Goal: Information Seeking & Learning: Learn about a topic

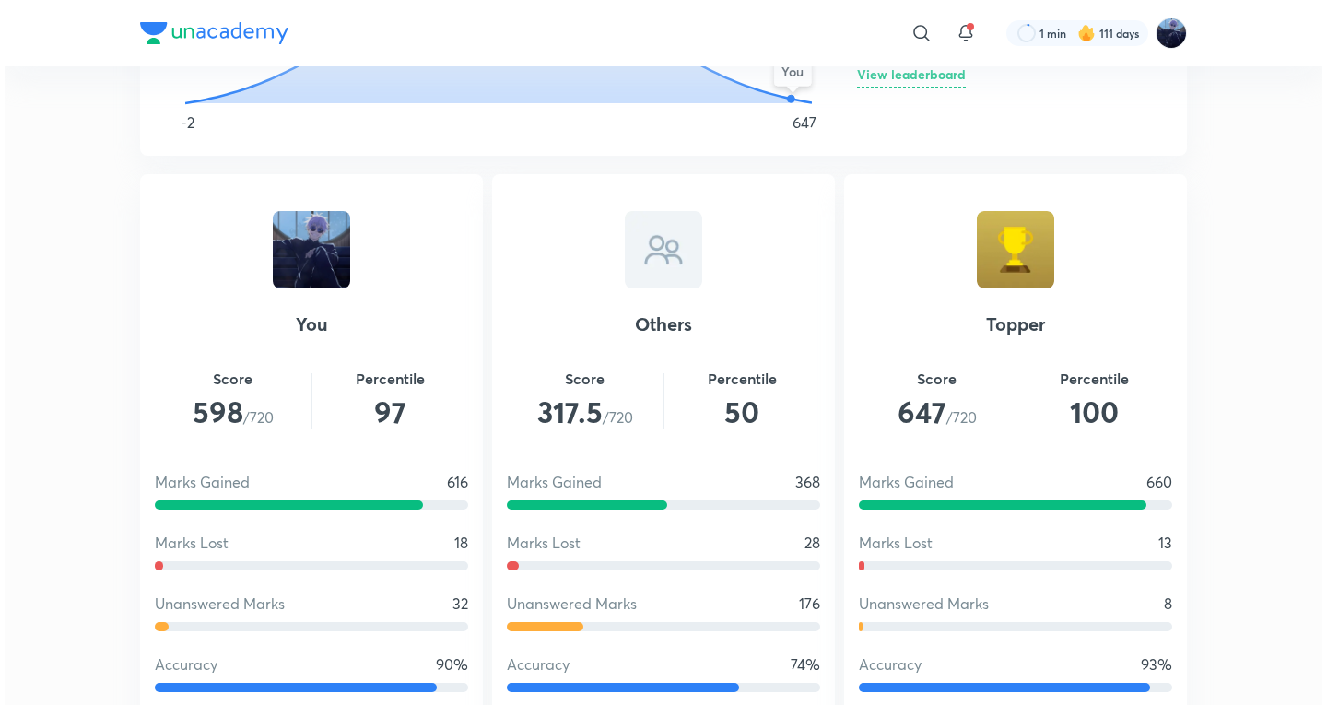
scroll to position [922, 0]
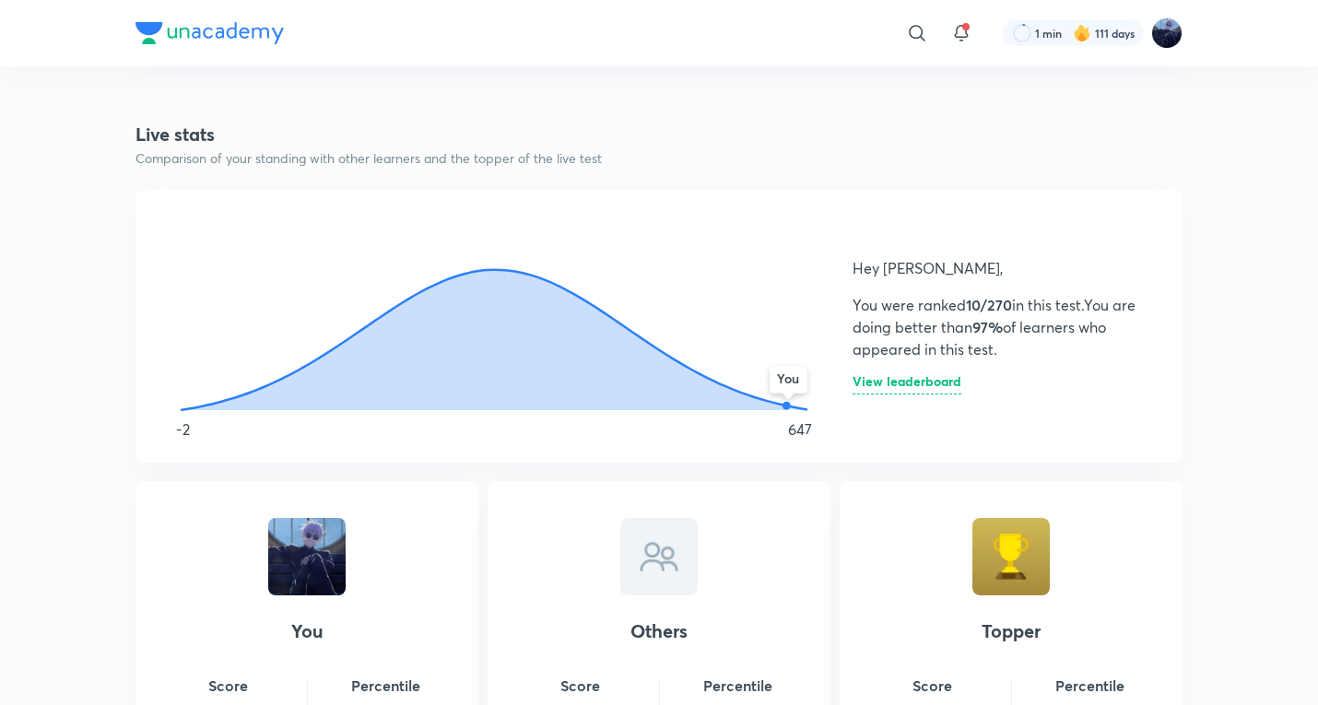
click at [965, 384] on div "Hey Kushagra, You were ranked 10/270 in this test. You are doing better than 97…" at bounding box center [996, 326] width 286 height 184
click at [937, 388] on h6 "View leaderboard" at bounding box center [907, 384] width 109 height 19
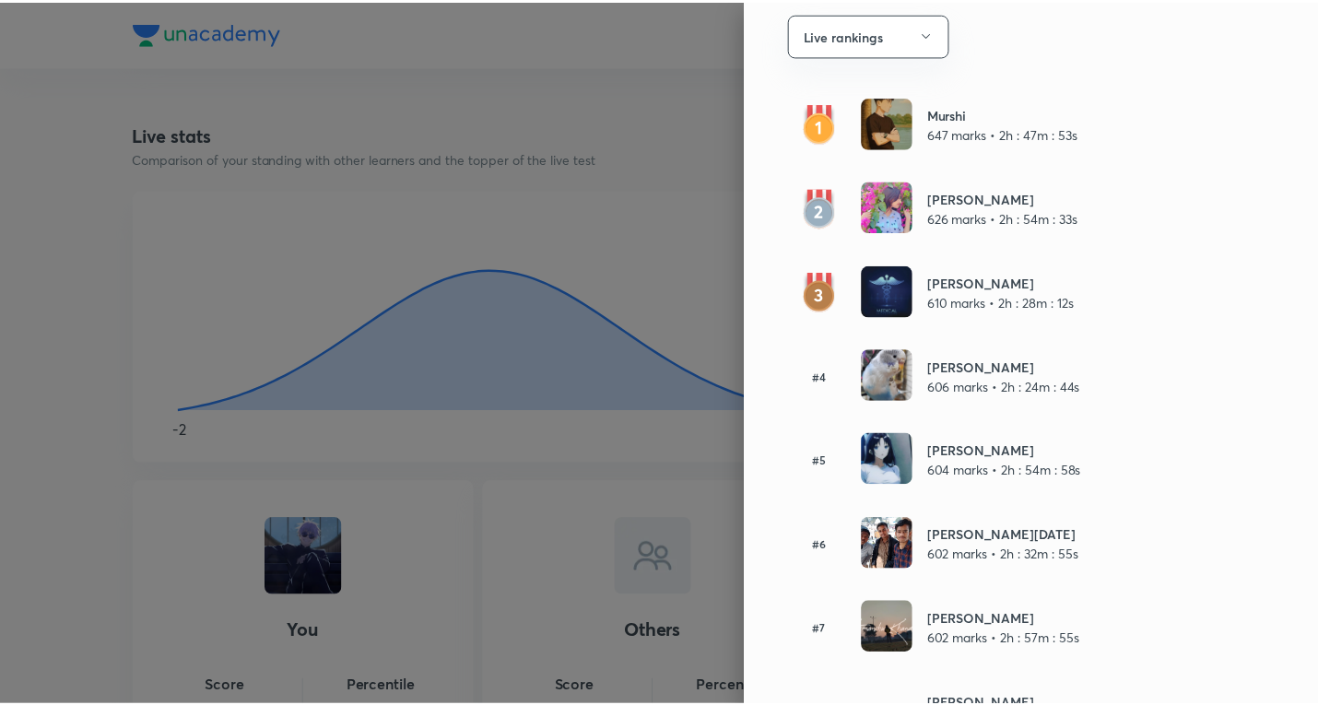
scroll to position [0, 0]
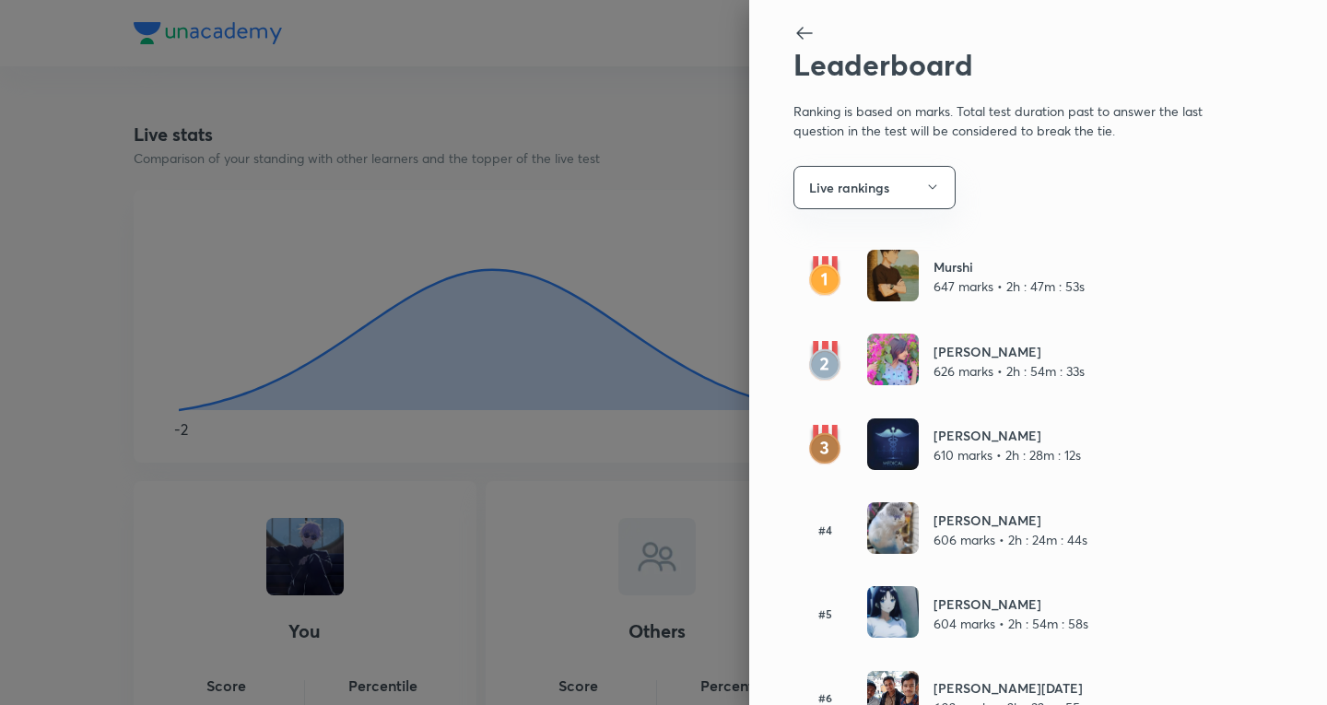
click at [670, 355] on div at bounding box center [663, 352] width 1327 height 705
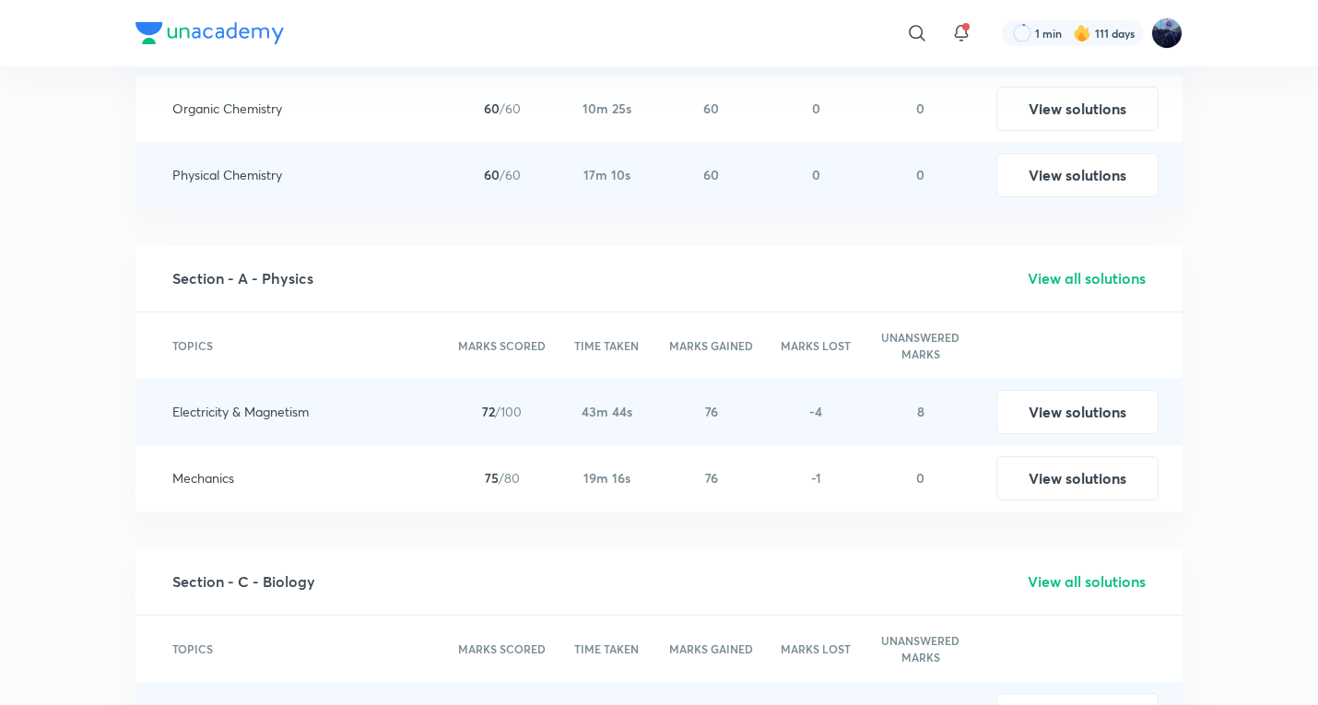
scroll to position [2765, 0]
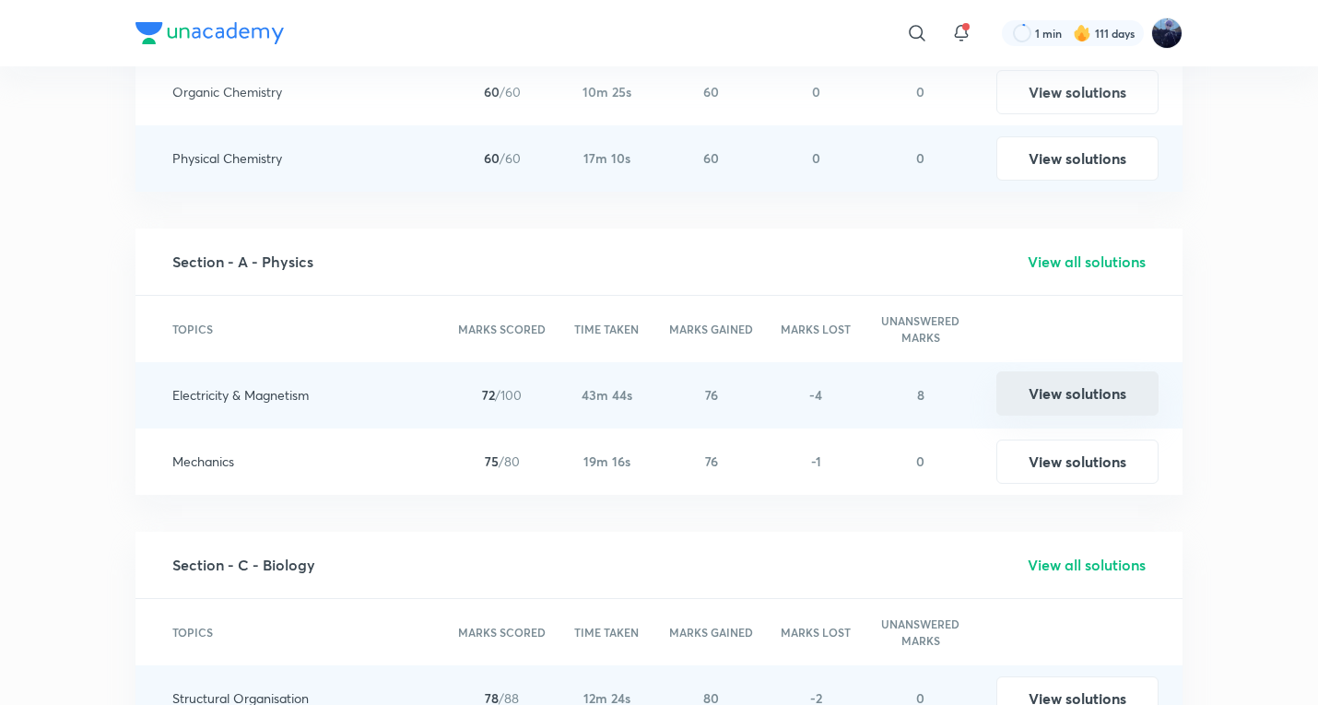
click at [1062, 383] on button "View solutions" at bounding box center [1077, 393] width 162 height 44
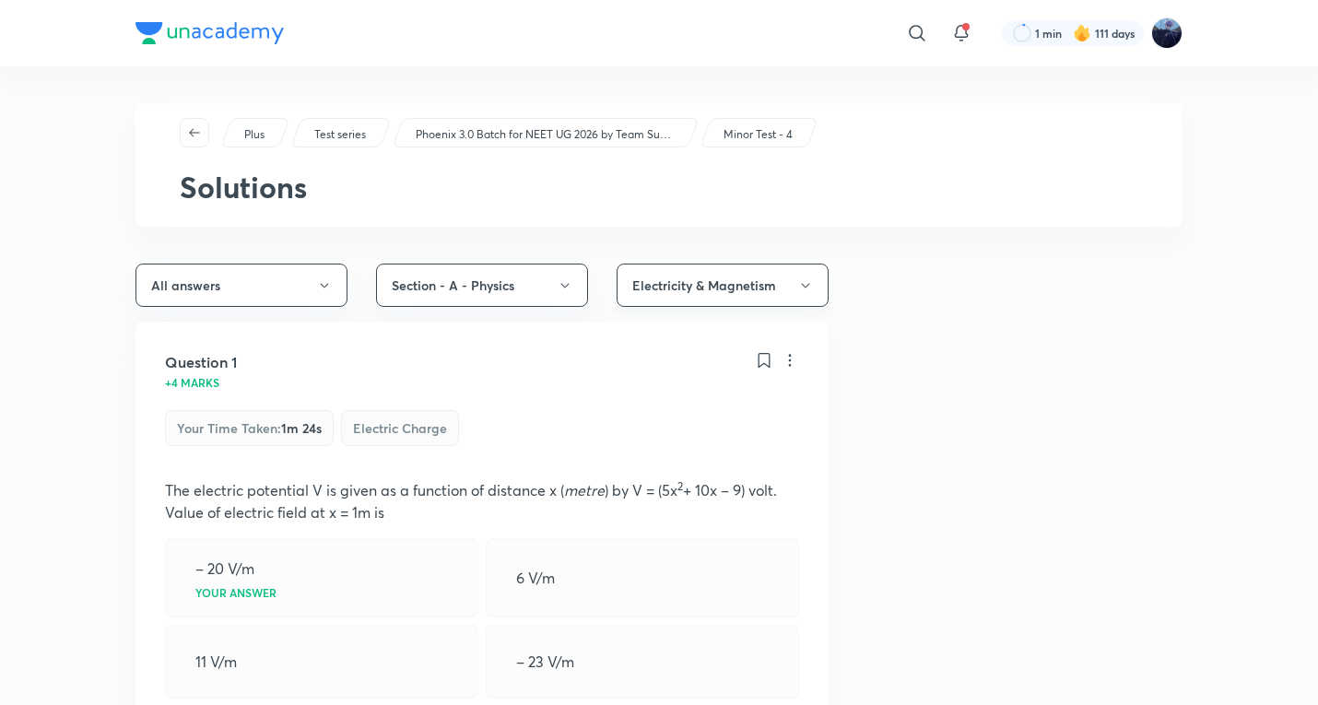
click at [700, 270] on button "Electricity & Magnetism" at bounding box center [723, 285] width 212 height 43
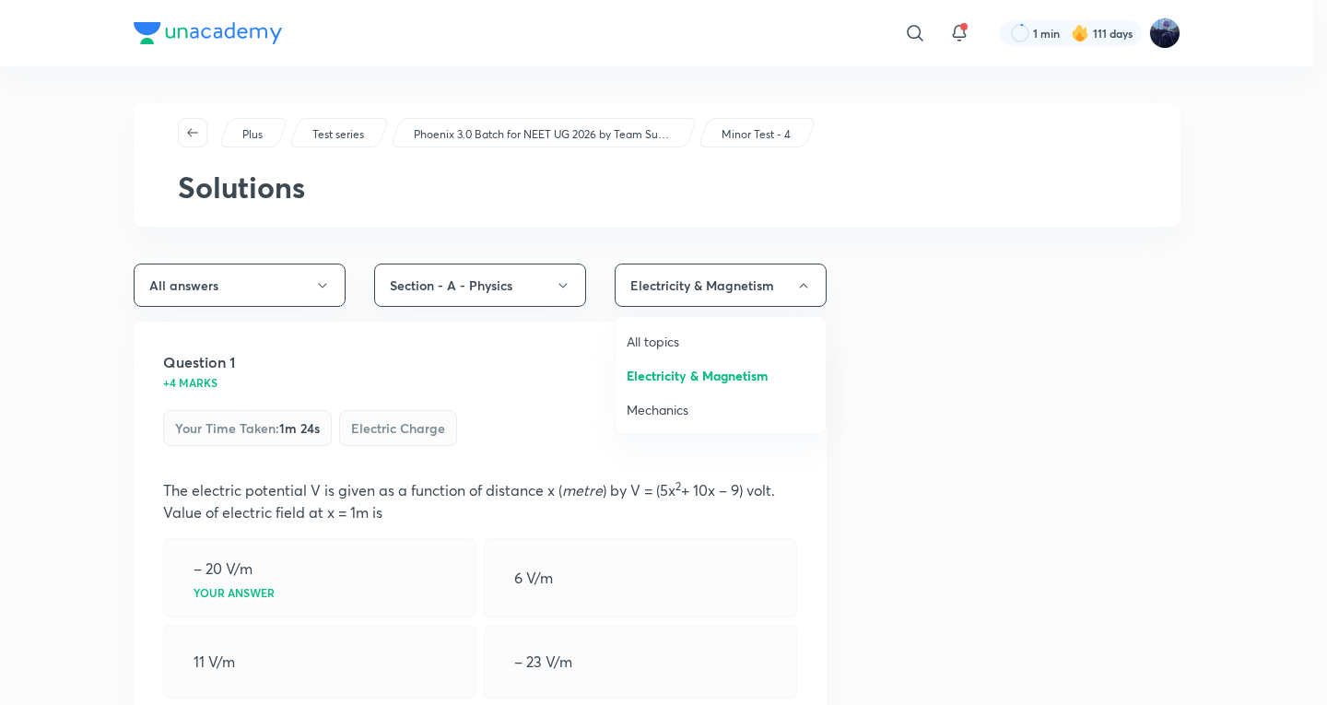
click at [223, 280] on div at bounding box center [663, 352] width 1327 height 705
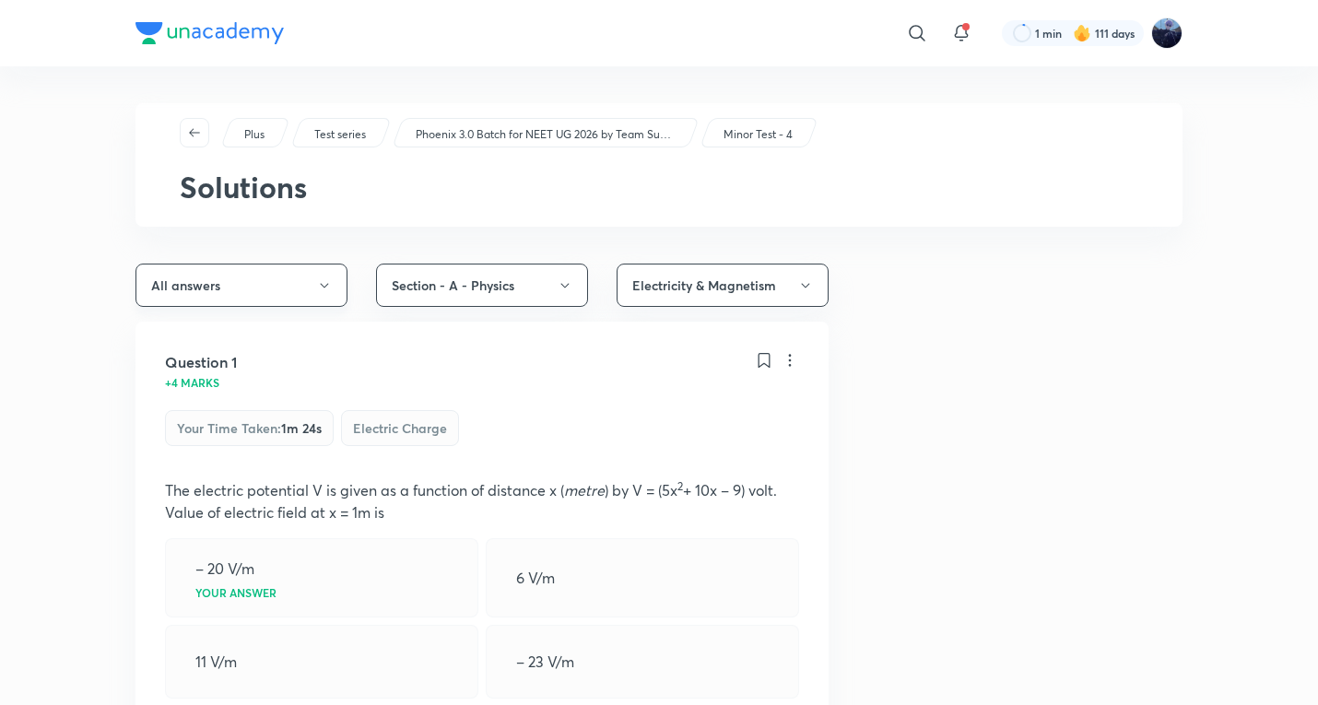
click at [299, 288] on button "All answers" at bounding box center [241, 285] width 212 height 43
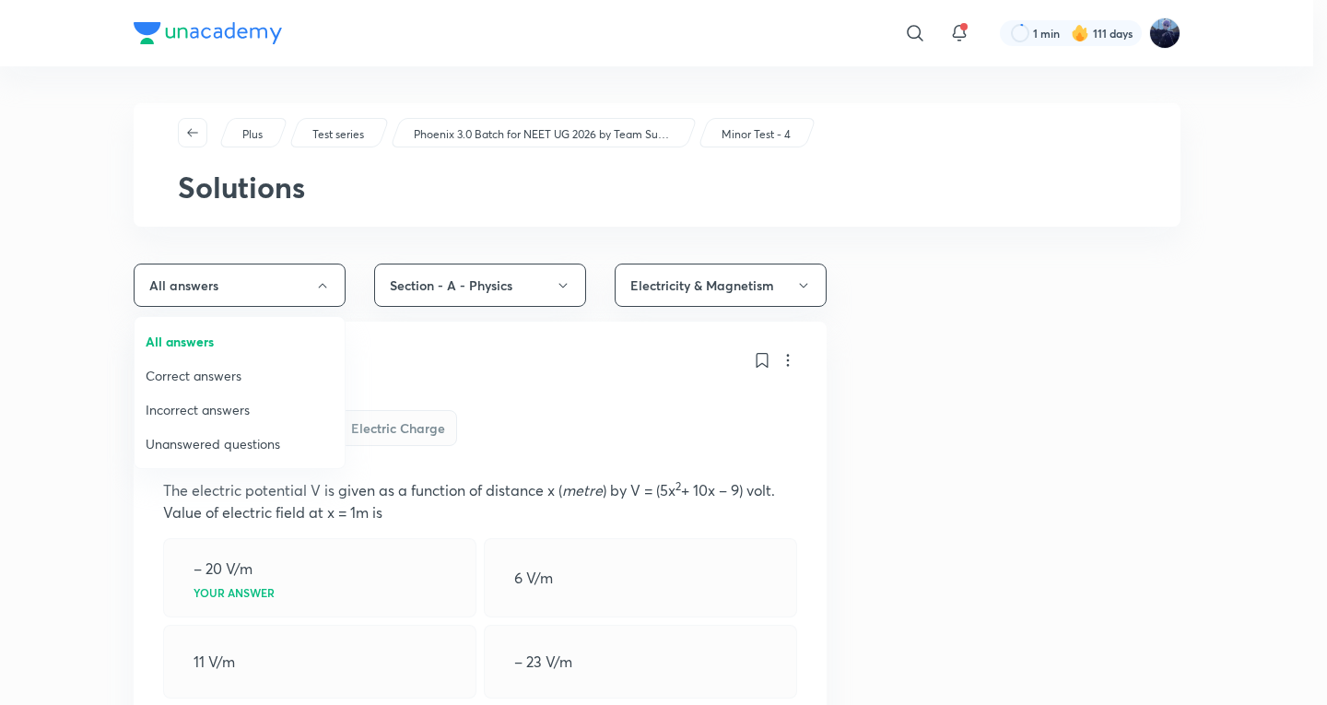
click at [225, 416] on span "Incorrect answers" at bounding box center [240, 409] width 188 height 19
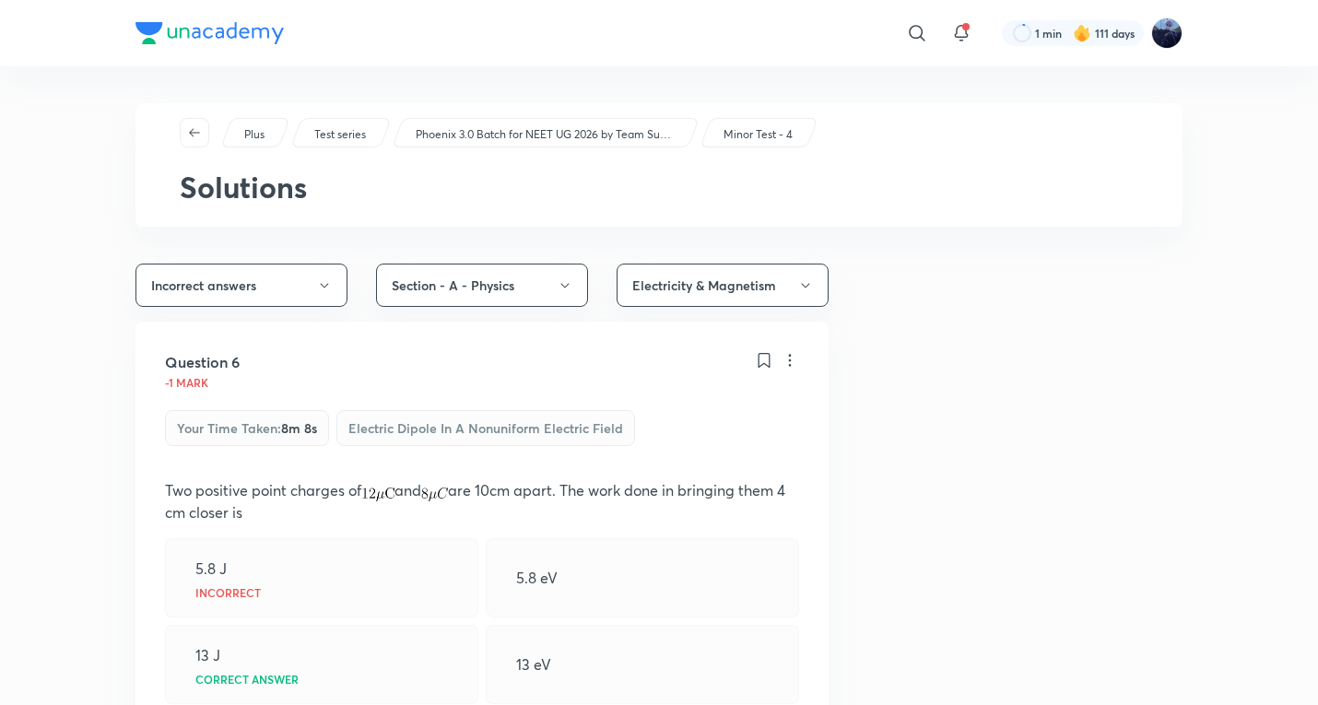
scroll to position [307, 0]
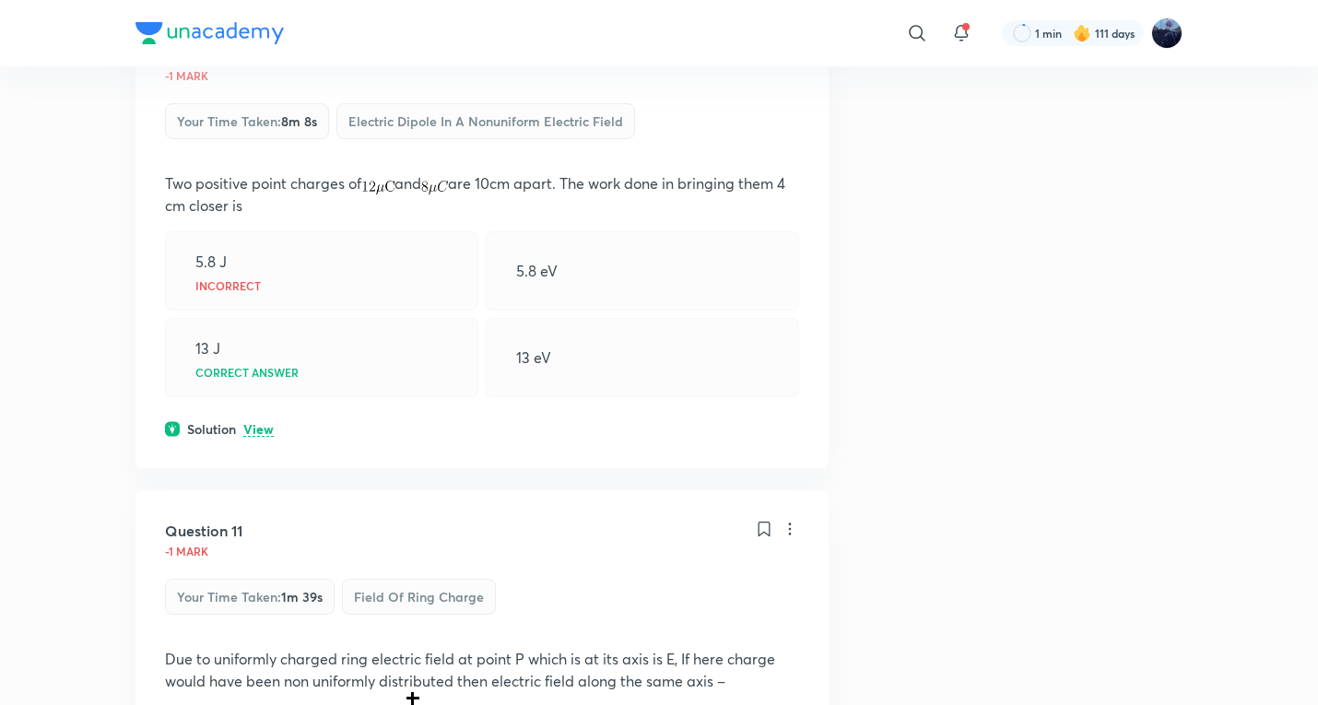
click at [257, 431] on p "View" at bounding box center [258, 430] width 30 height 14
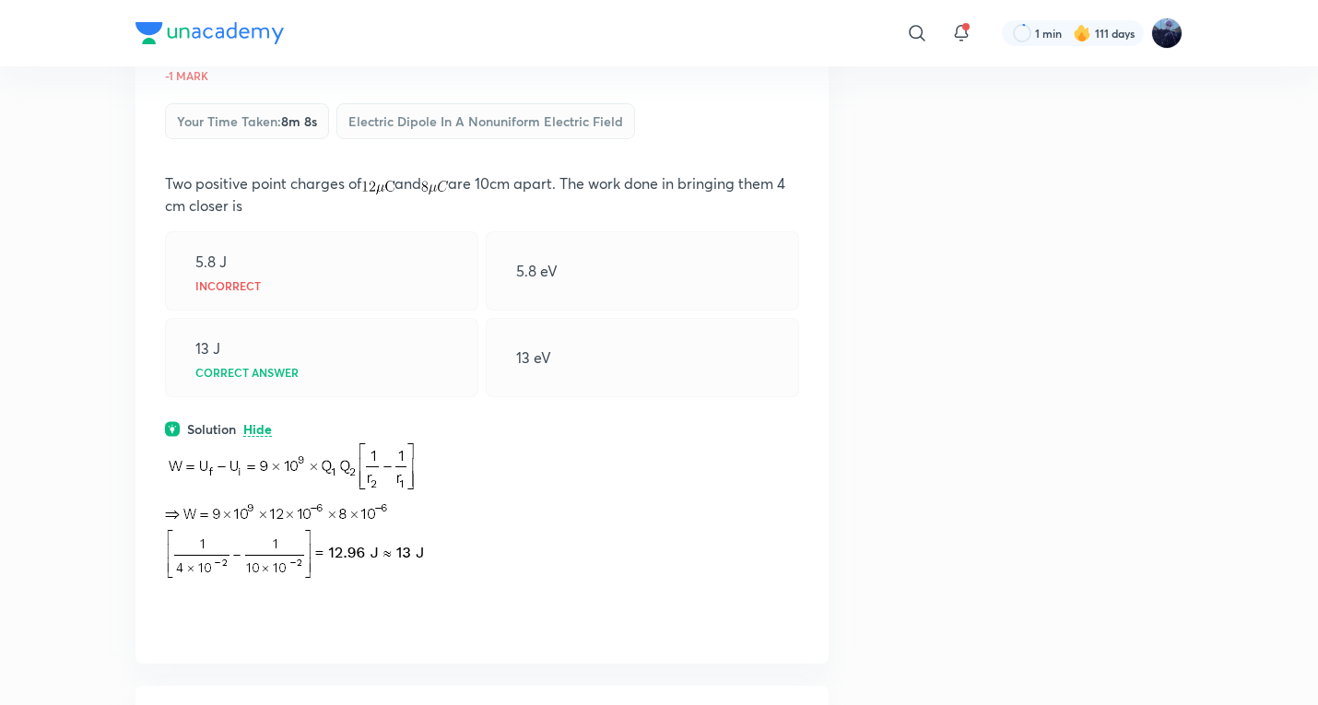
click at [257, 431] on p "Hide" at bounding box center [257, 430] width 29 height 14
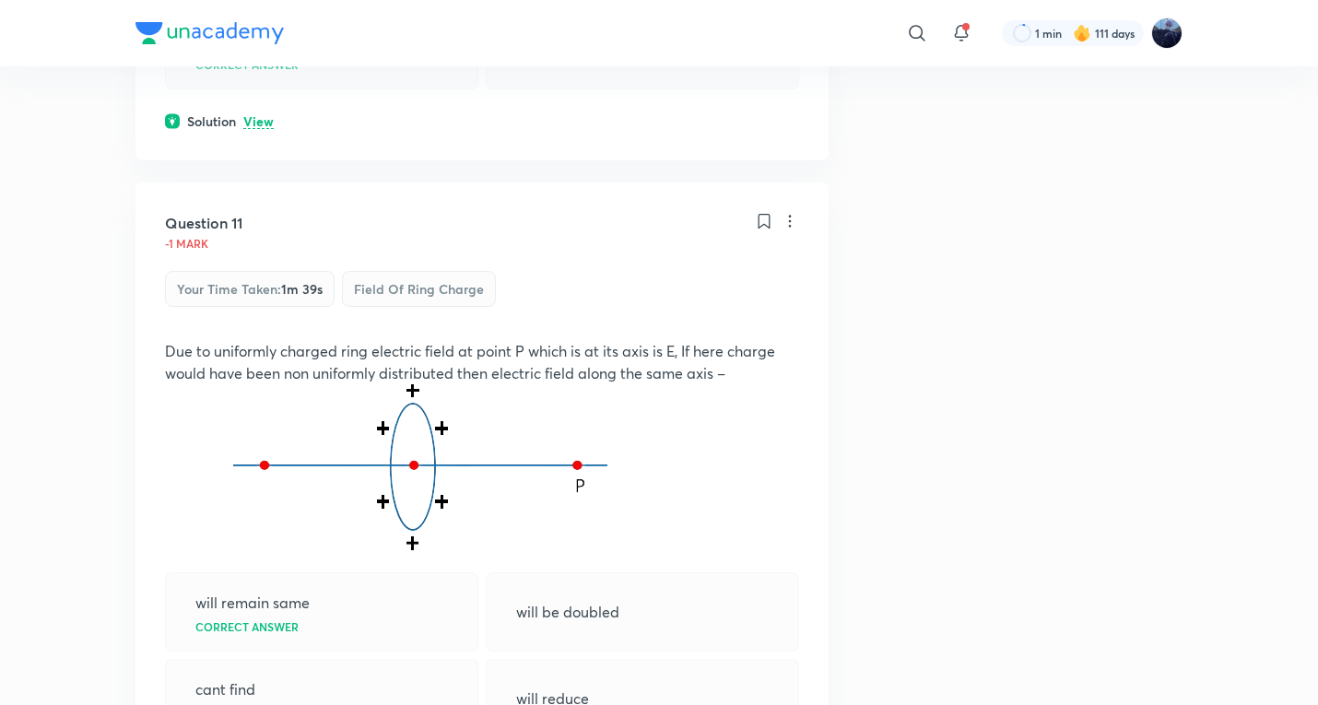
scroll to position [922, 0]
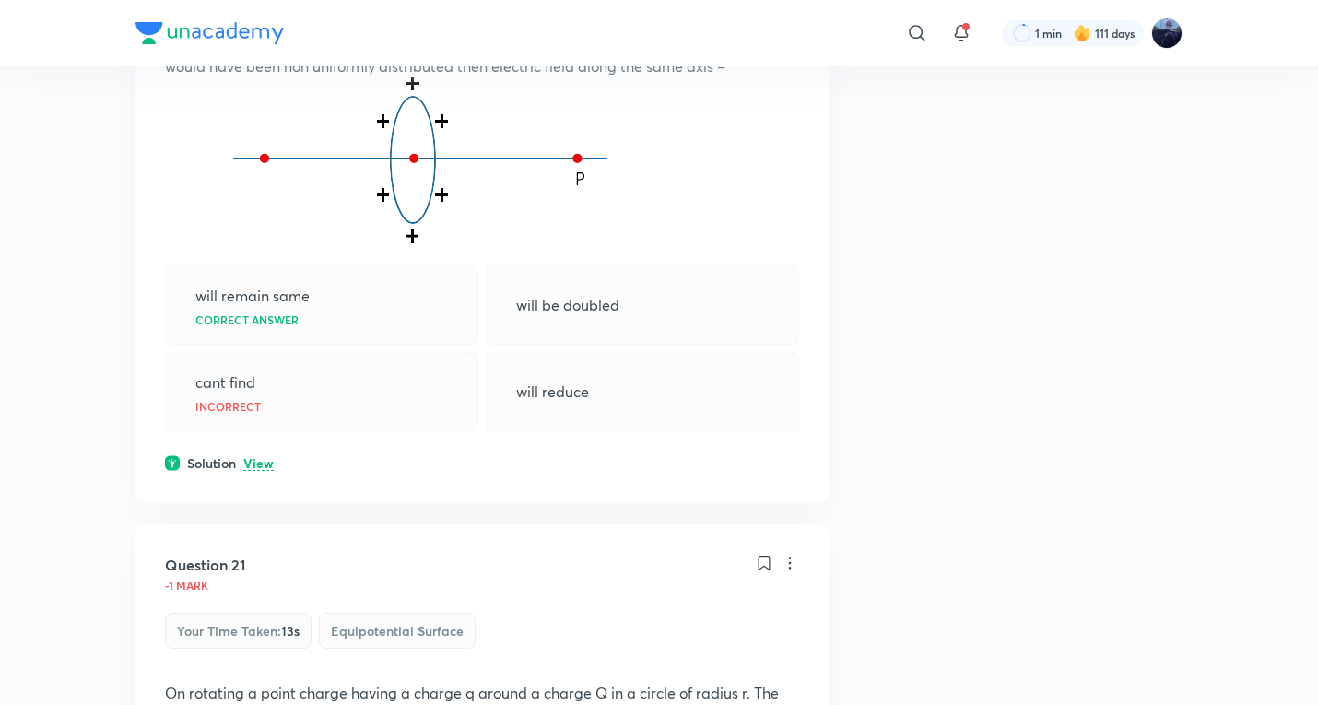
click at [261, 467] on p "View" at bounding box center [258, 464] width 30 height 14
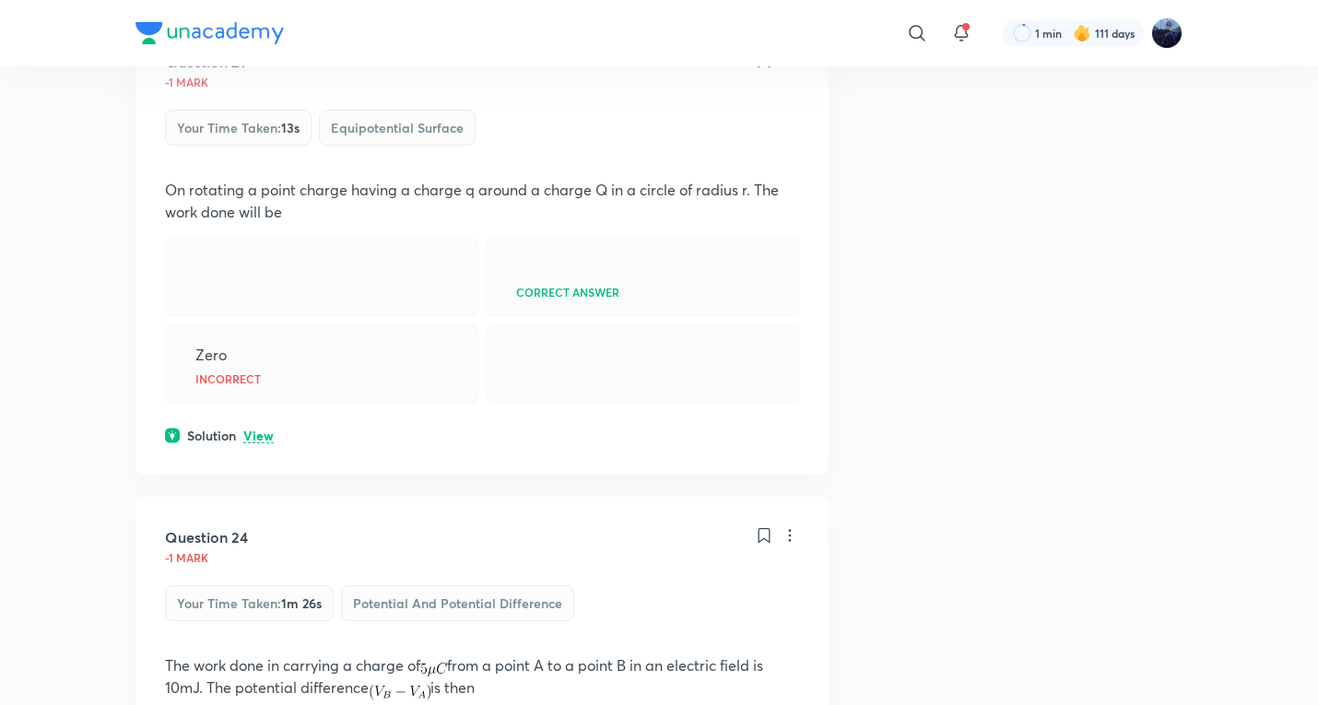
scroll to position [1536, 0]
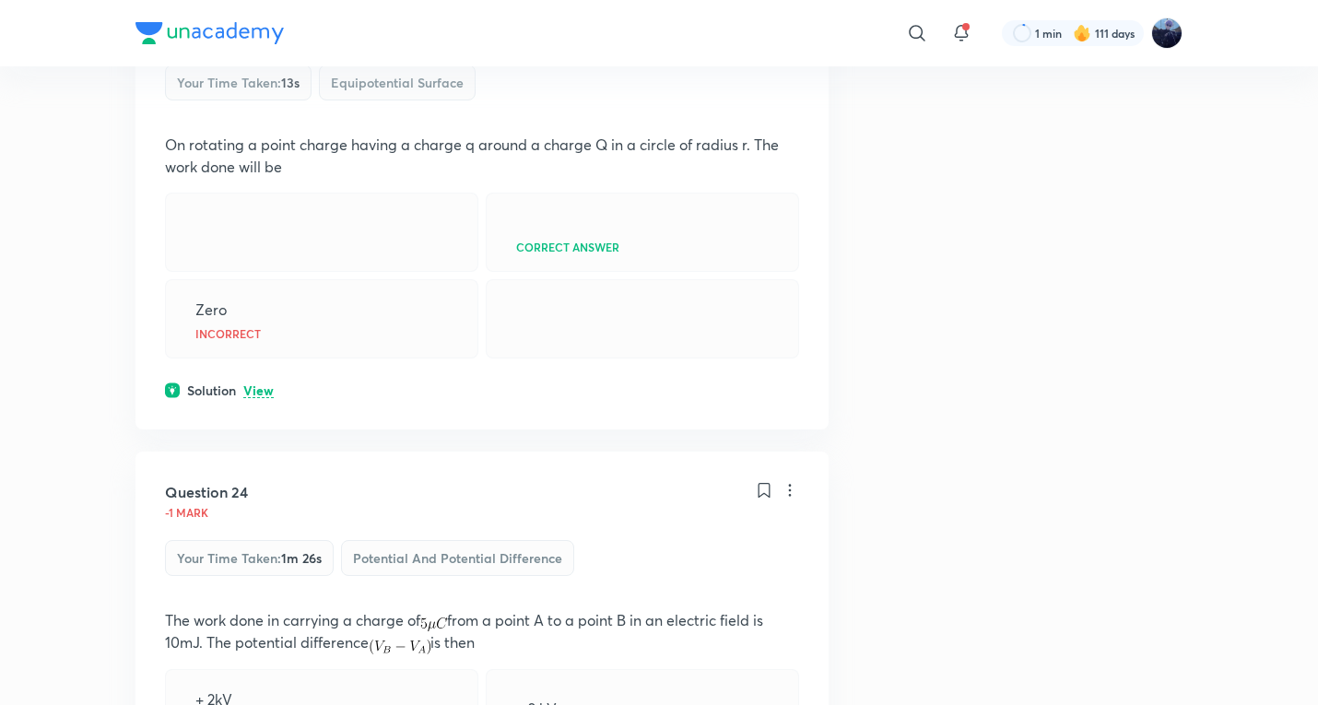
click at [255, 398] on p "View" at bounding box center [258, 391] width 30 height 14
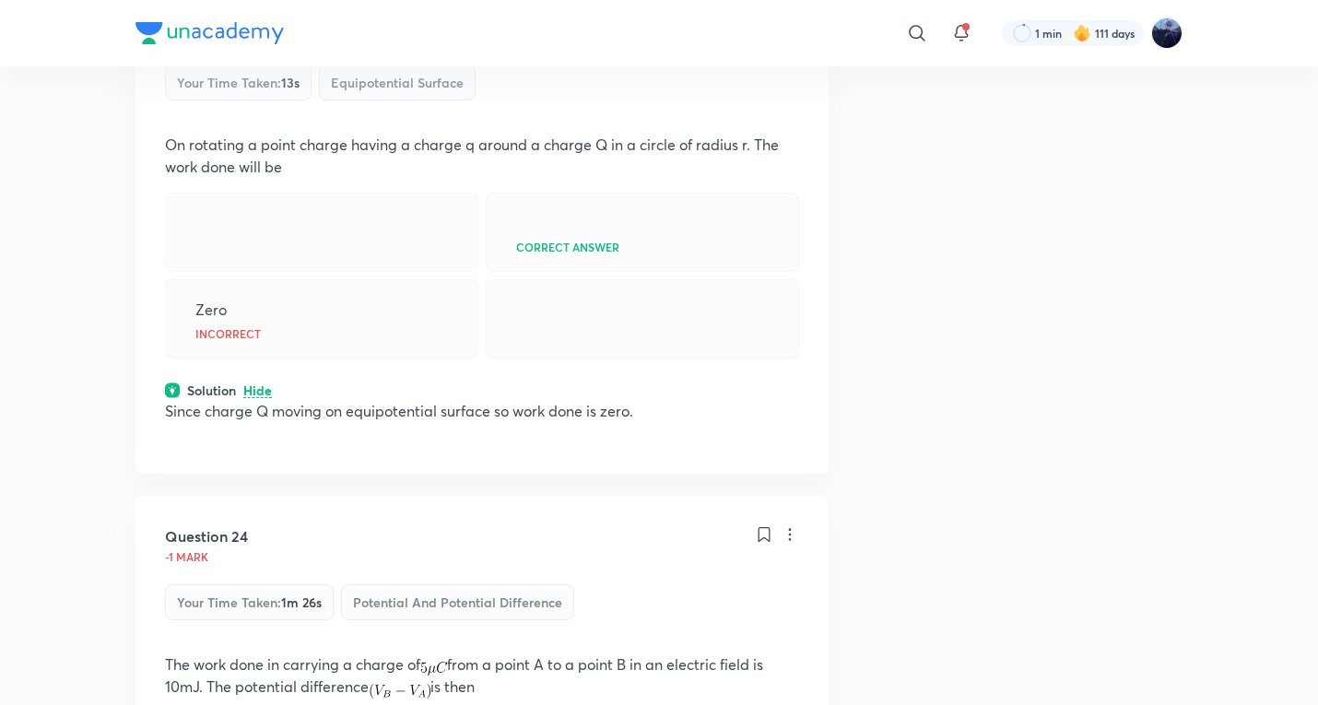
click at [264, 398] on p "Hide" at bounding box center [257, 391] width 29 height 14
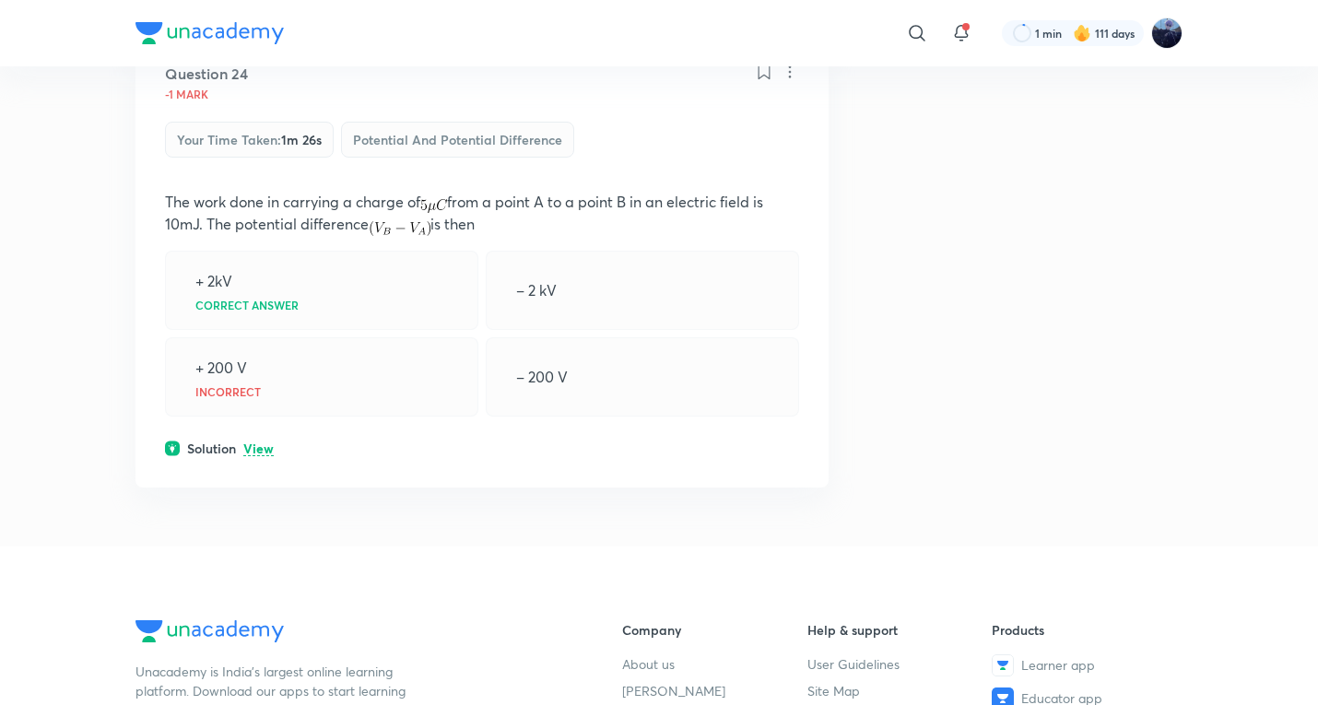
scroll to position [2156, 0]
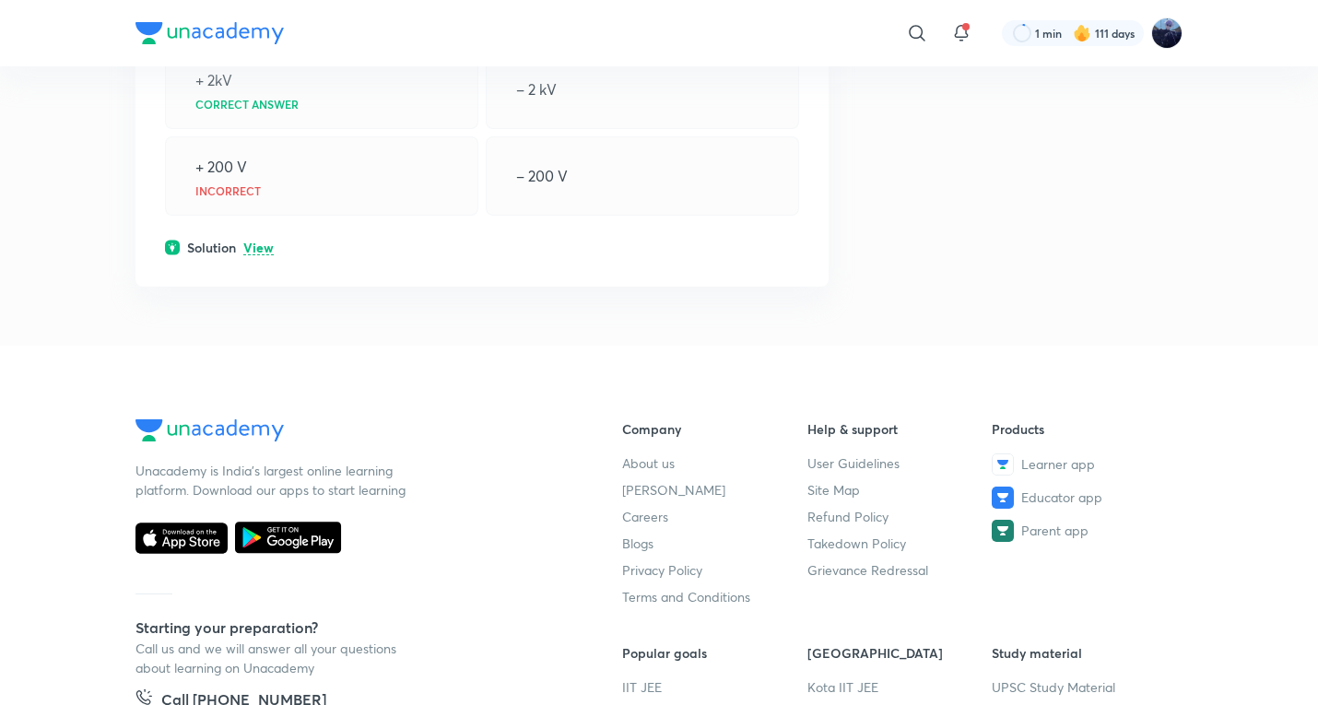
drag, startPoint x: 248, startPoint y: 289, endPoint x: 253, endPoint y: 300, distance: 11.1
click at [248, 257] on div "Solution View" at bounding box center [482, 247] width 634 height 19
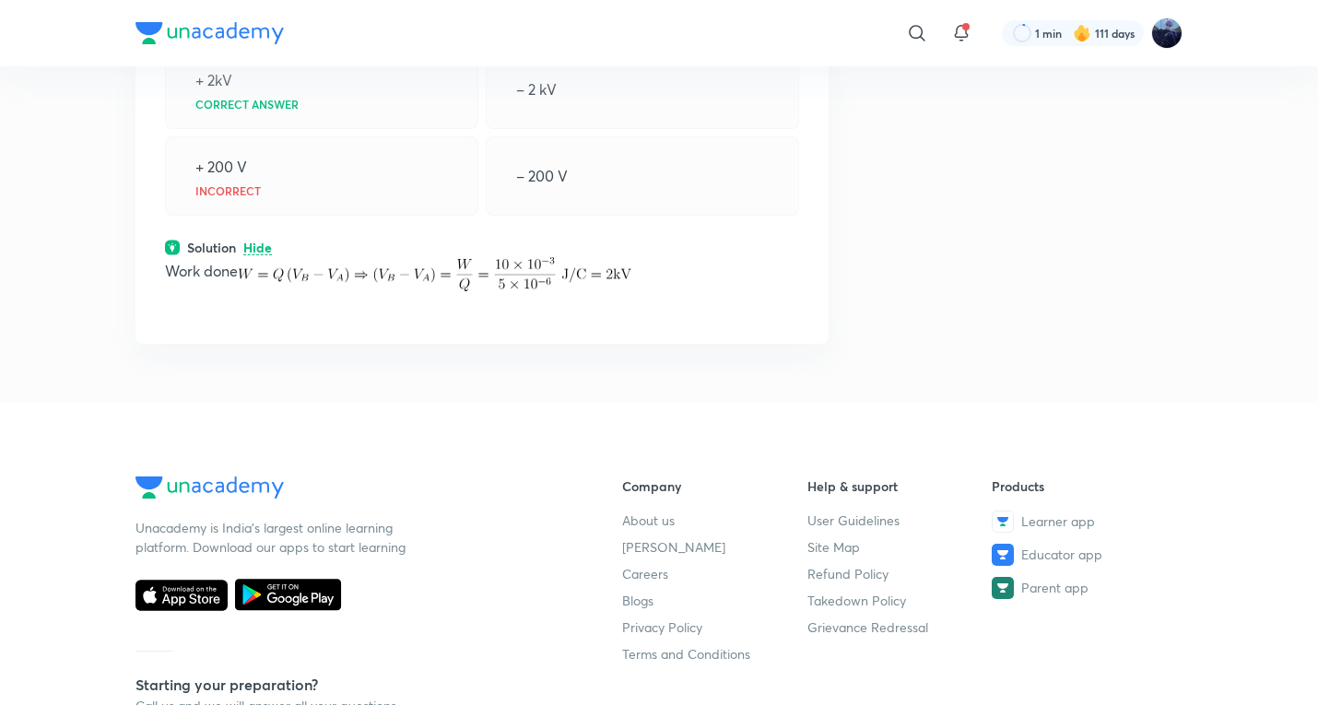
click at [261, 292] on img at bounding box center [435, 274] width 394 height 35
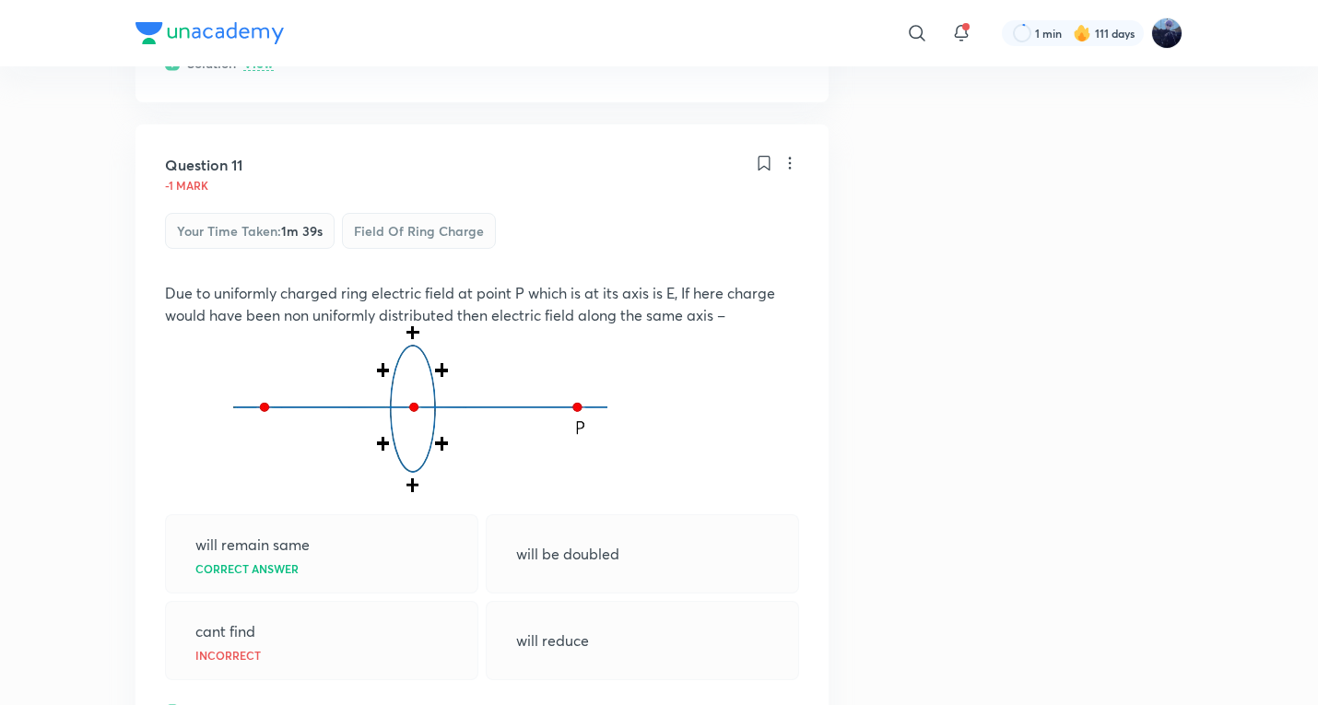
scroll to position [0, 0]
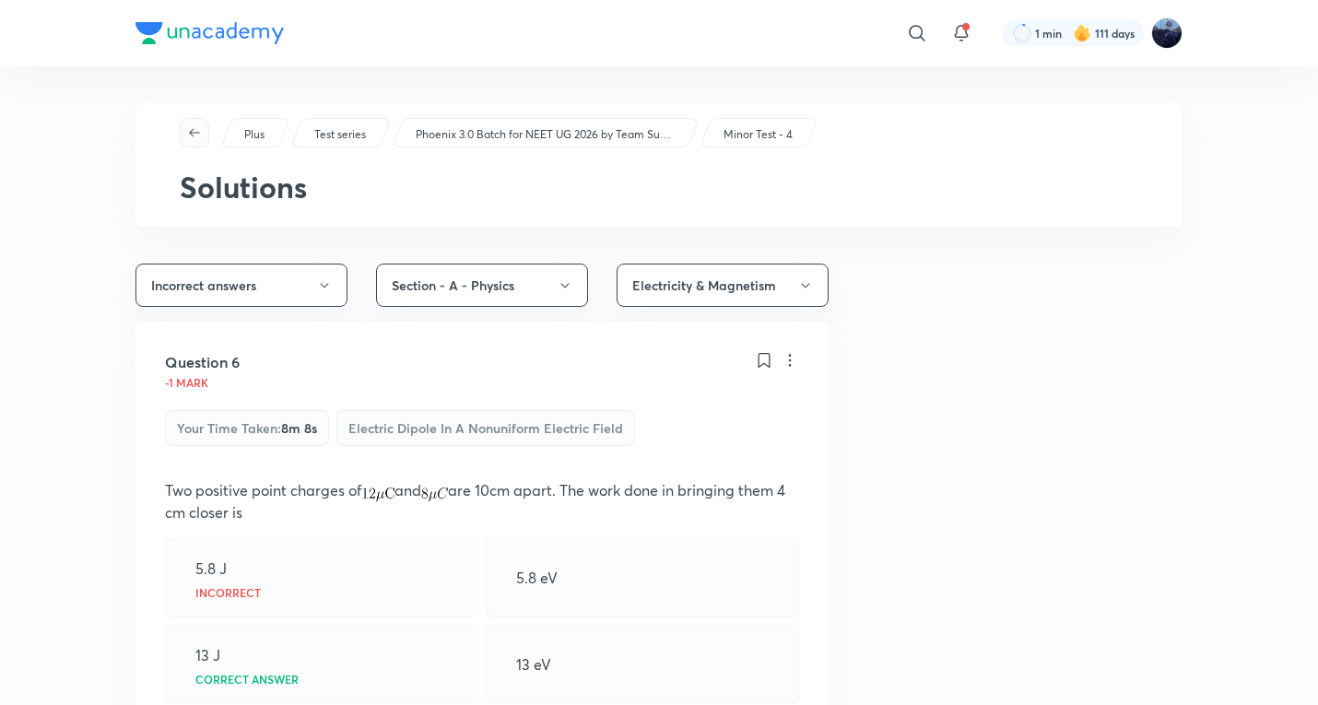
click at [194, 121] on button "button" at bounding box center [194, 132] width 29 height 29
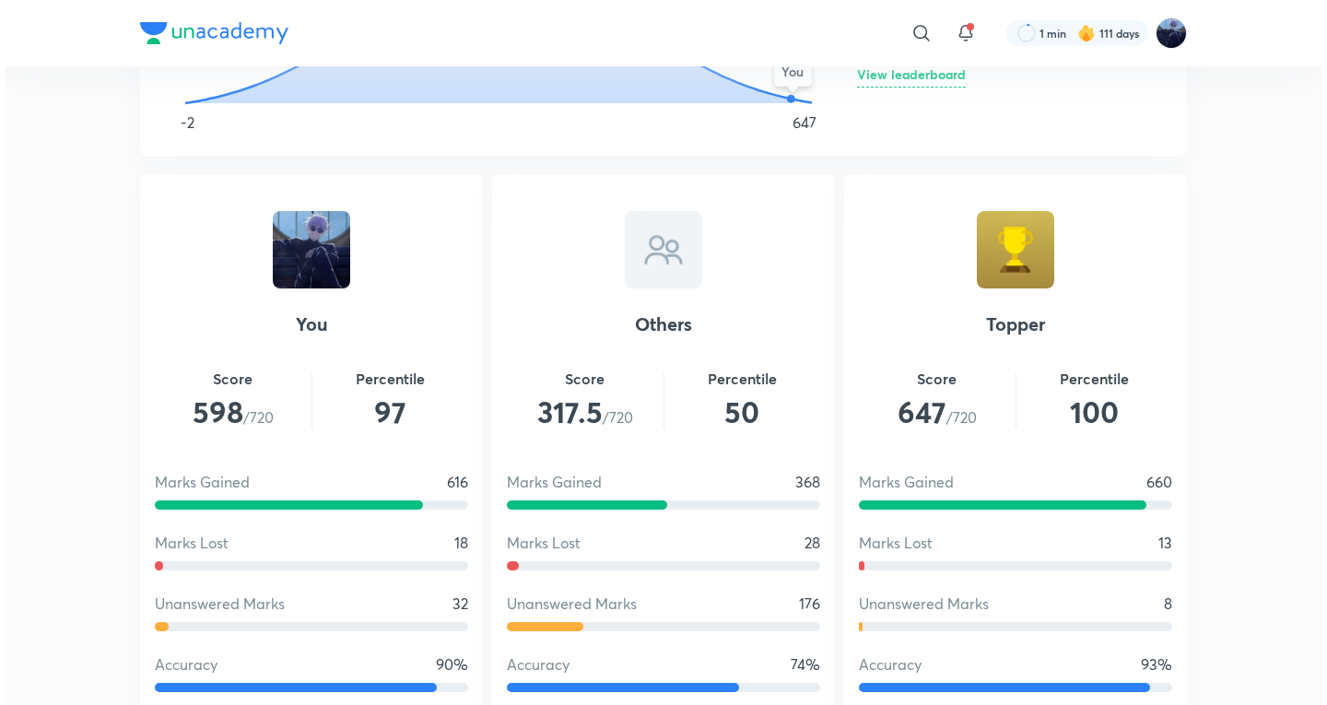
scroll to position [922, 0]
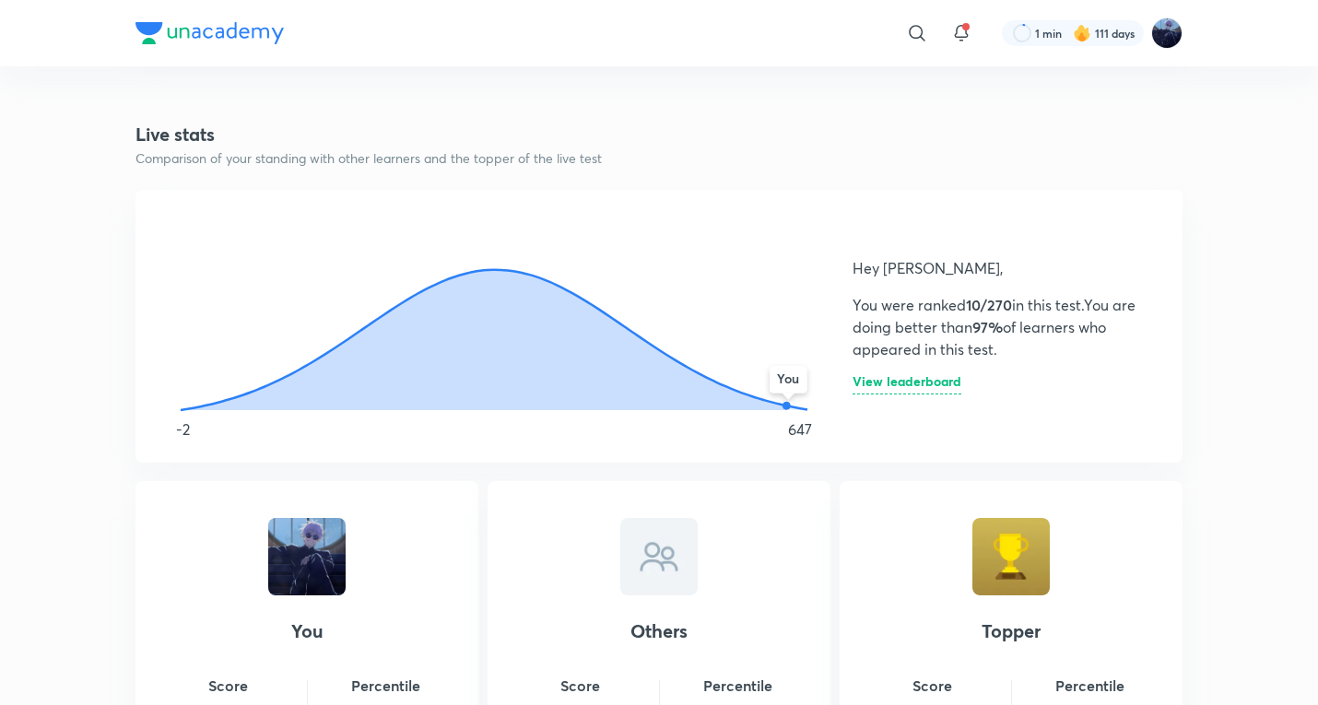
click at [909, 391] on h6 "View leaderboard" at bounding box center [907, 384] width 109 height 19
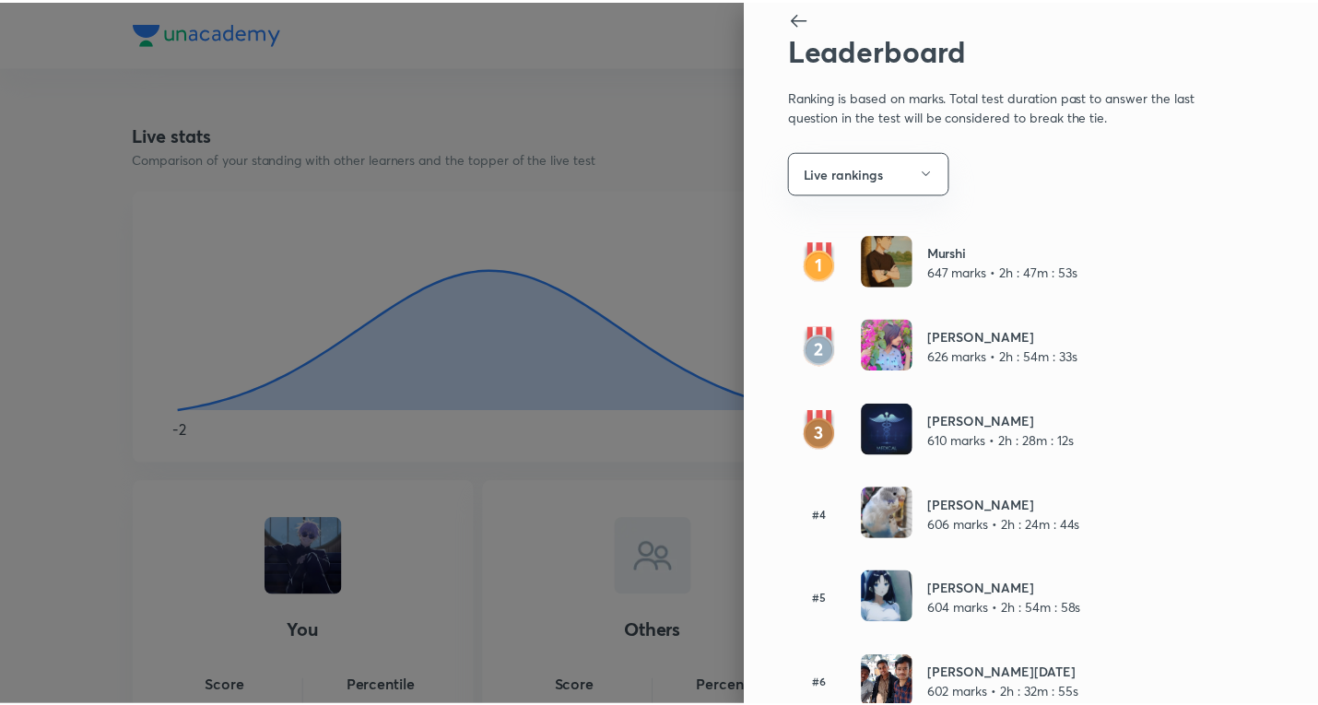
scroll to position [0, 0]
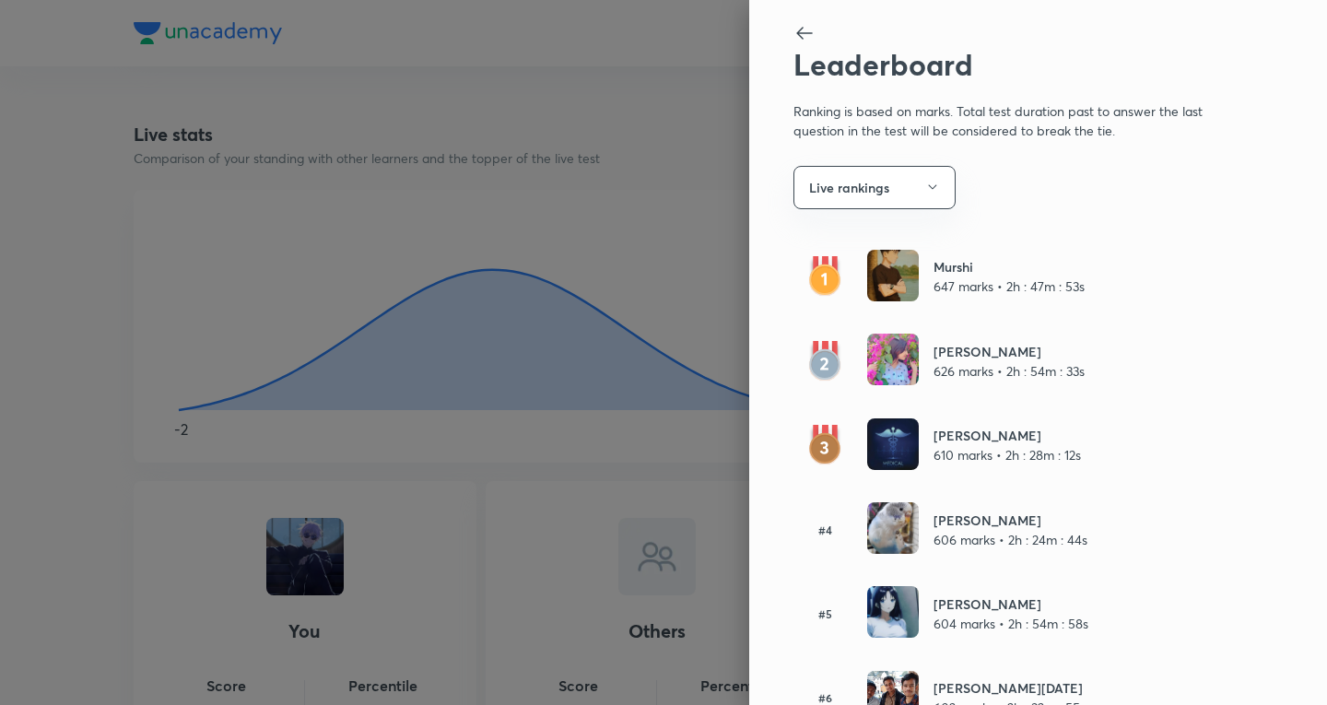
click at [608, 472] on div at bounding box center [663, 352] width 1327 height 705
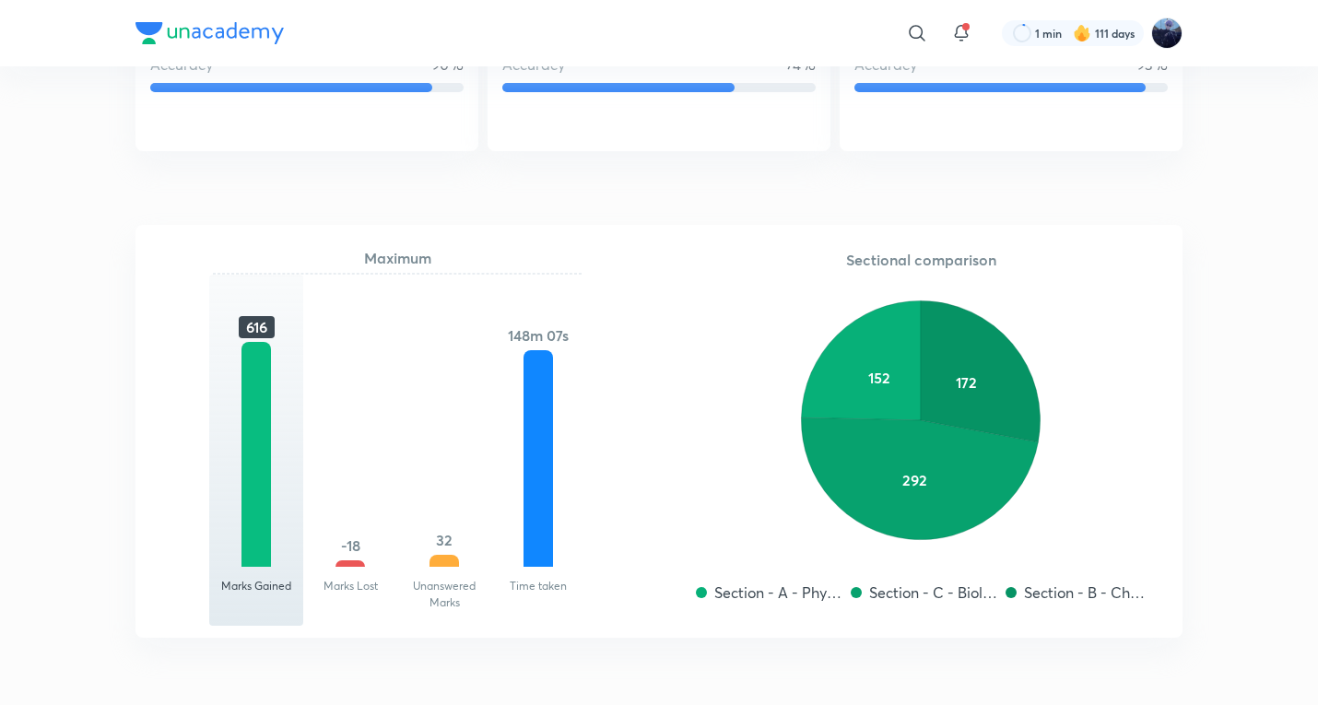
scroll to position [1843, 0]
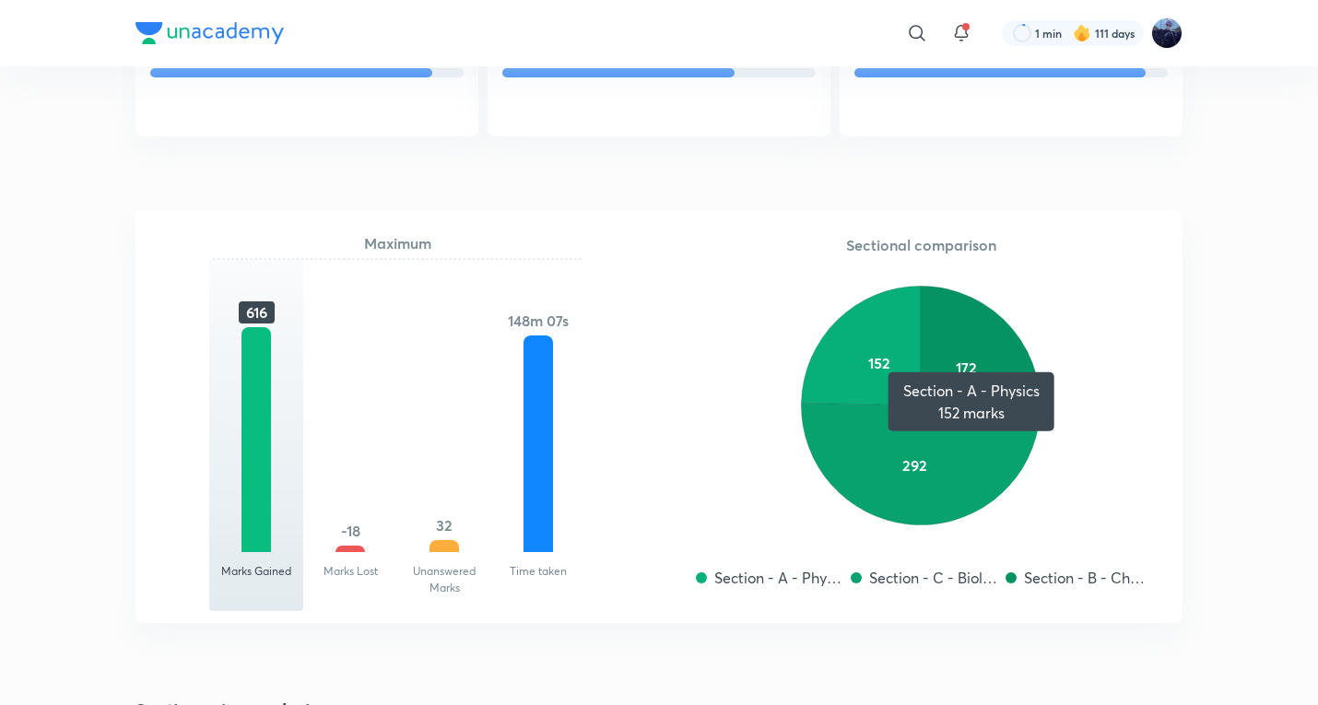
click at [890, 368] on icon at bounding box center [861, 346] width 120 height 120
click at [895, 368] on icon at bounding box center [861, 346] width 120 height 120
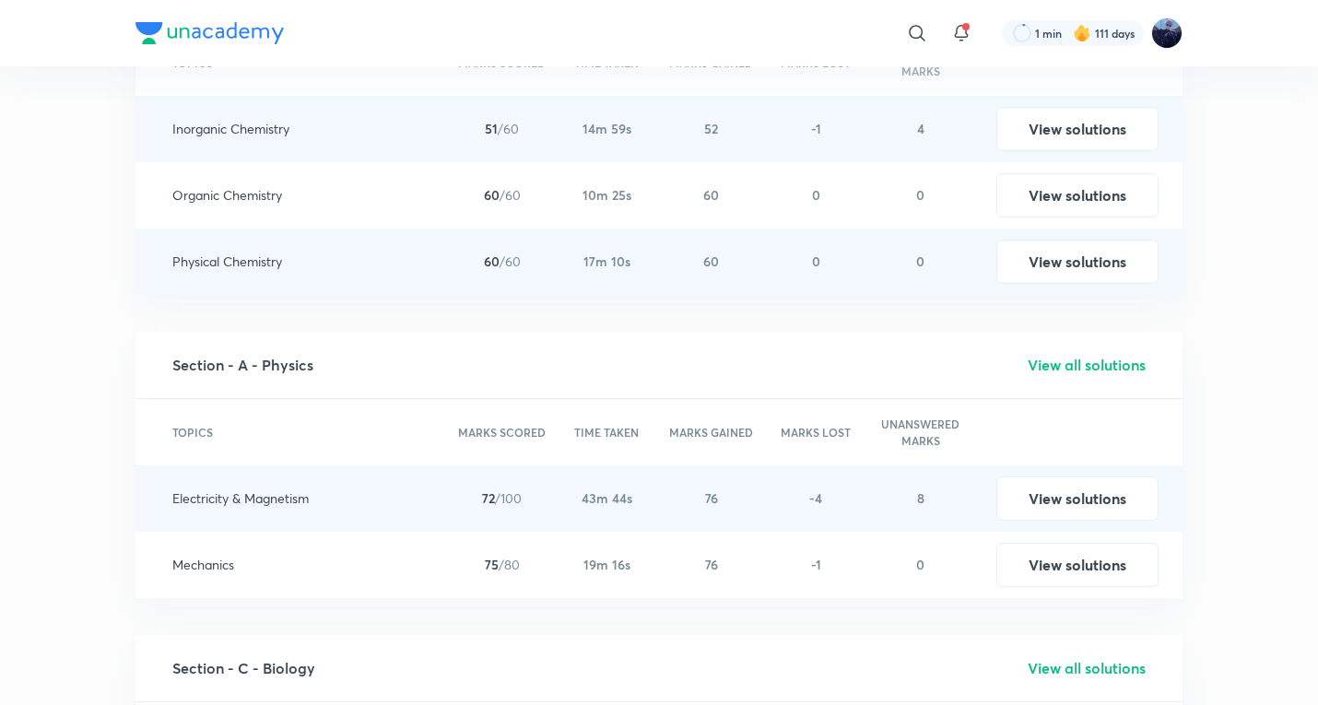
scroll to position [2765, 0]
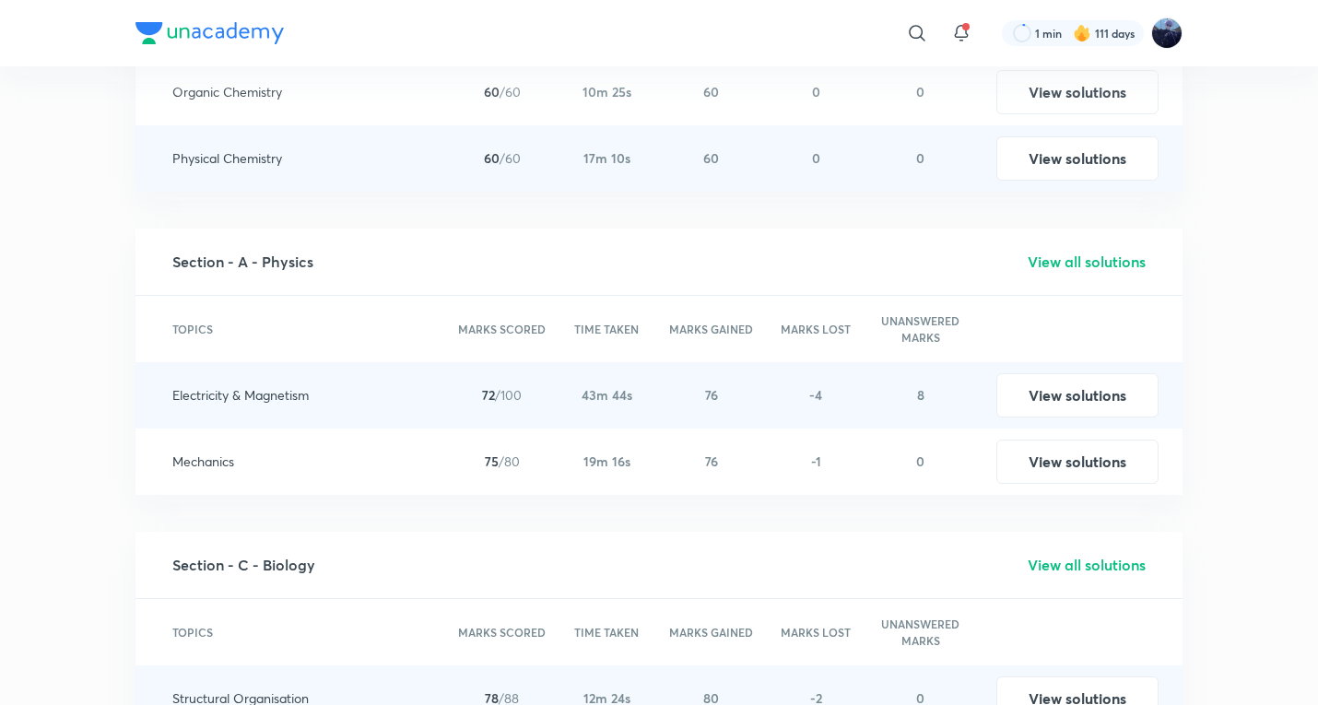
click at [1052, 437] on div "View solutions" at bounding box center [1077, 462] width 209 height 66
click at [1085, 465] on button "View solutions" at bounding box center [1077, 460] width 162 height 44
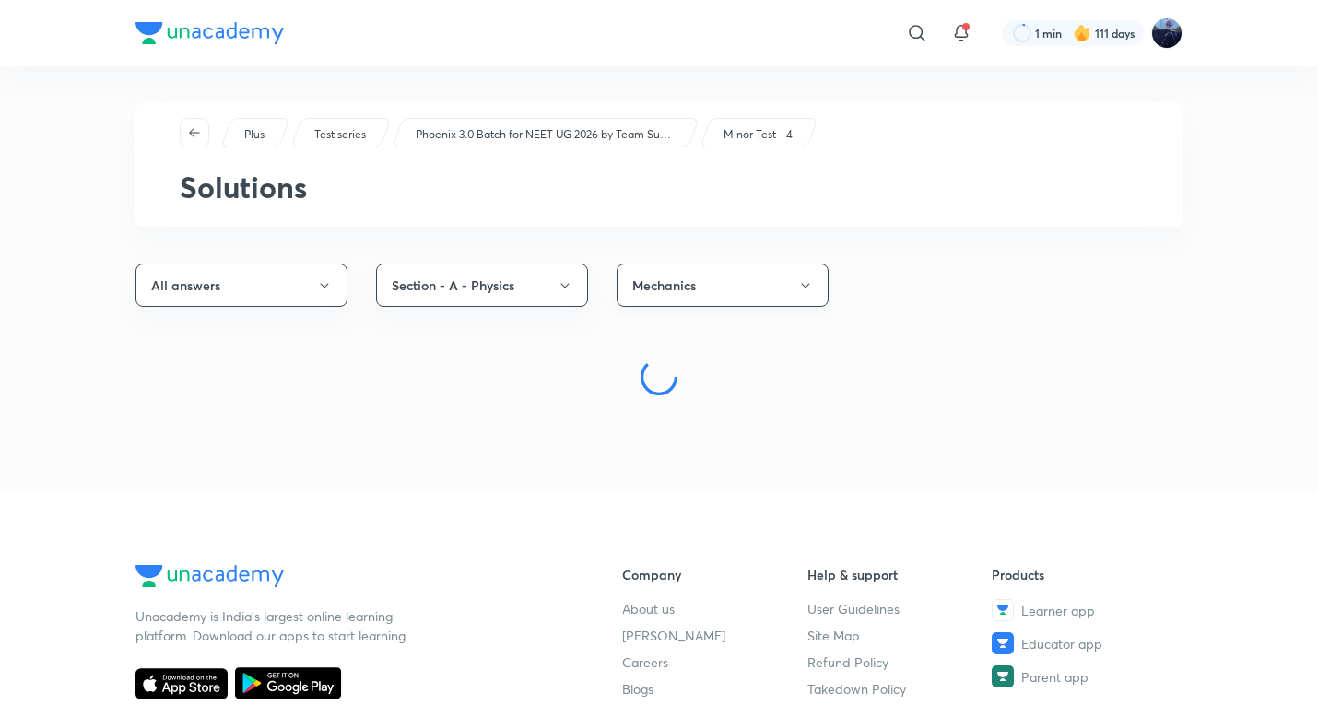
click at [688, 290] on button "Mechanics" at bounding box center [723, 285] width 212 height 43
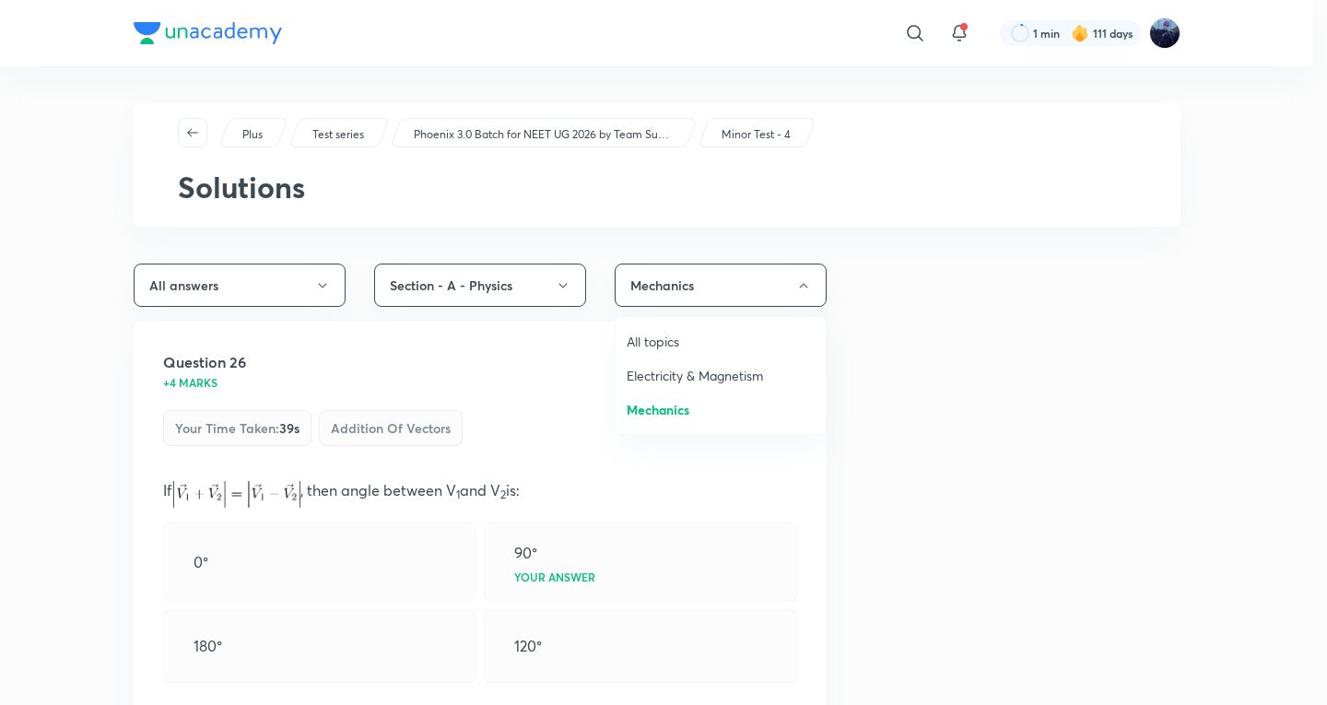
click at [669, 342] on span "All topics" at bounding box center [721, 341] width 188 height 19
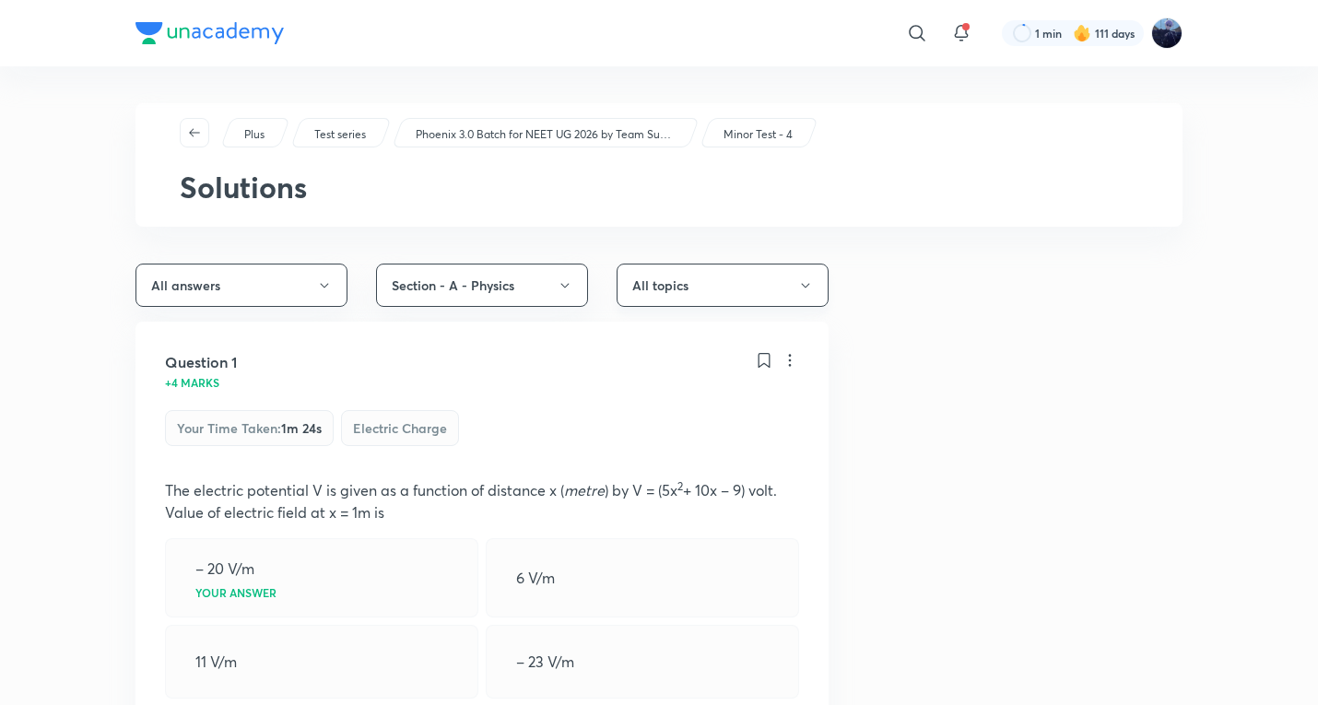
click at [689, 277] on button "All topics" at bounding box center [723, 285] width 212 height 43
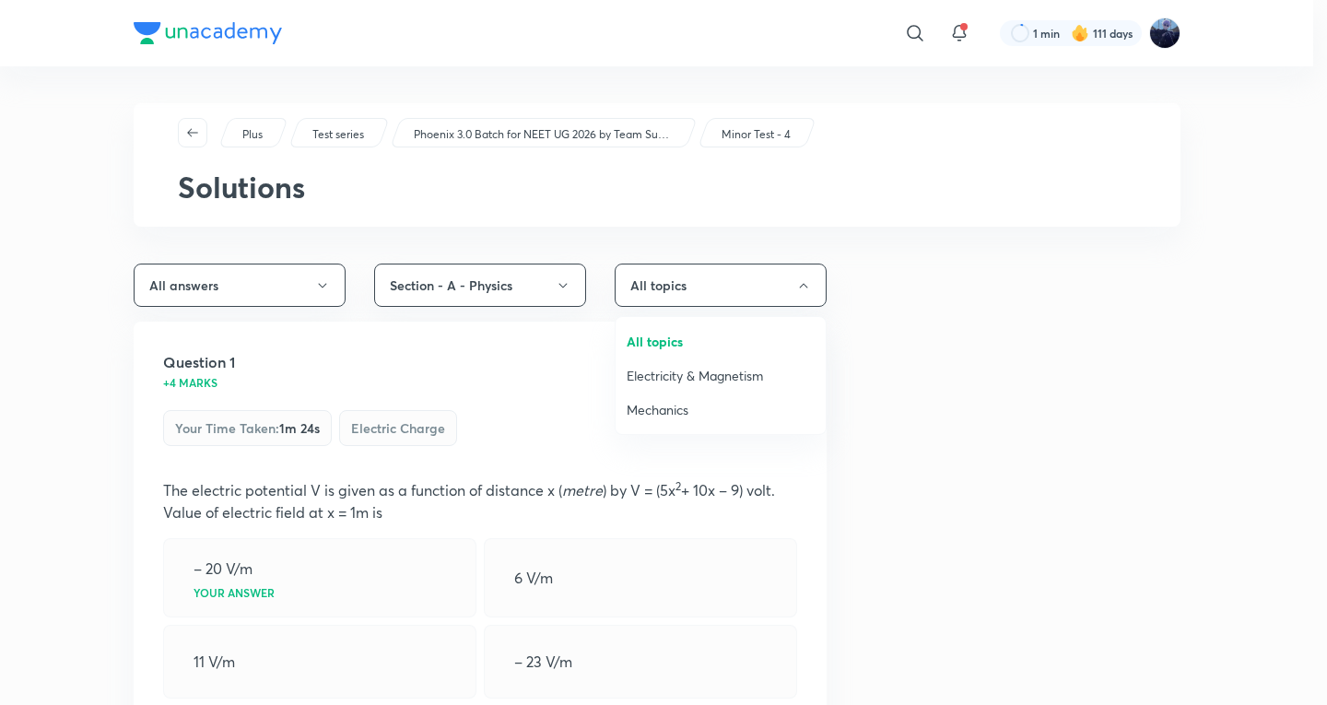
click at [664, 410] on span "Mechanics" at bounding box center [721, 409] width 188 height 19
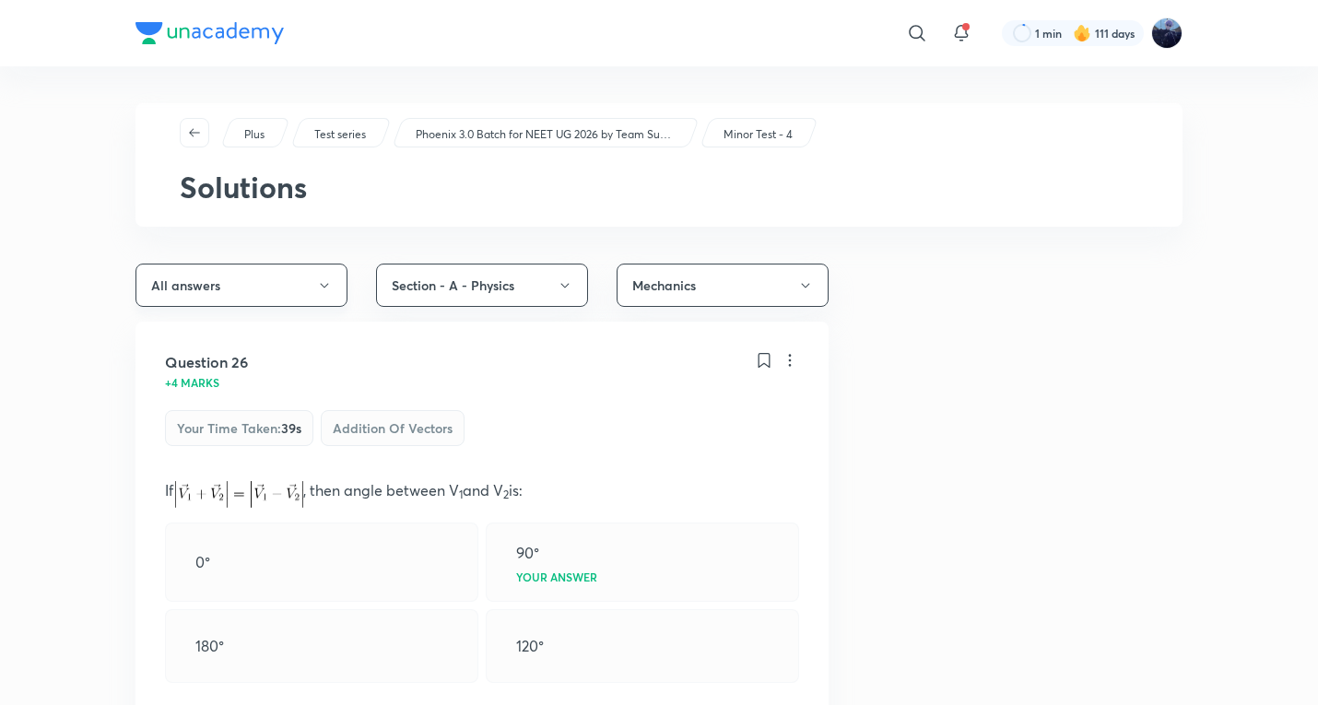
click at [212, 274] on button "All answers" at bounding box center [241, 285] width 212 height 43
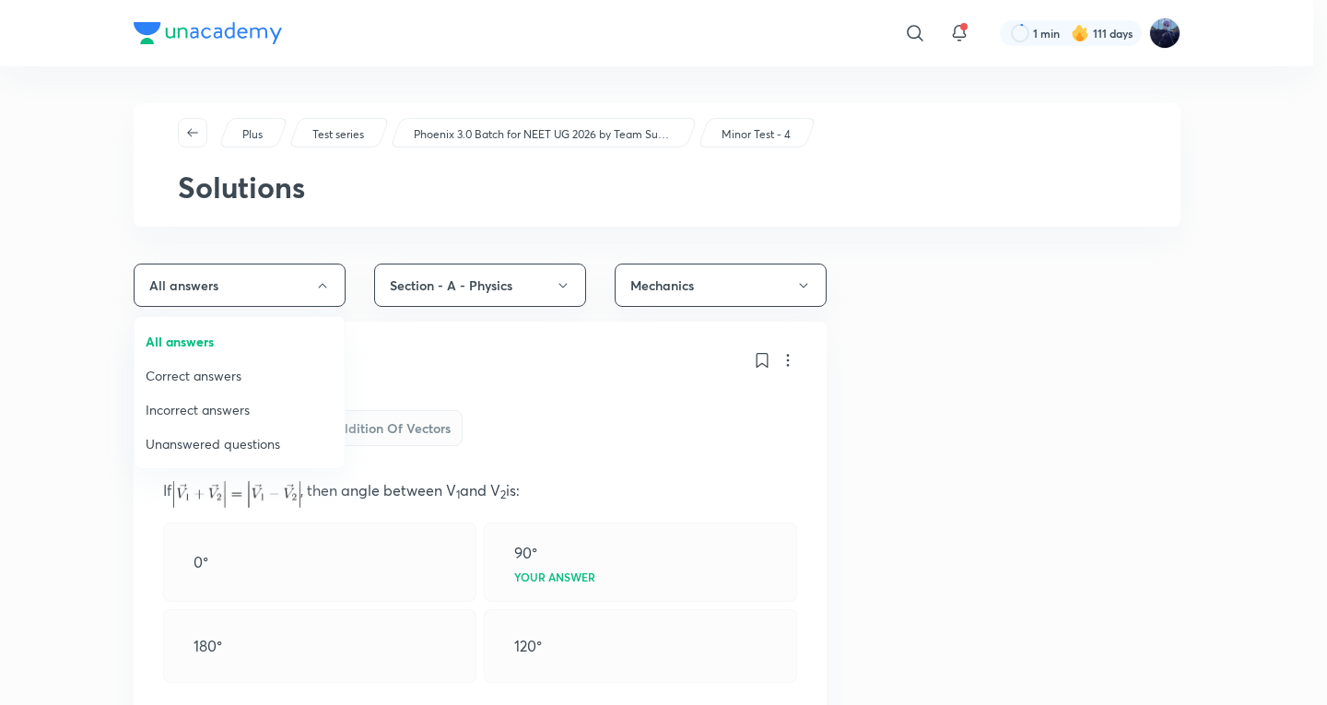
click at [222, 400] on span "Incorrect answers" at bounding box center [240, 409] width 188 height 19
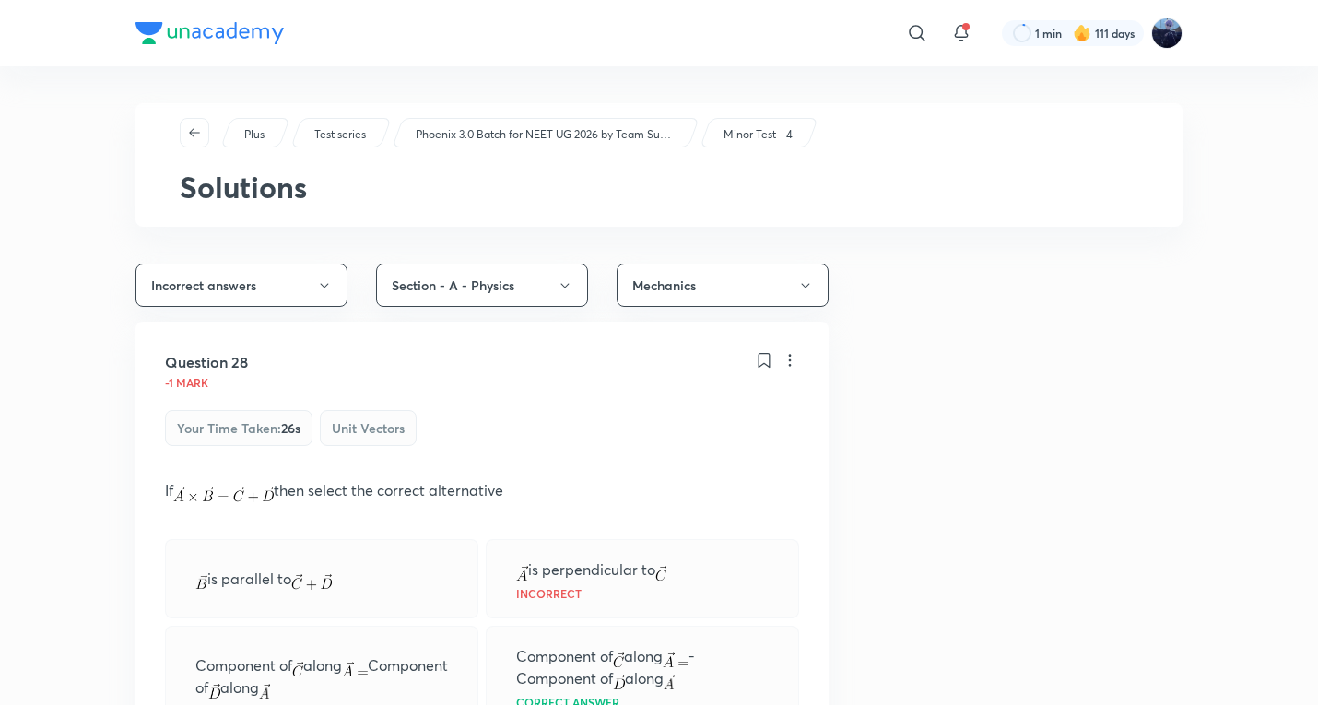
scroll to position [307, 0]
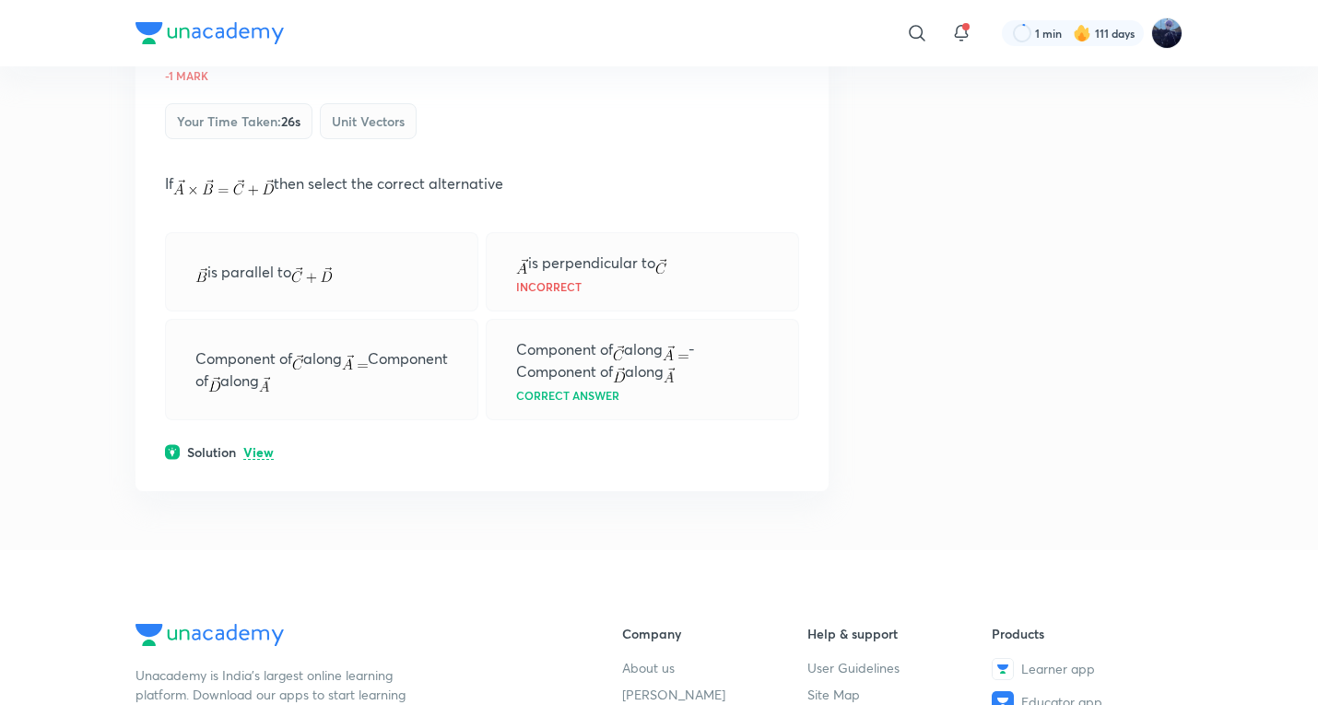
click at [254, 453] on p "View" at bounding box center [258, 453] width 30 height 14
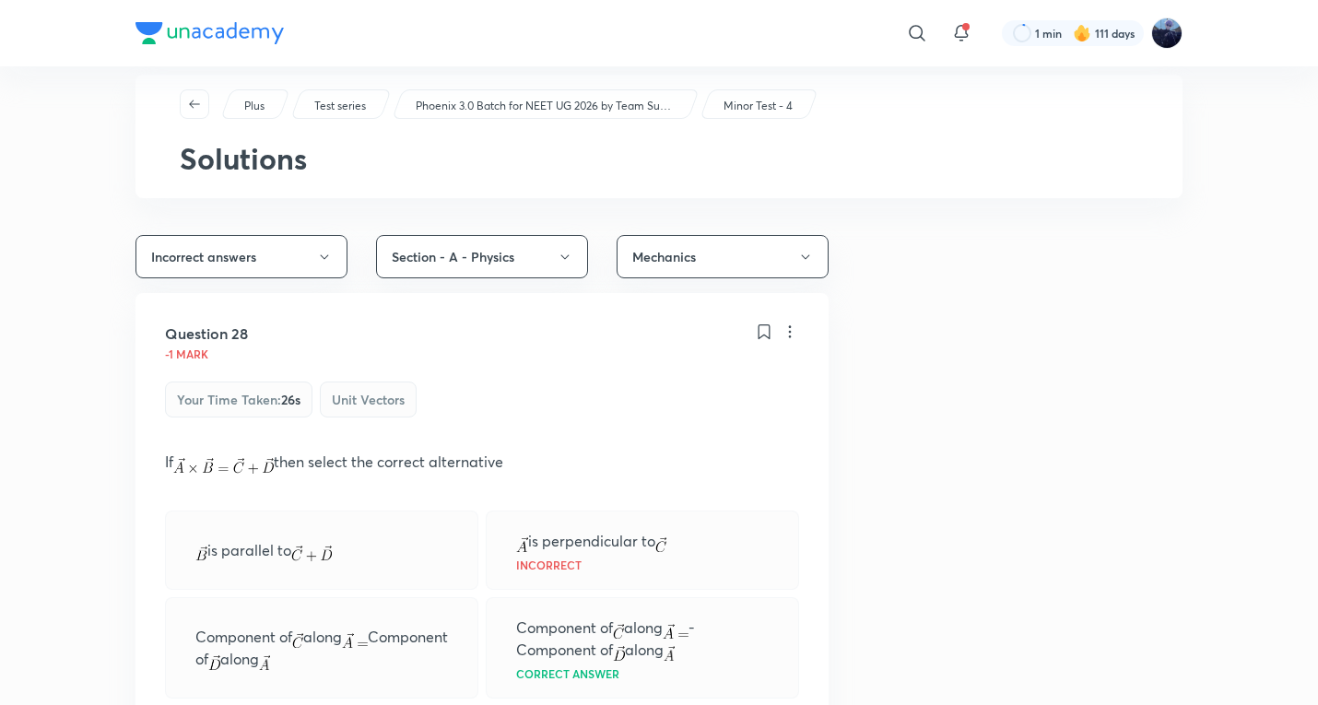
scroll to position [0, 0]
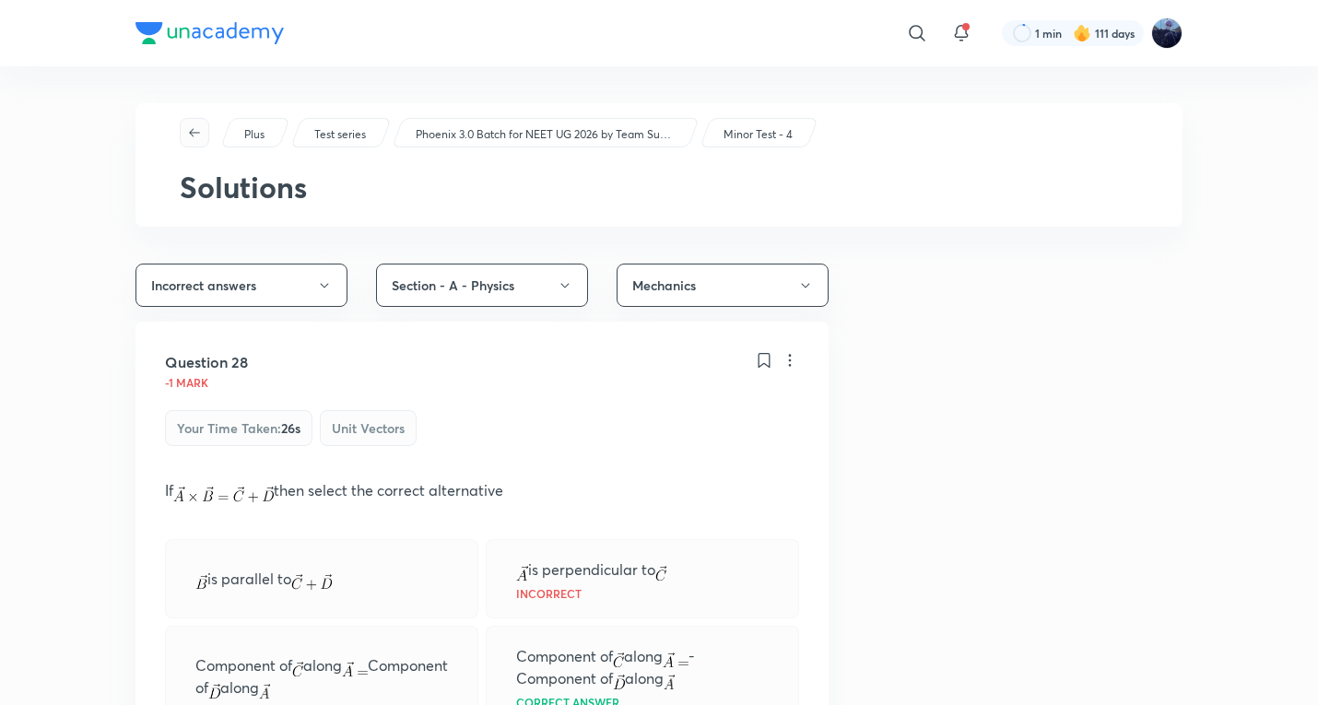
click at [200, 138] on icon "button" at bounding box center [194, 132] width 15 height 15
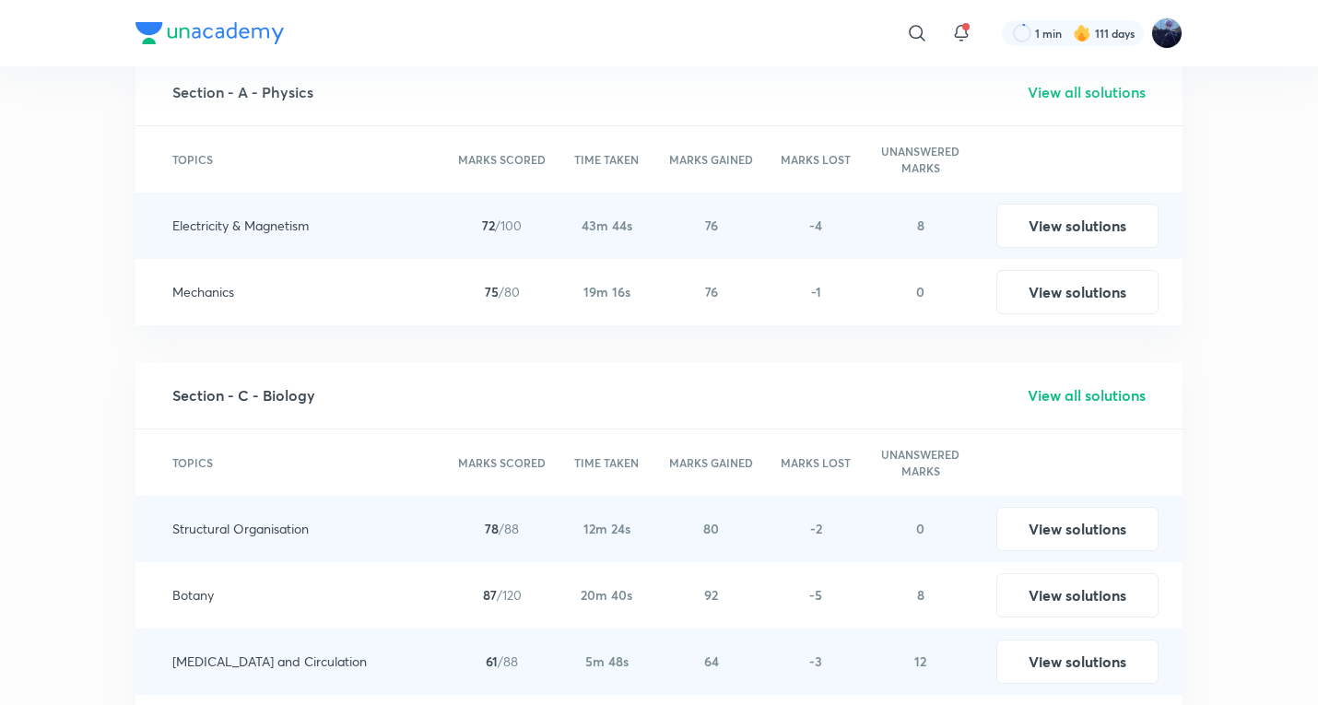
scroll to position [3072, 0]
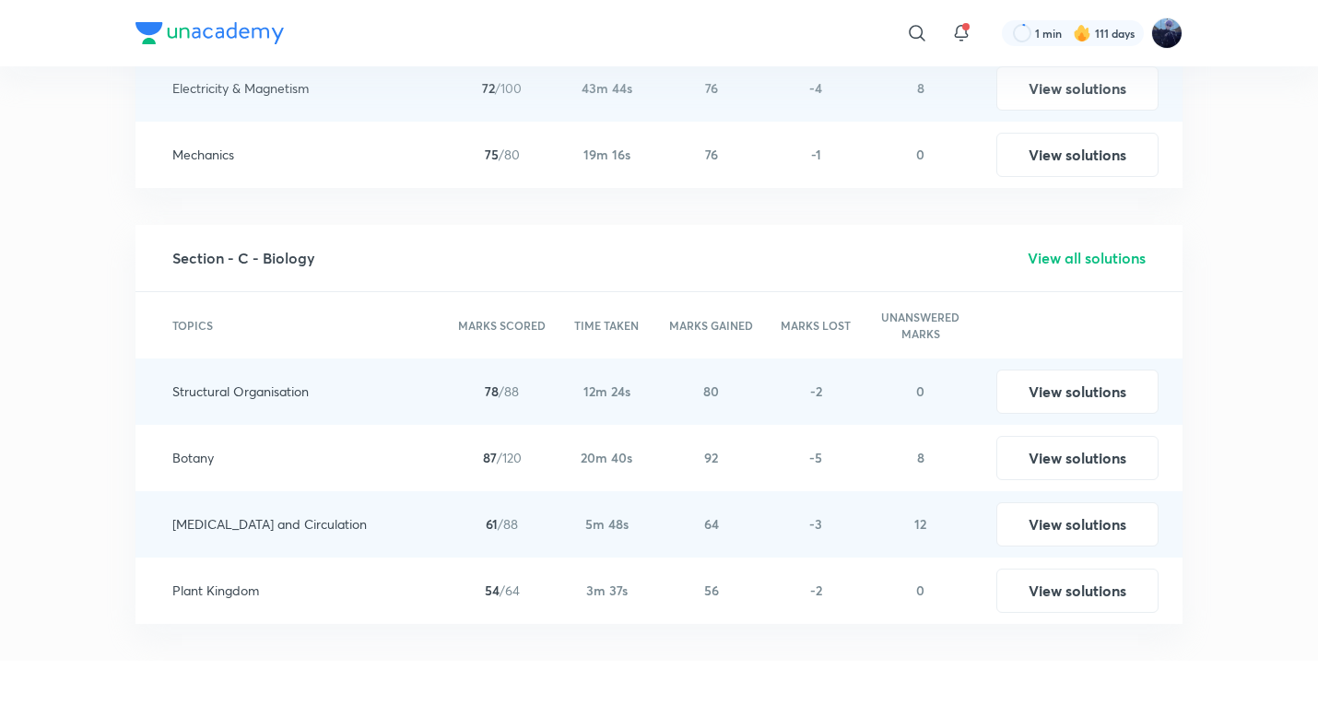
click at [1054, 265] on h5 "View all solutions" at bounding box center [1087, 258] width 118 height 22
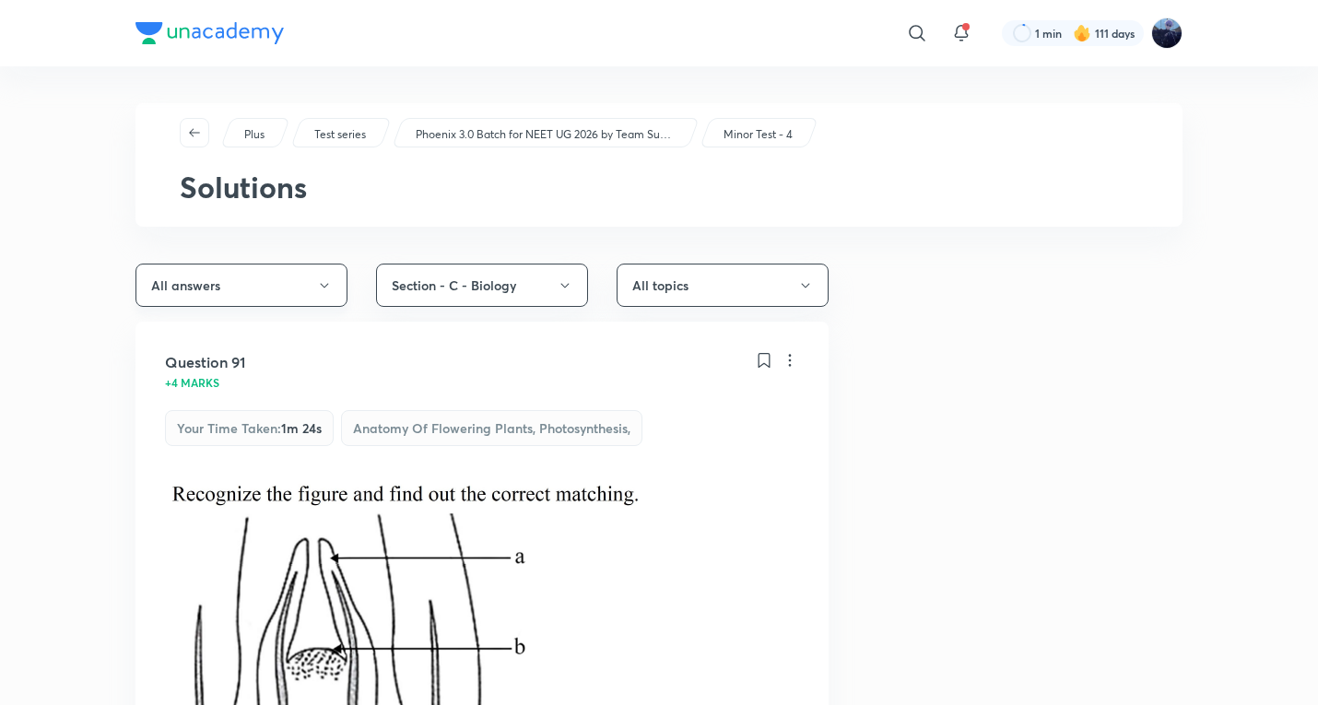
click at [288, 296] on button "All answers" at bounding box center [241, 285] width 212 height 43
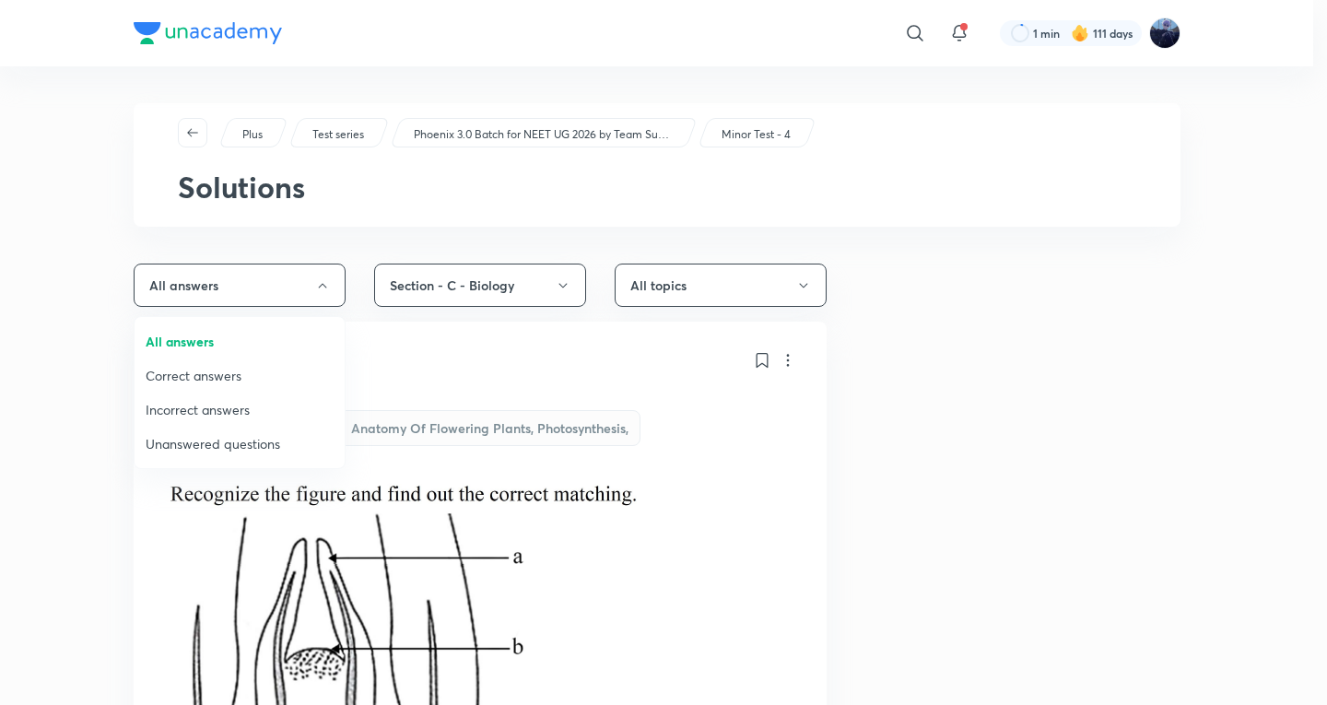
click at [190, 428] on li "Unanswered questions" at bounding box center [240, 444] width 210 height 34
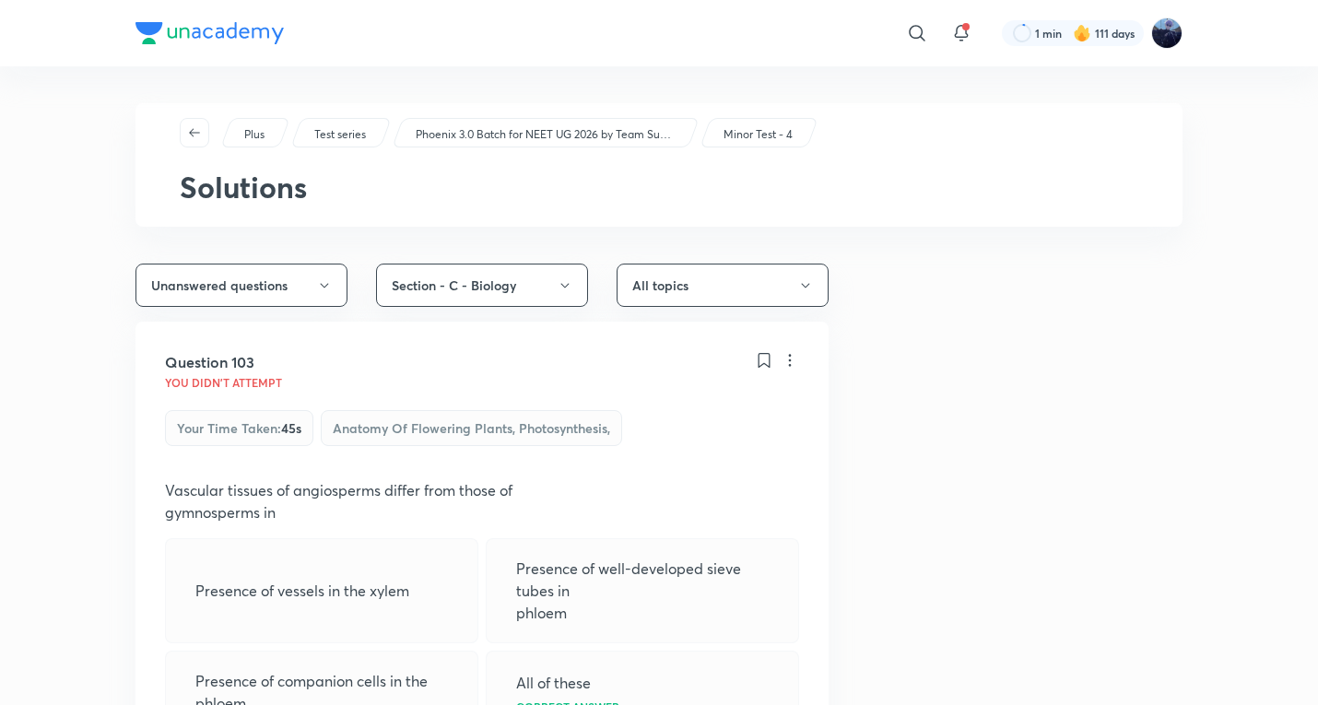
click at [228, 288] on button "Unanswered questions" at bounding box center [241, 285] width 212 height 43
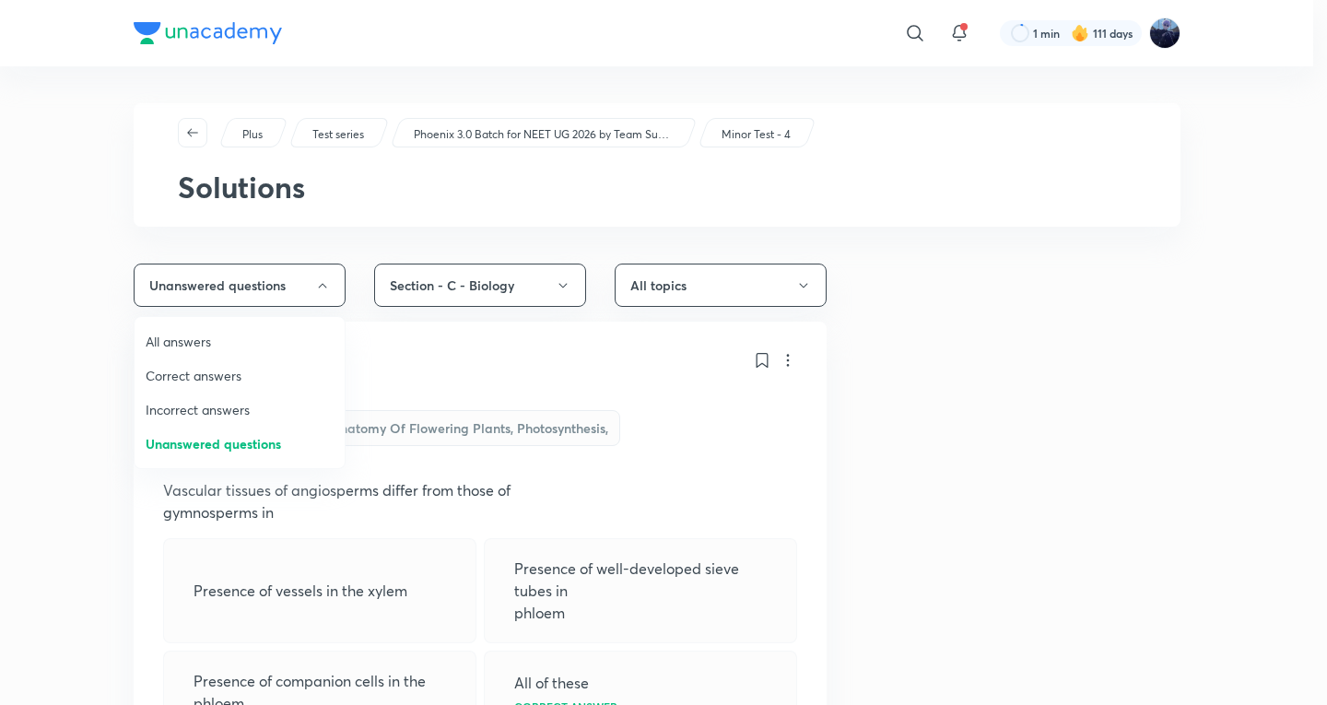
click at [207, 348] on span "All answers" at bounding box center [240, 341] width 188 height 19
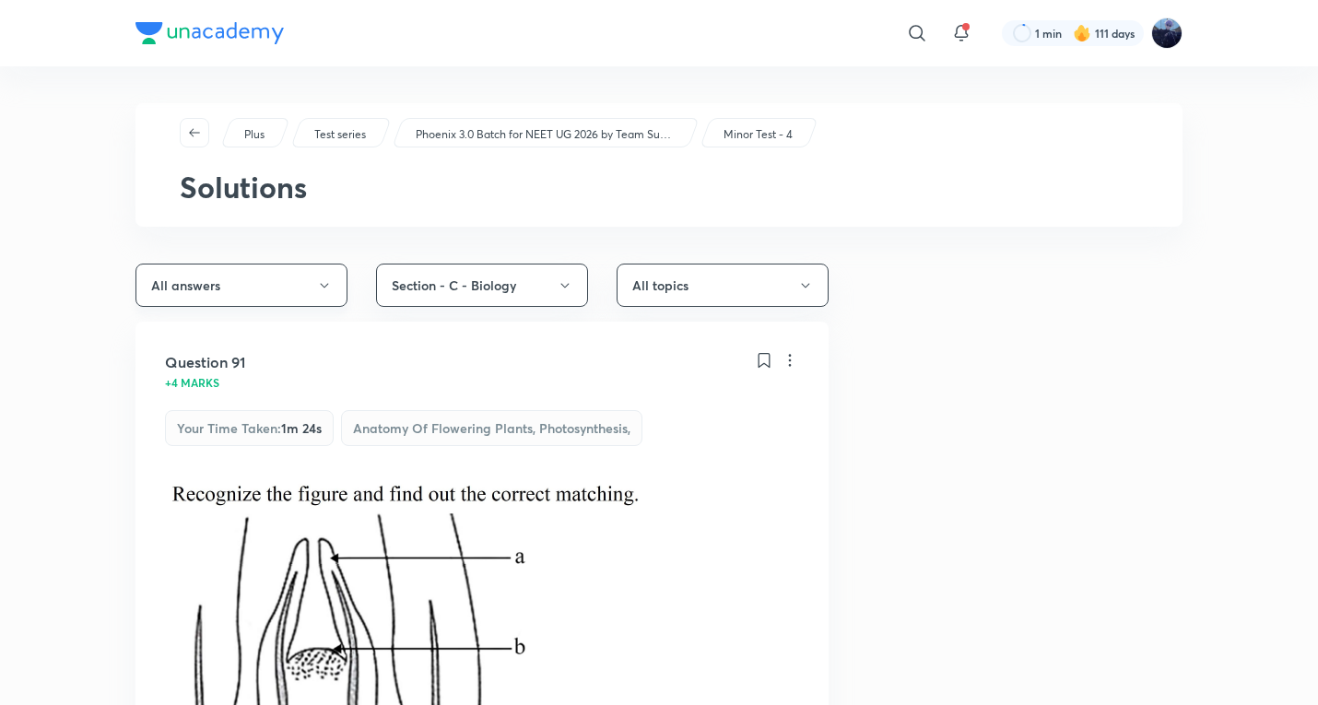
click at [312, 276] on button "All answers" at bounding box center [241, 285] width 212 height 43
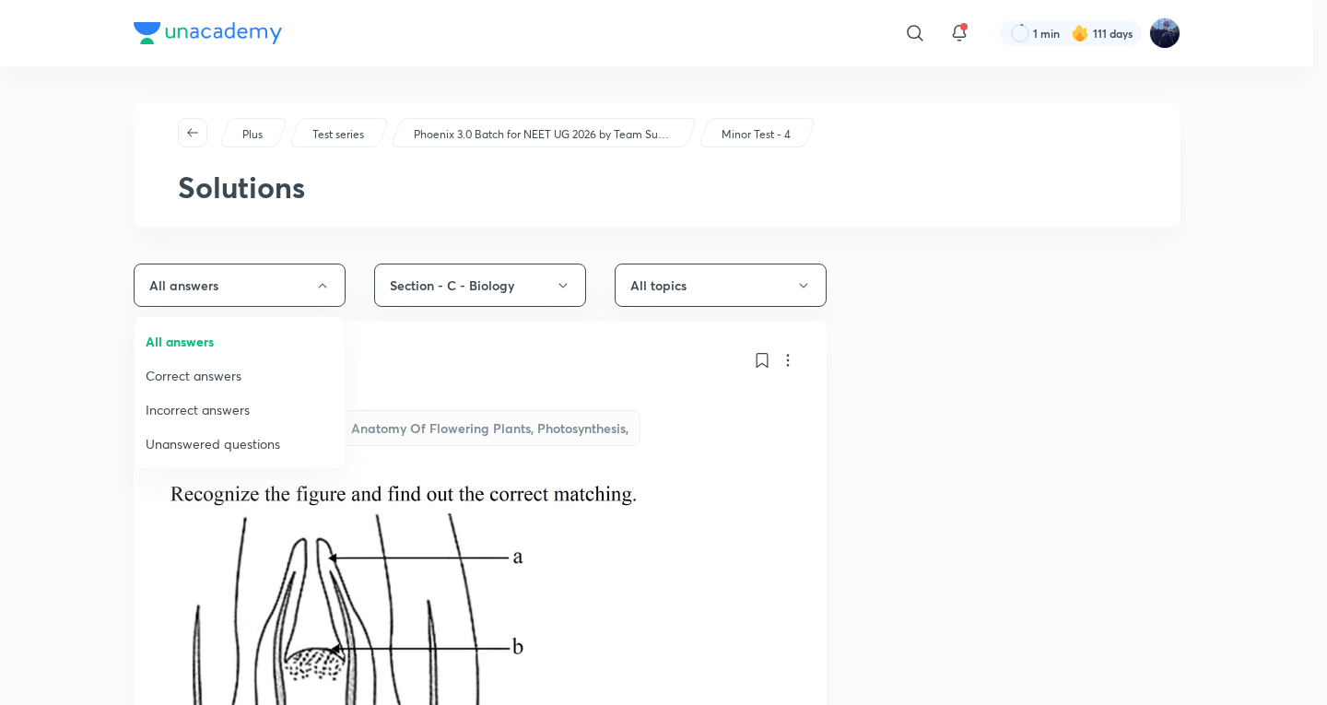
click at [201, 402] on span "Incorrect answers" at bounding box center [240, 409] width 188 height 19
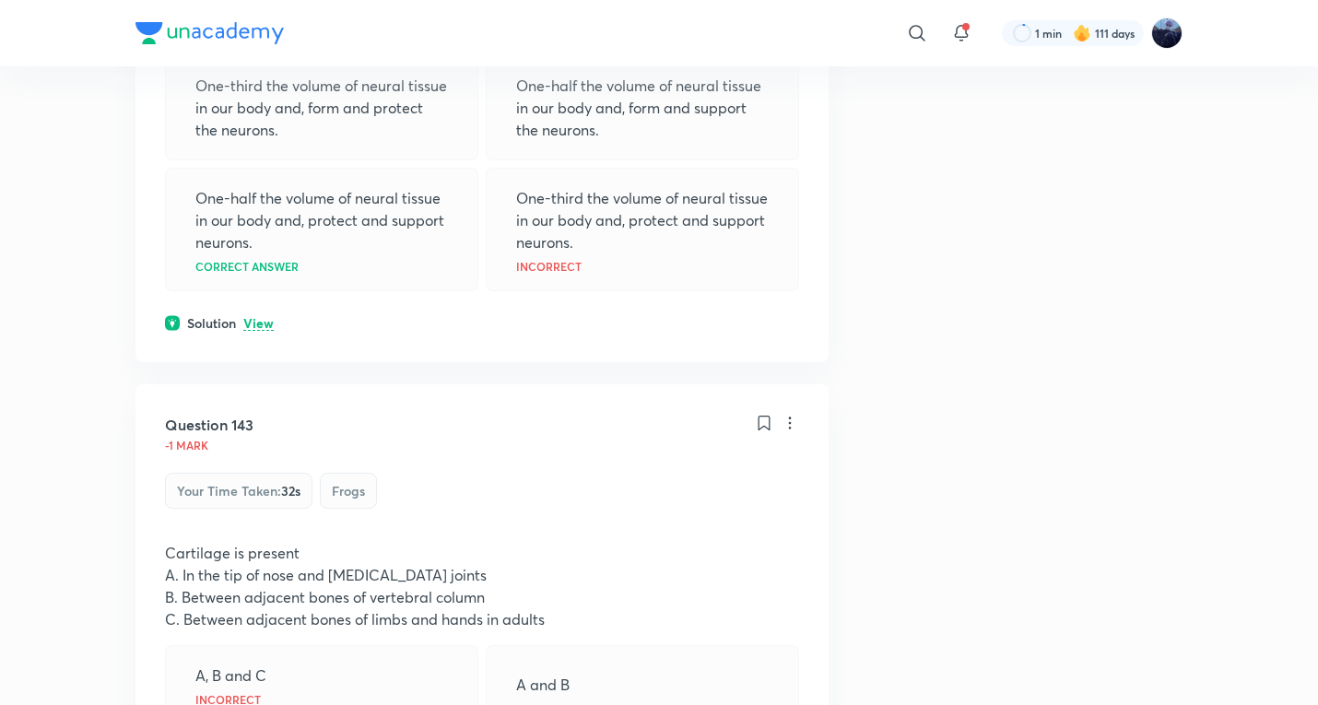
scroll to position [4609, 0]
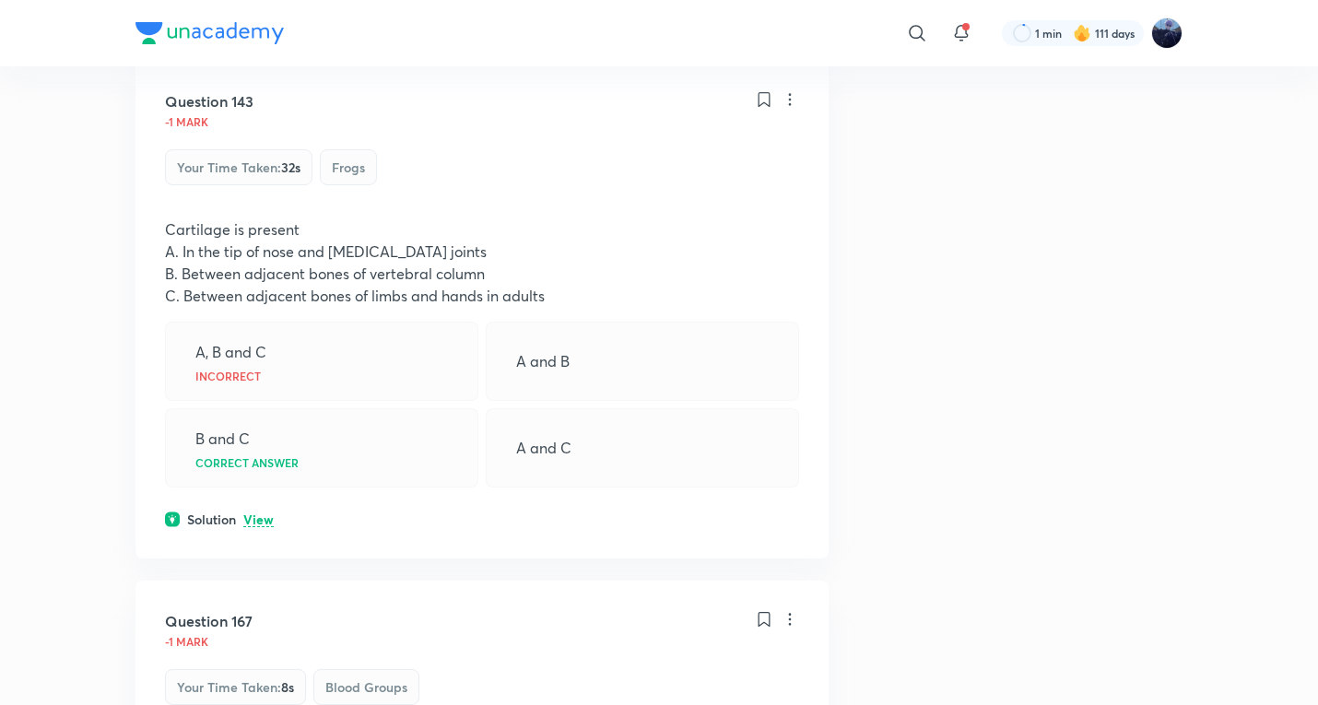
click at [265, 513] on p "View" at bounding box center [258, 520] width 30 height 14
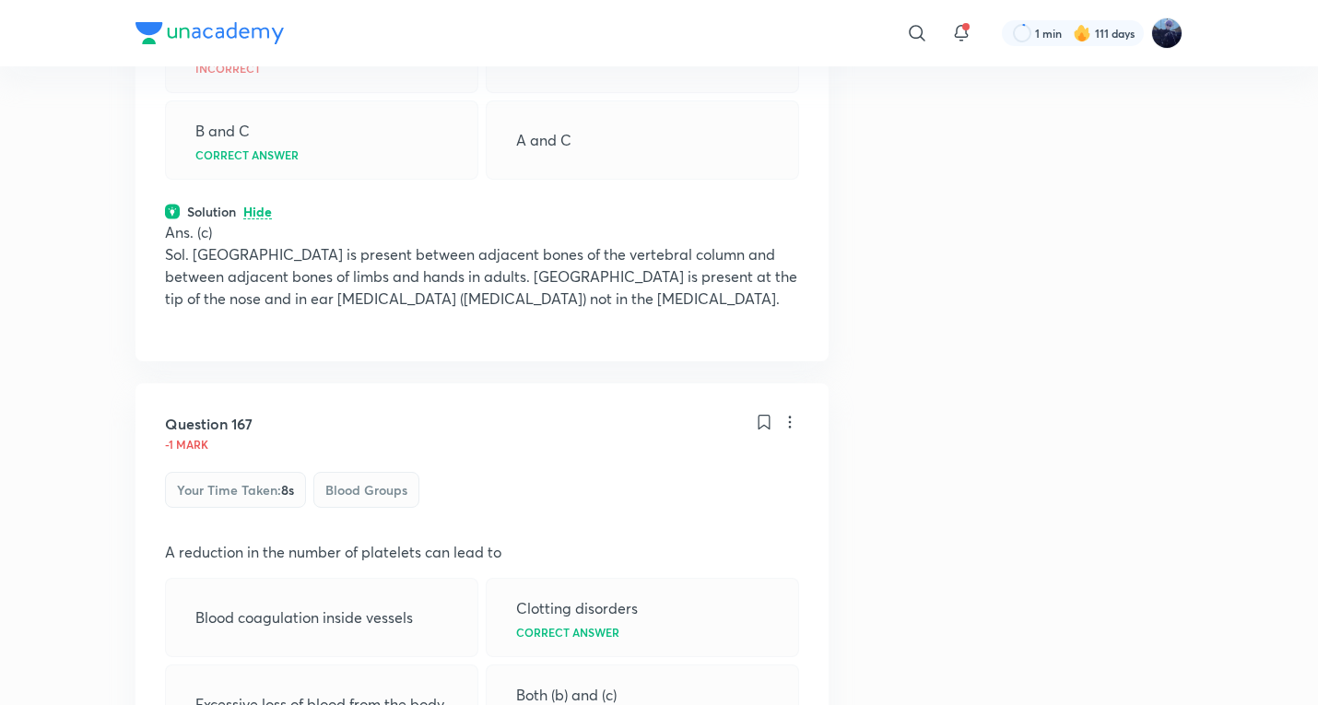
scroll to position [5223, 0]
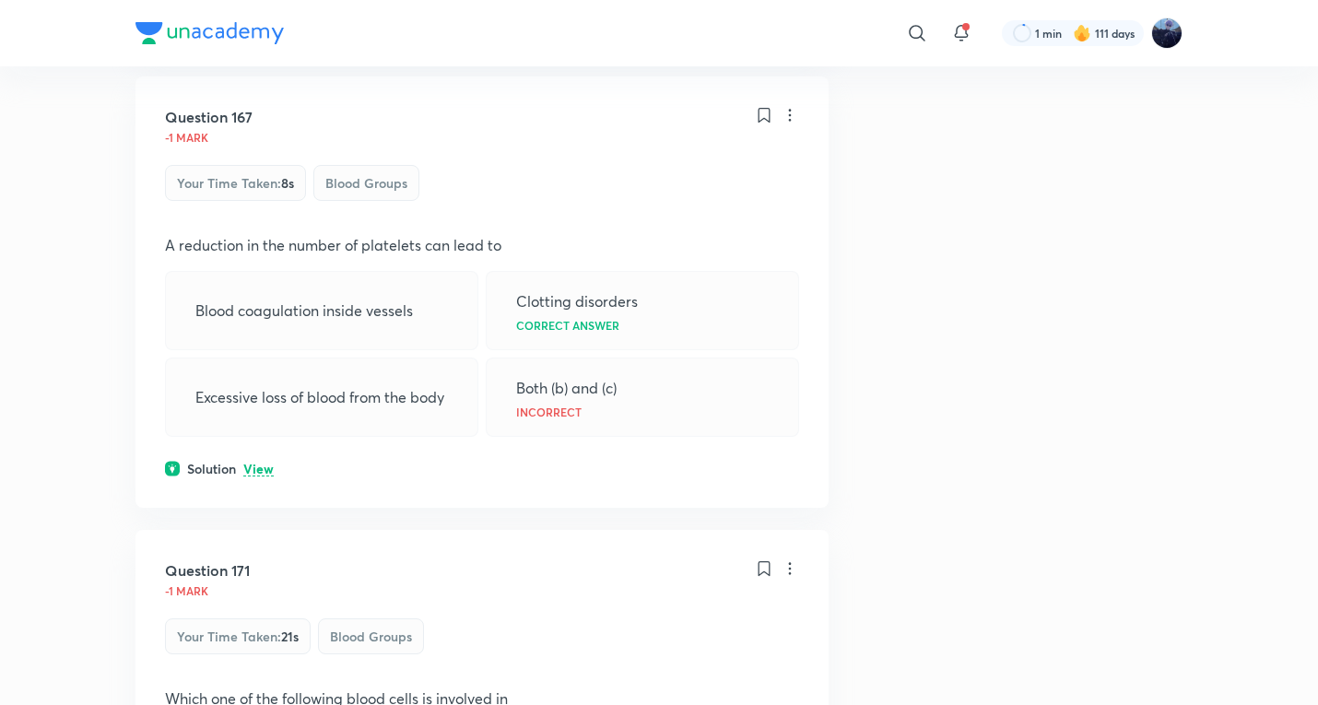
click at [259, 417] on div "Question 167 -1 mark Your time taken : 8s Blood Groups A reduction in the numbe…" at bounding box center [481, 292] width 693 height 431
click at [259, 441] on div "Question 167 -1 mark Your time taken : 8s Blood Groups A reduction in the numbe…" at bounding box center [481, 292] width 693 height 431
click at [259, 463] on p "View" at bounding box center [258, 470] width 30 height 14
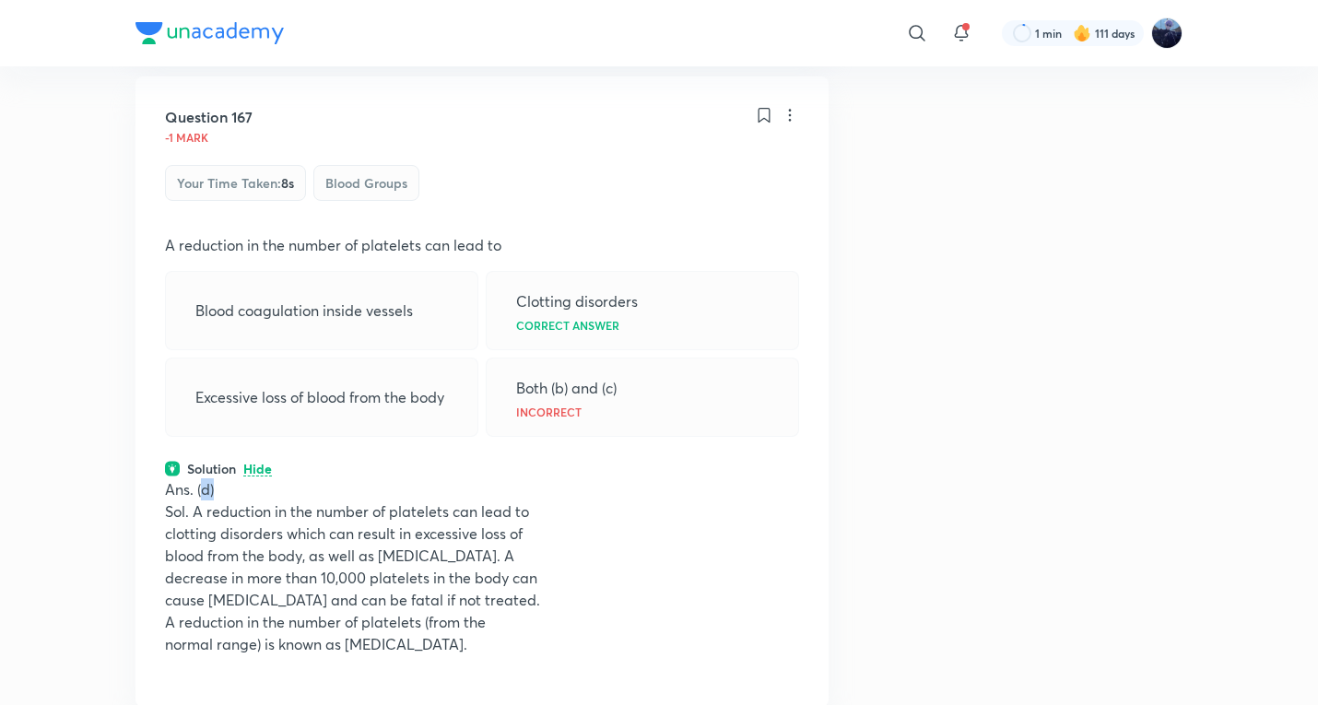
drag, startPoint x: 202, startPoint y: 448, endPoint x: 241, endPoint y: 448, distance: 39.6
click at [241, 478] on p "Ans. (d)" at bounding box center [482, 489] width 634 height 22
click at [645, 271] on div "Clotting disorders Correct answer" at bounding box center [642, 310] width 313 height 79
click at [644, 271] on div "Clotting disorders Correct answer" at bounding box center [642, 310] width 313 height 79
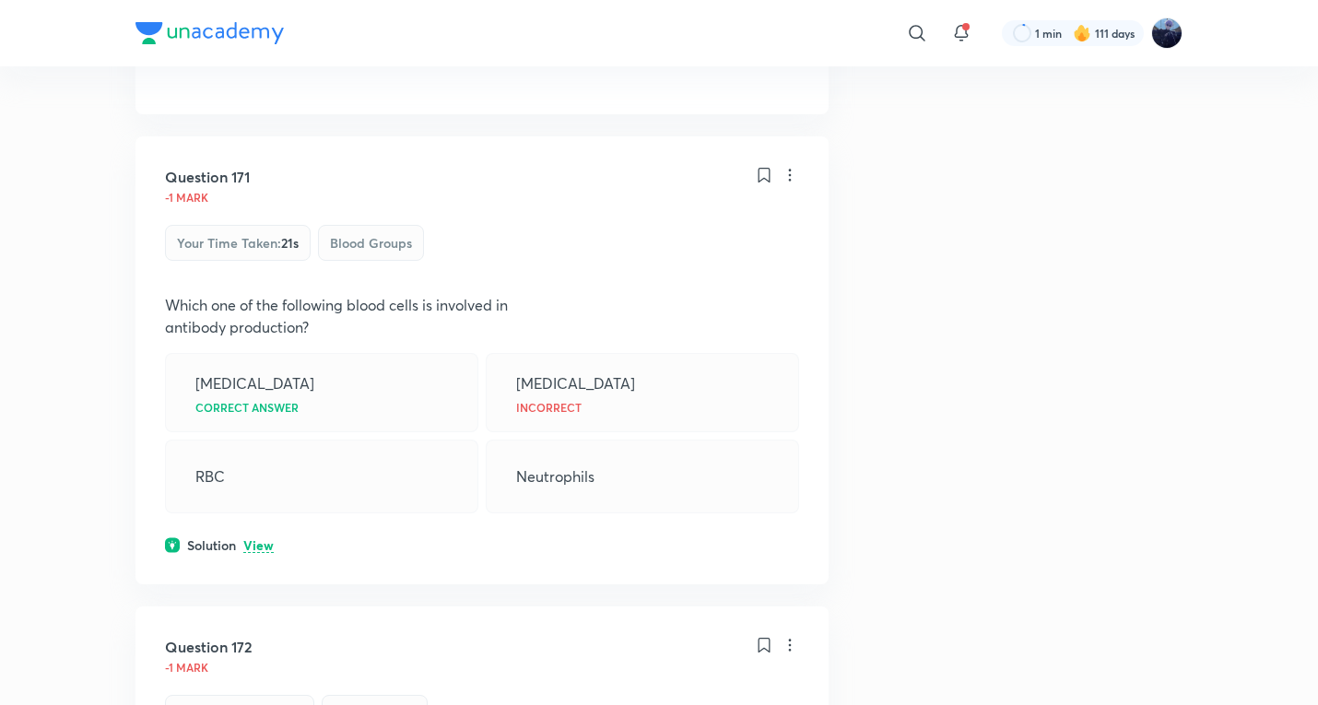
scroll to position [5838, 0]
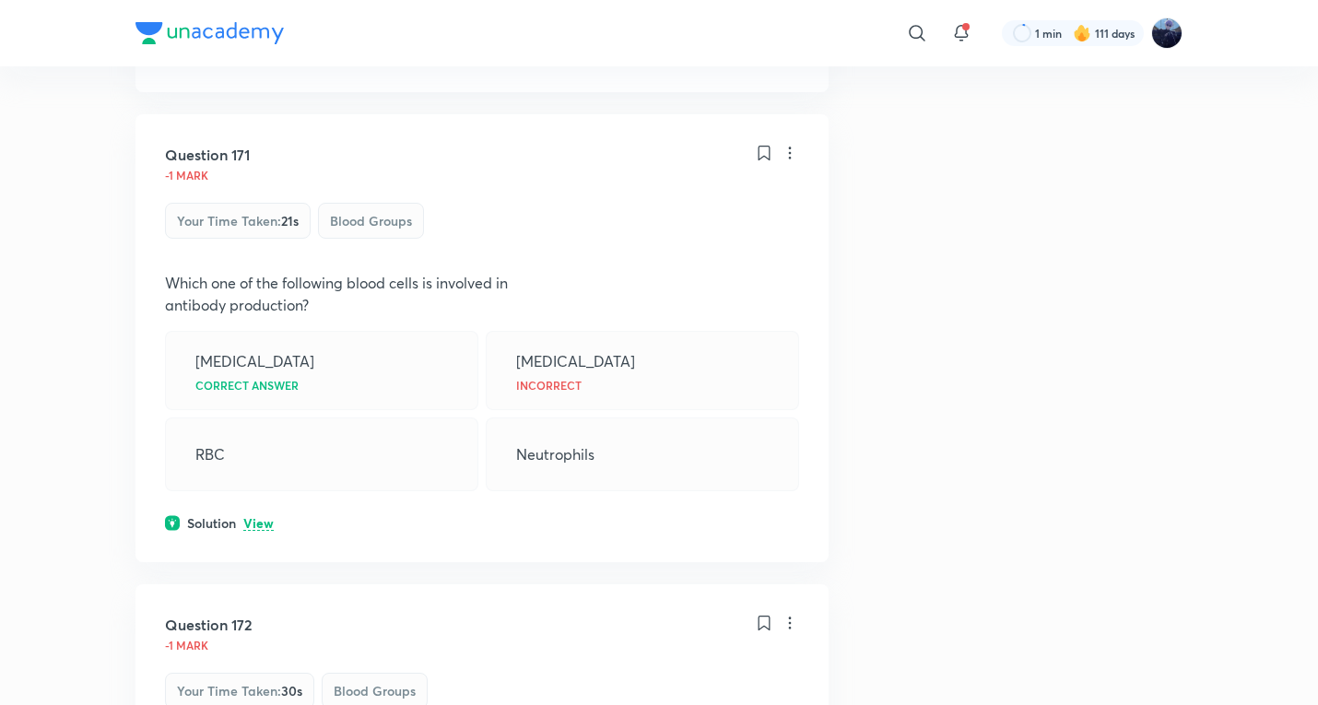
click at [256, 517] on p "View" at bounding box center [258, 524] width 30 height 14
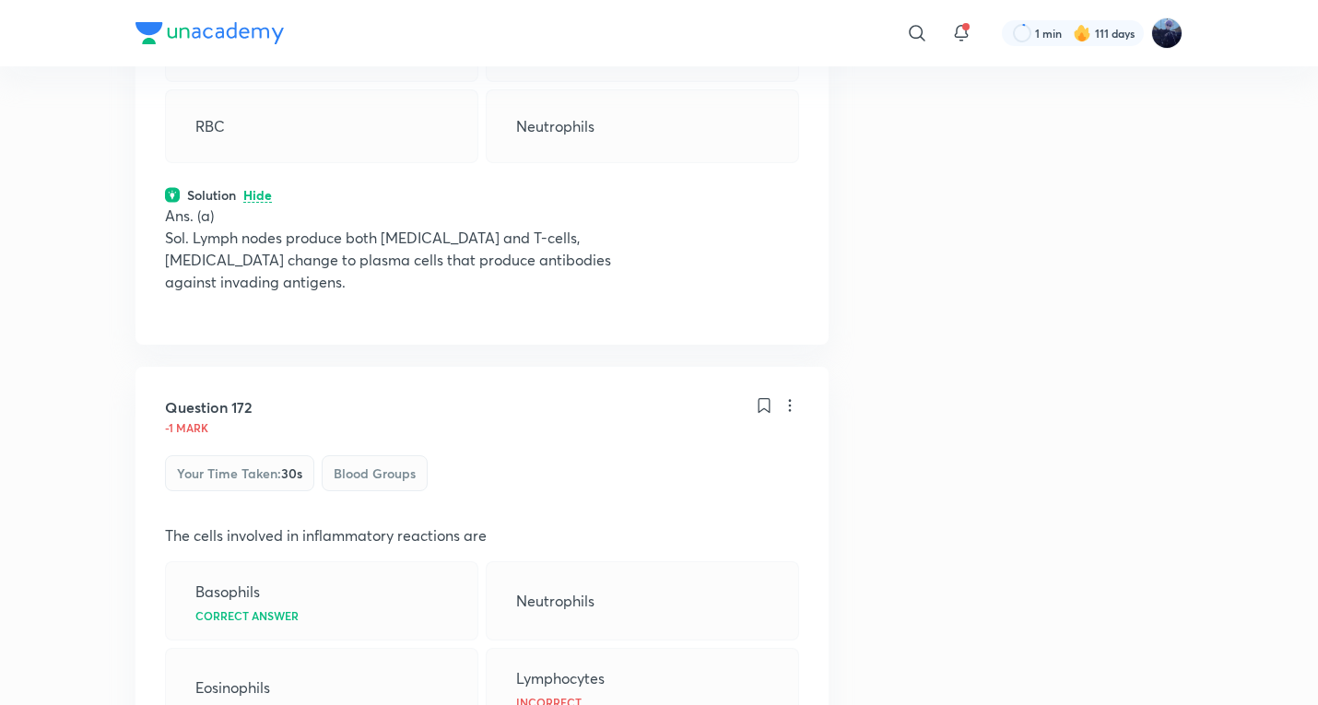
scroll to position [6452, 0]
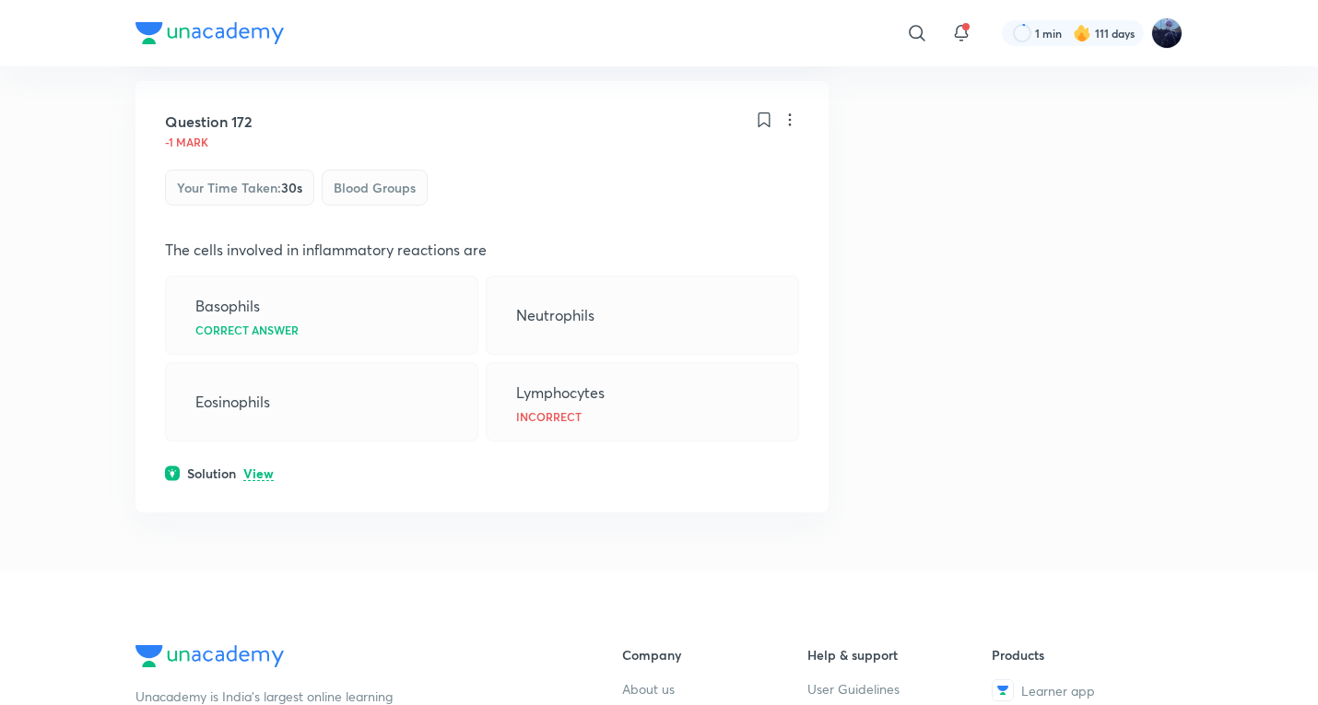
click at [253, 467] on p "View" at bounding box center [258, 474] width 30 height 14
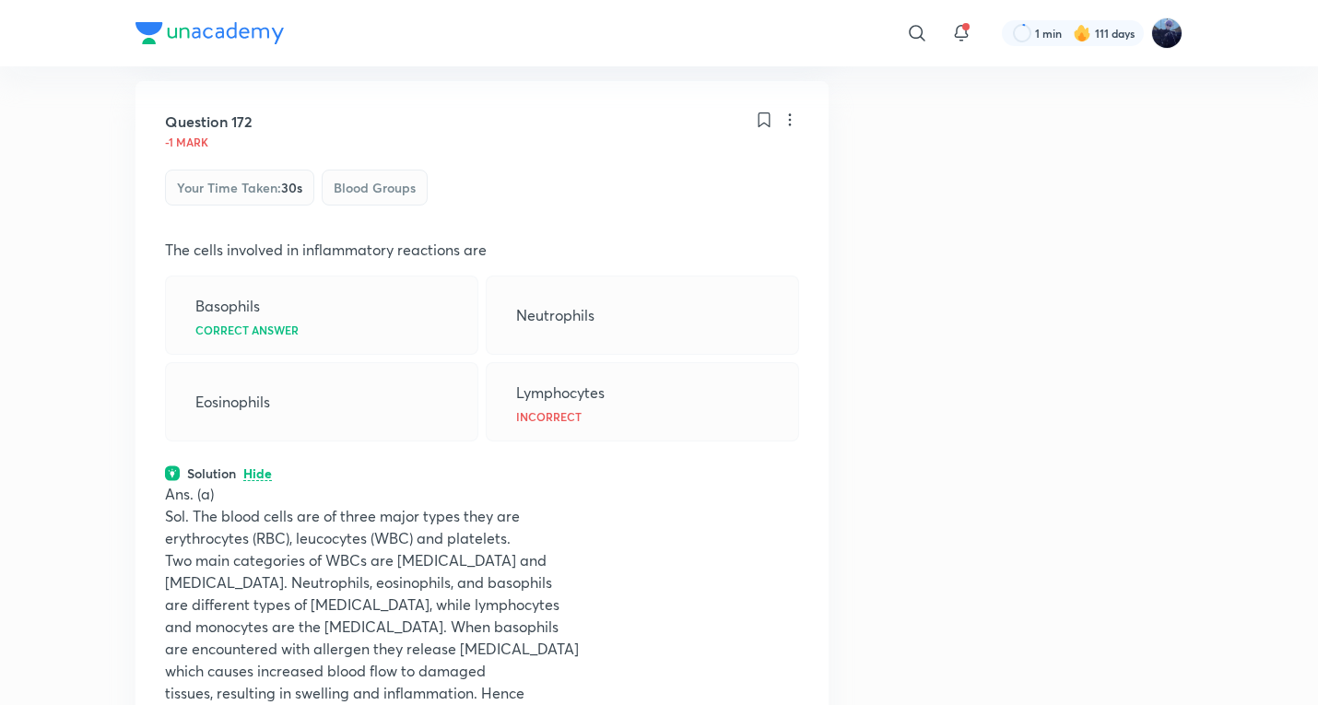
click at [255, 467] on p "Hide" at bounding box center [257, 474] width 29 height 14
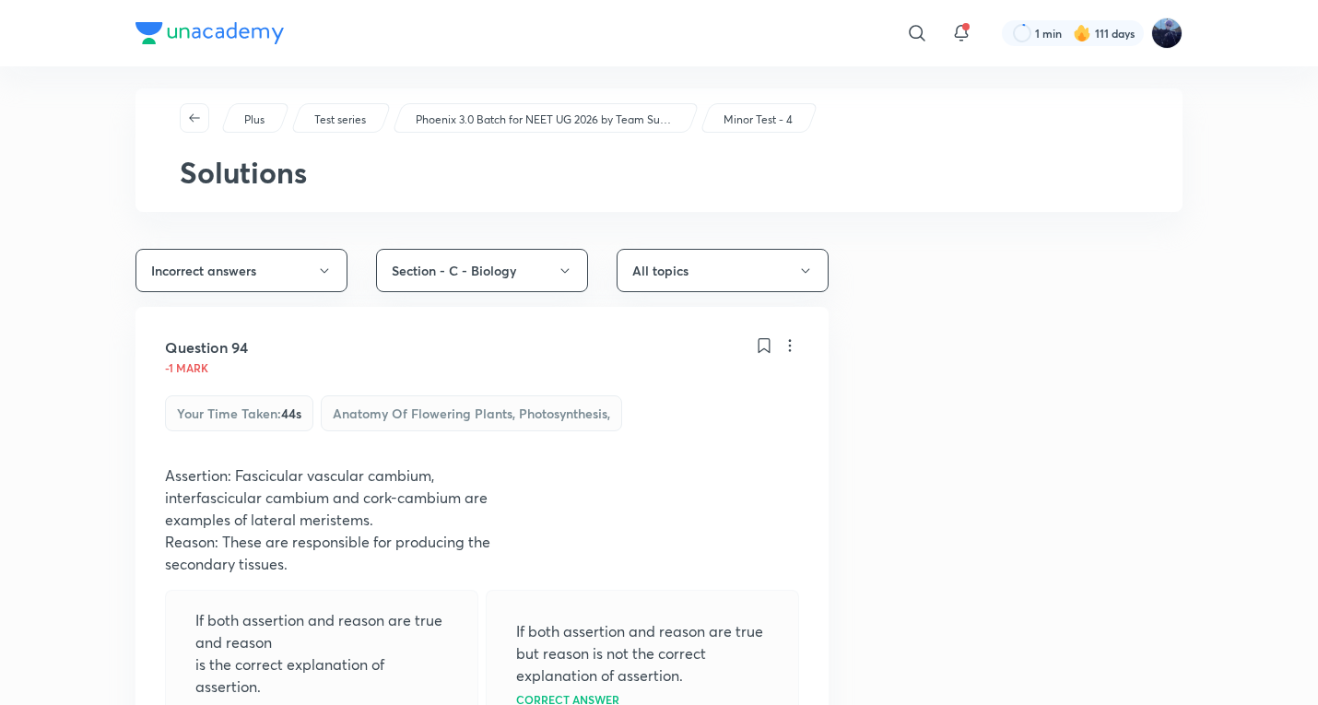
scroll to position [0, 0]
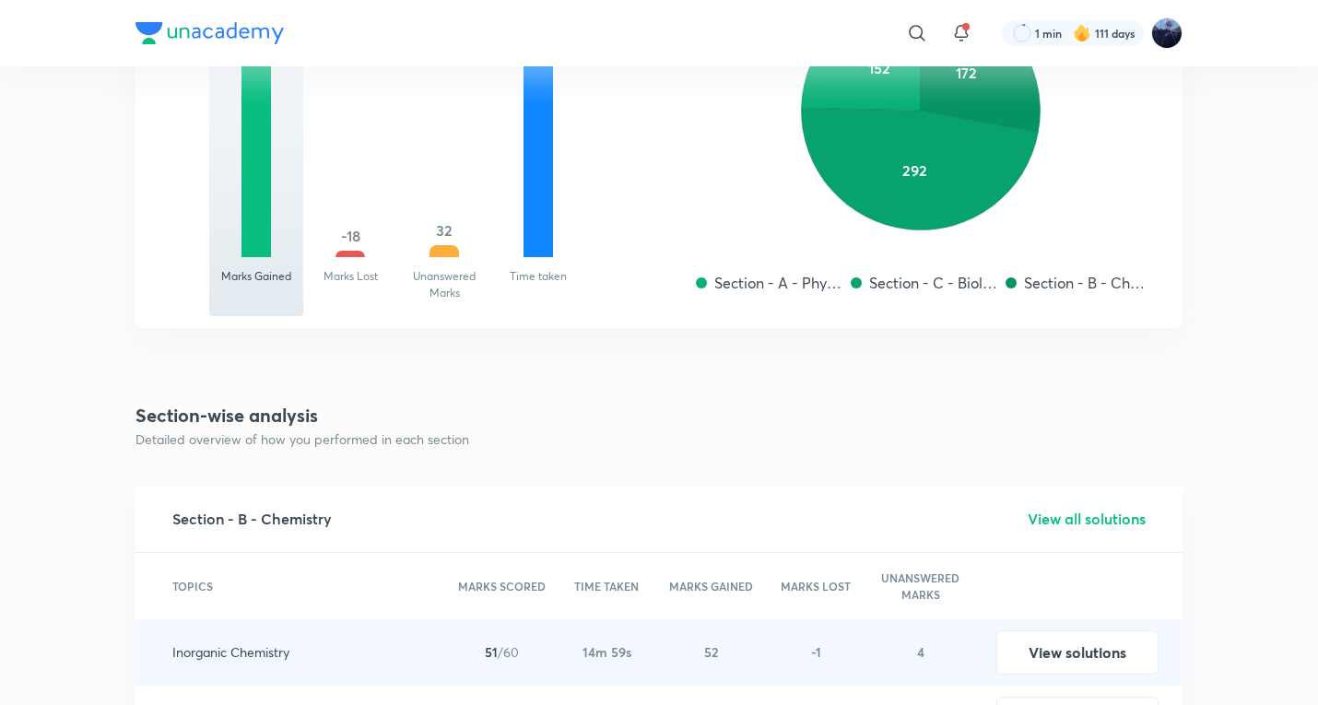
scroll to position [2458, 0]
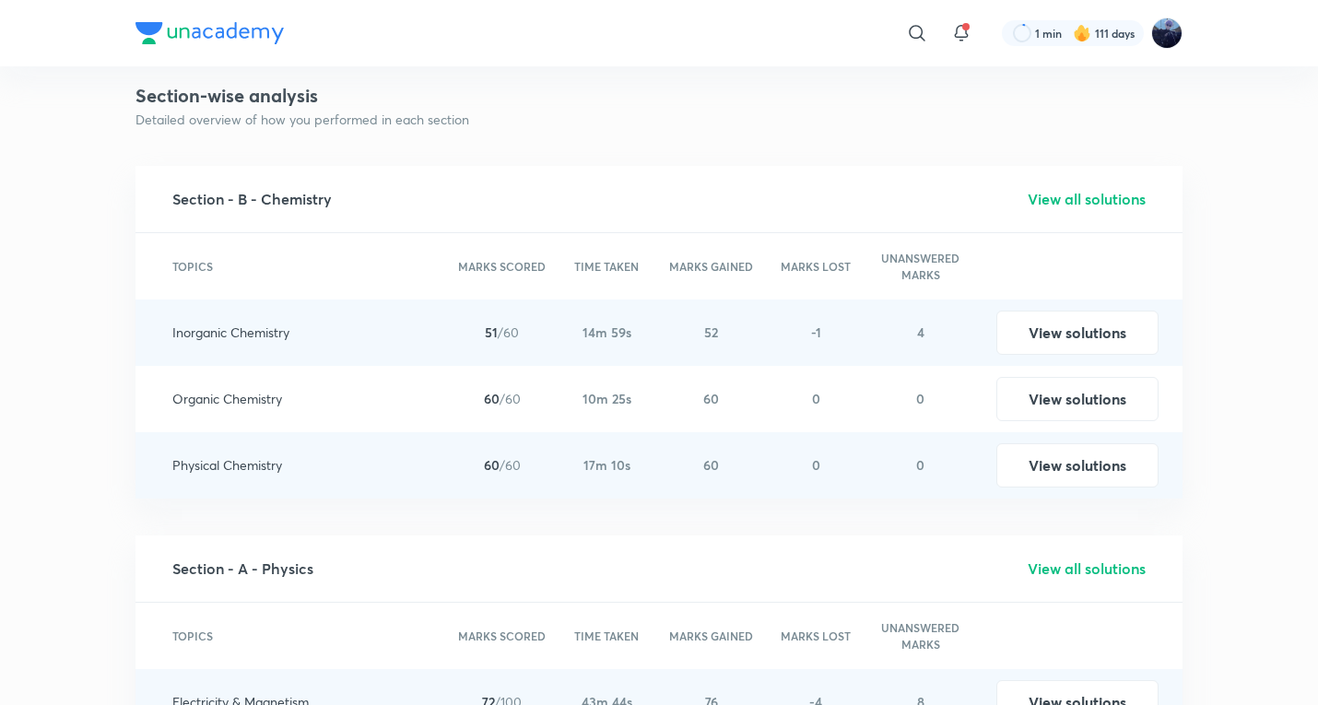
click at [1118, 204] on h5 "View all solutions" at bounding box center [1087, 199] width 118 height 22
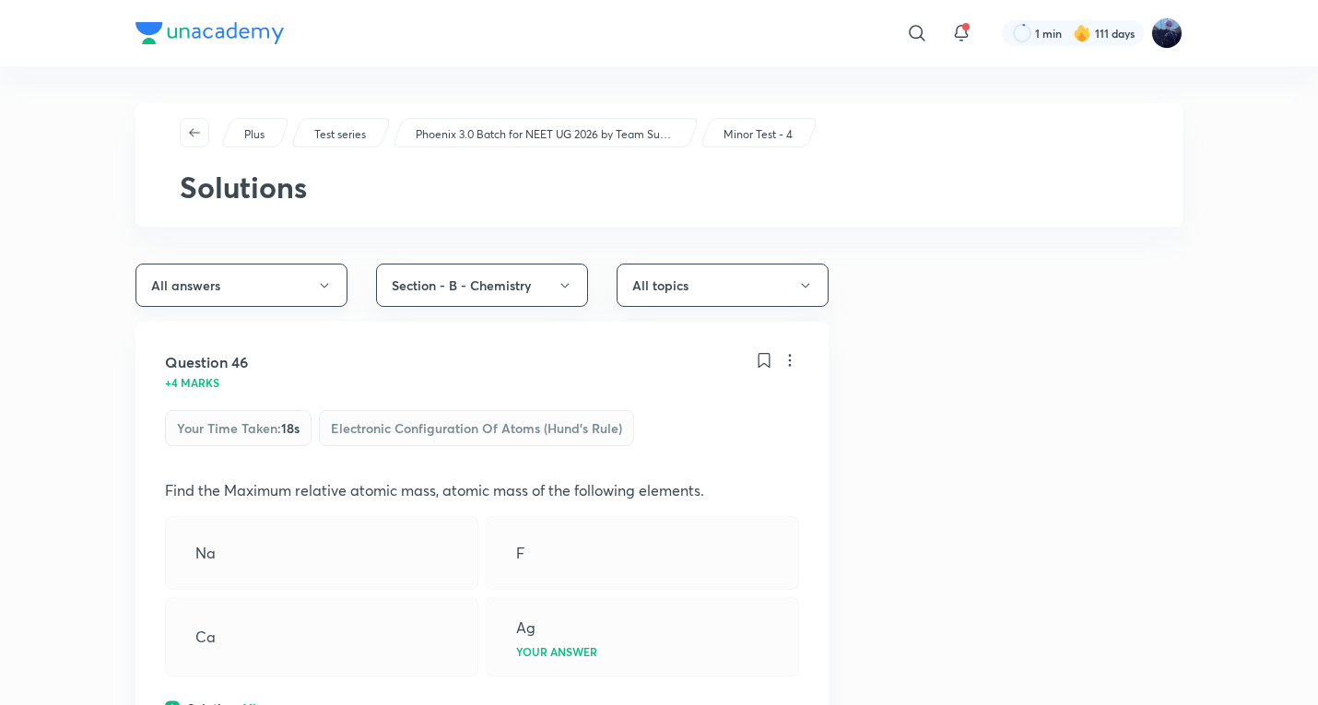
click at [230, 272] on button "All answers" at bounding box center [241, 285] width 212 height 43
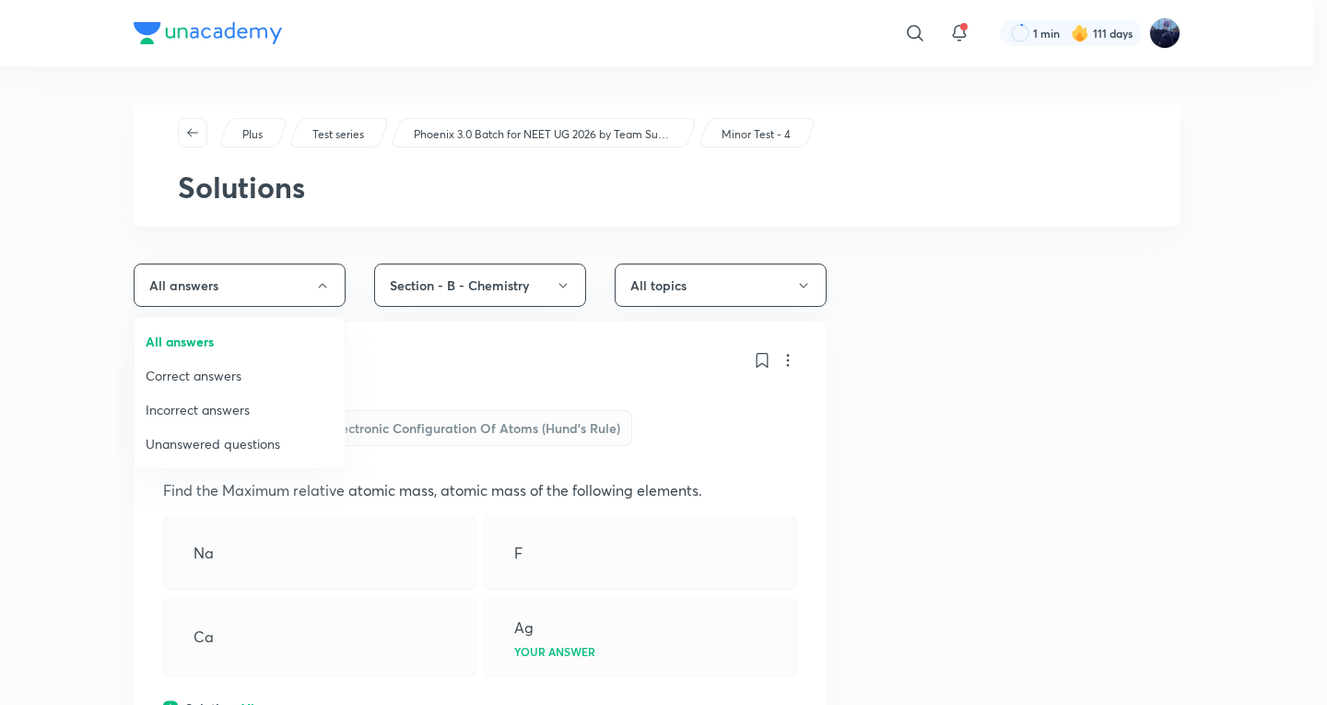
click at [224, 403] on span "Incorrect answers" at bounding box center [240, 409] width 188 height 19
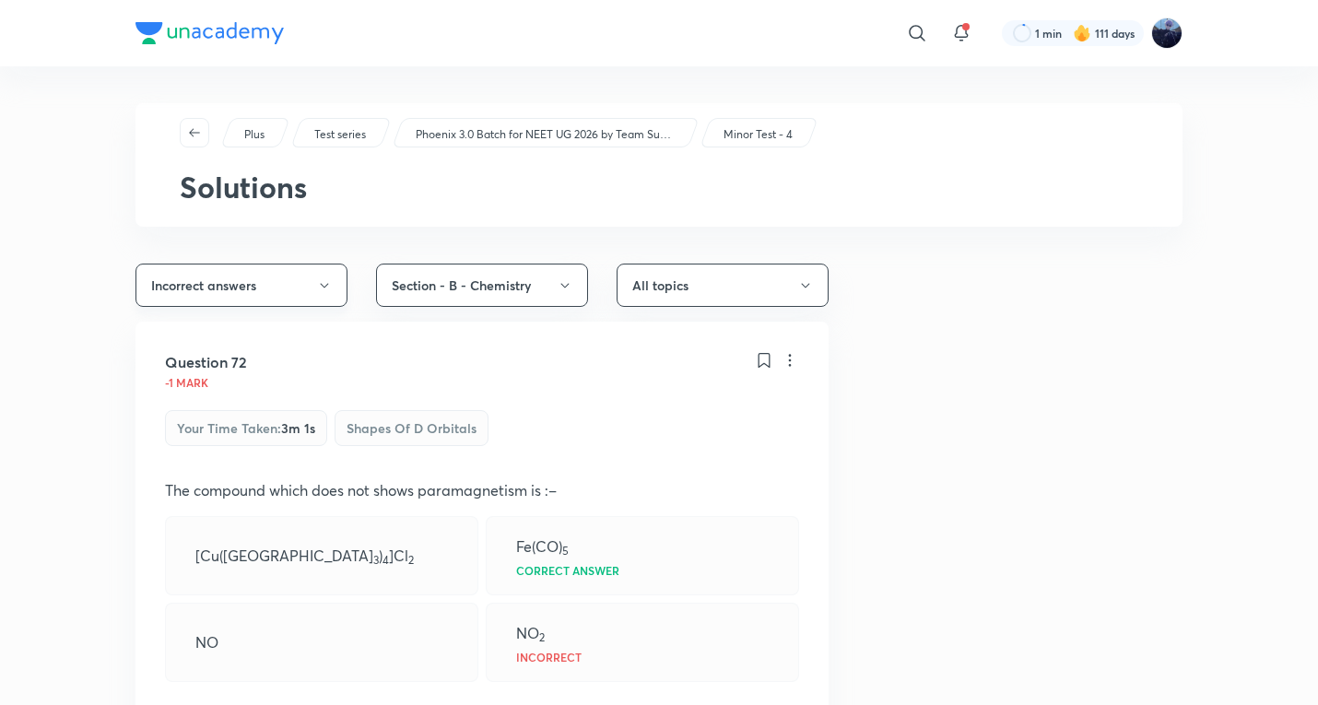
click at [274, 298] on button "Incorrect answers" at bounding box center [241, 285] width 212 height 43
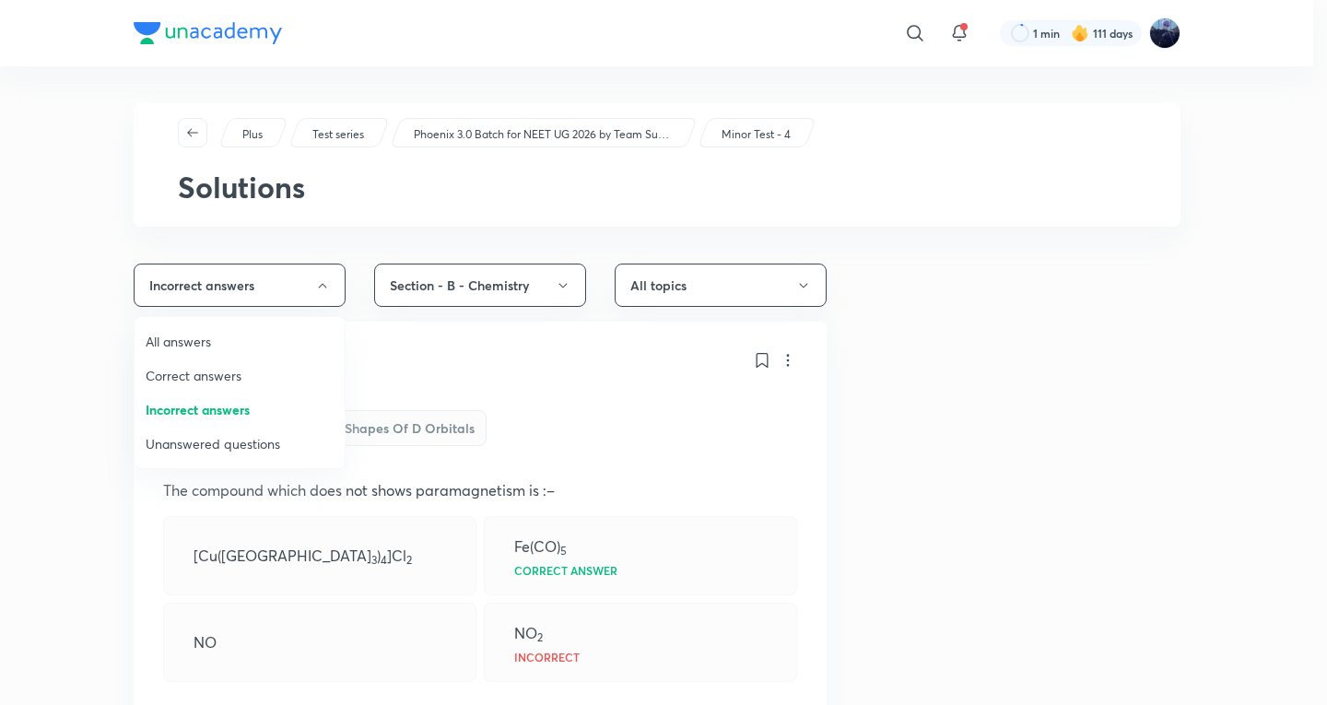
click at [255, 435] on span "Unanswered questions" at bounding box center [240, 443] width 188 height 19
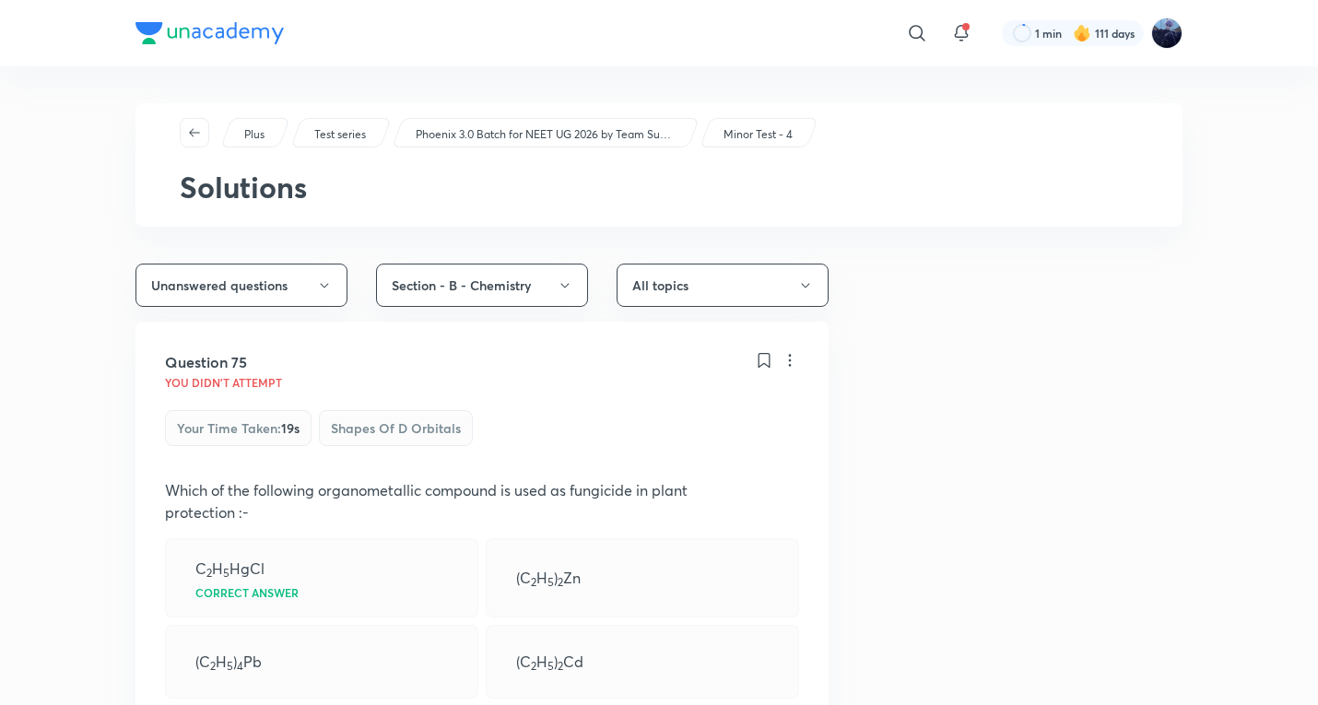
scroll to position [615, 0]
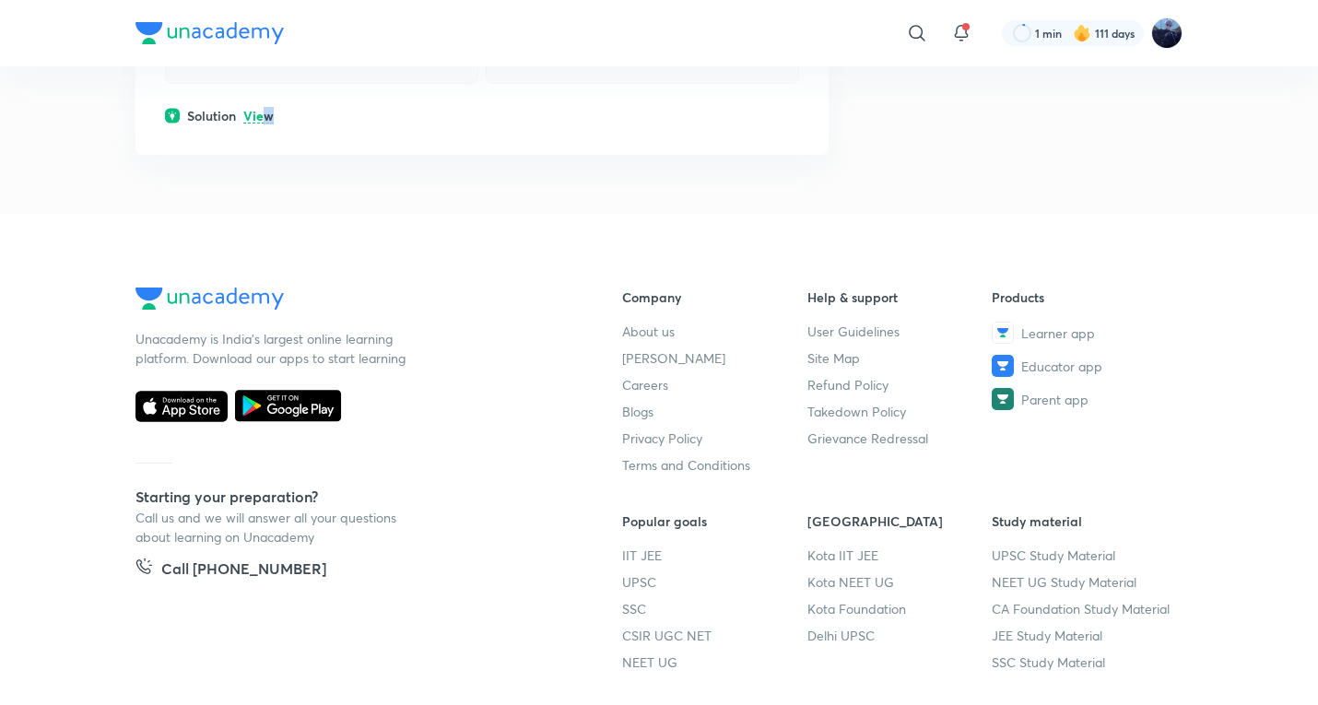
click at [268, 112] on p "View" at bounding box center [258, 117] width 30 height 14
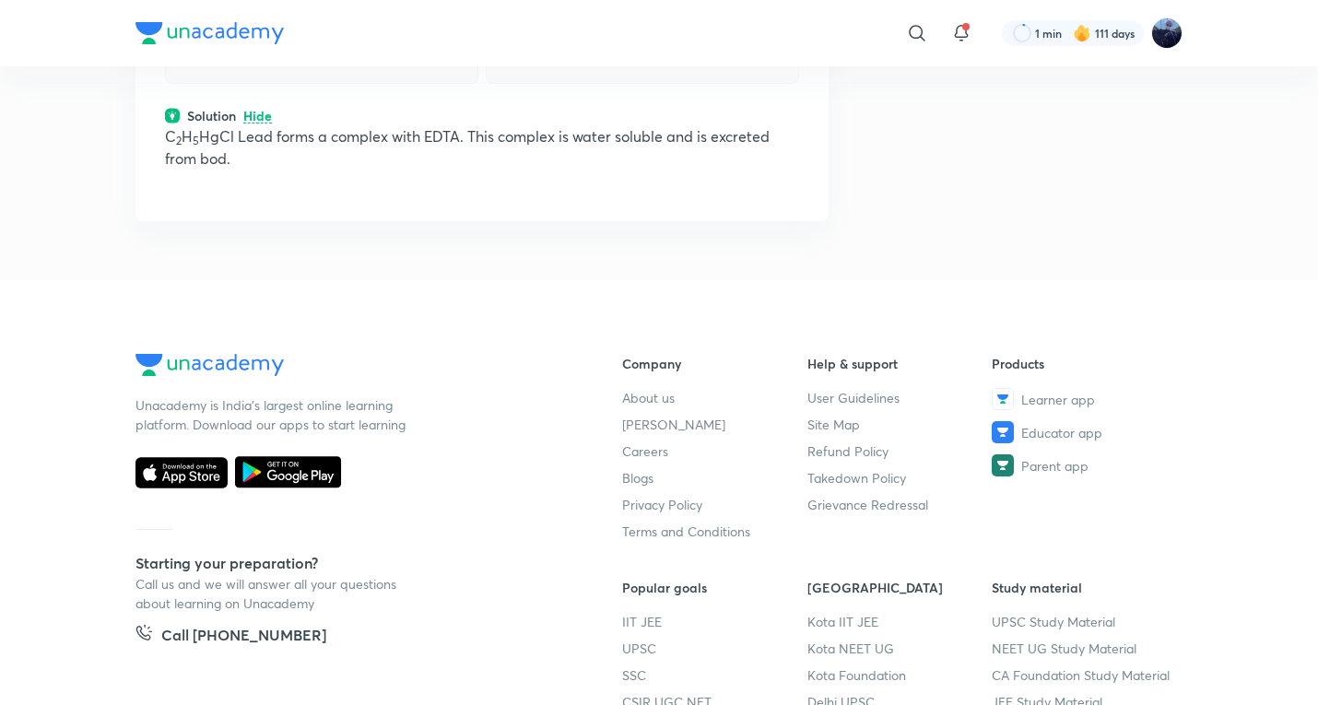
scroll to position [307, 0]
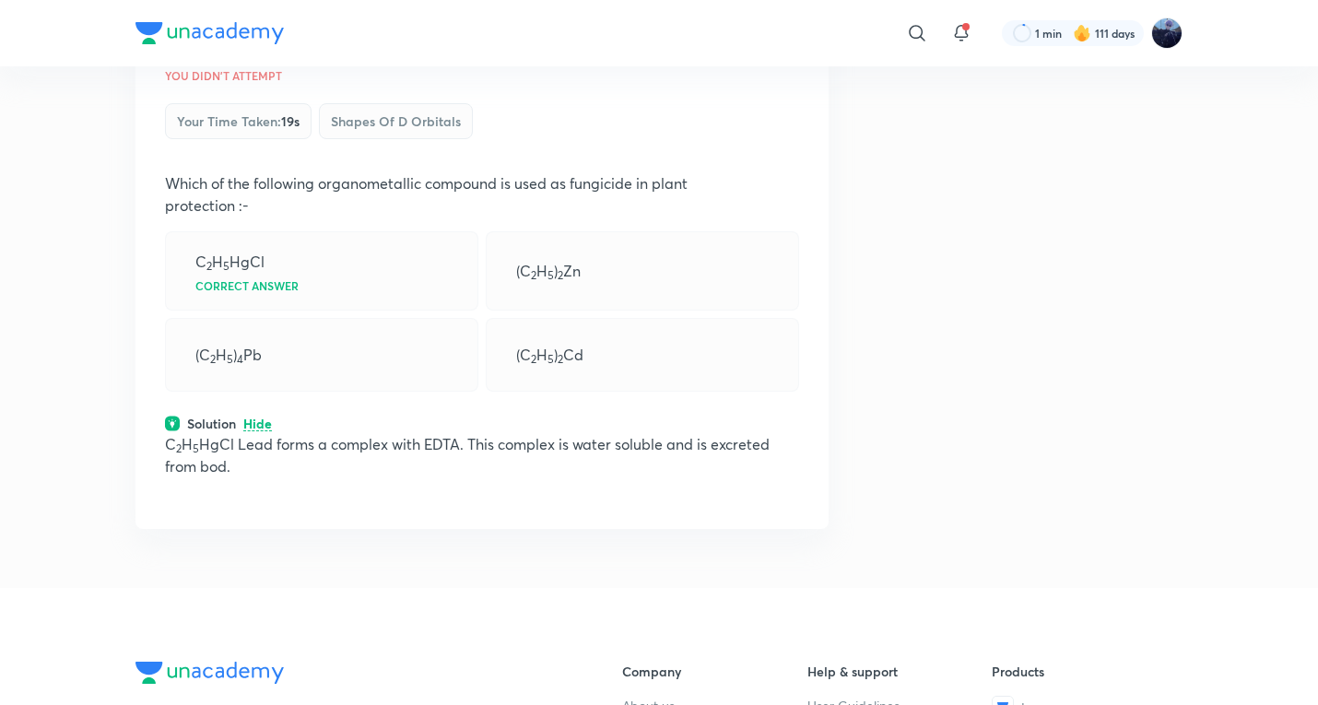
scroll to position [804, 0]
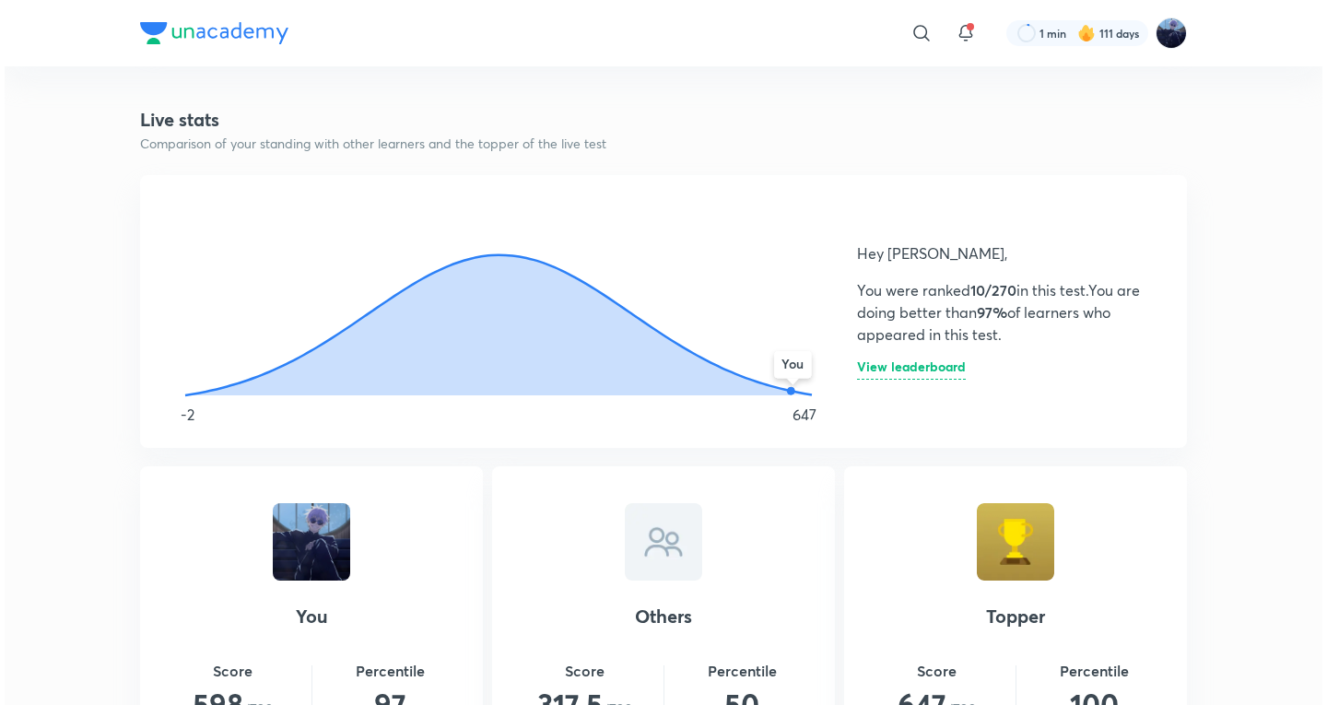
scroll to position [922, 0]
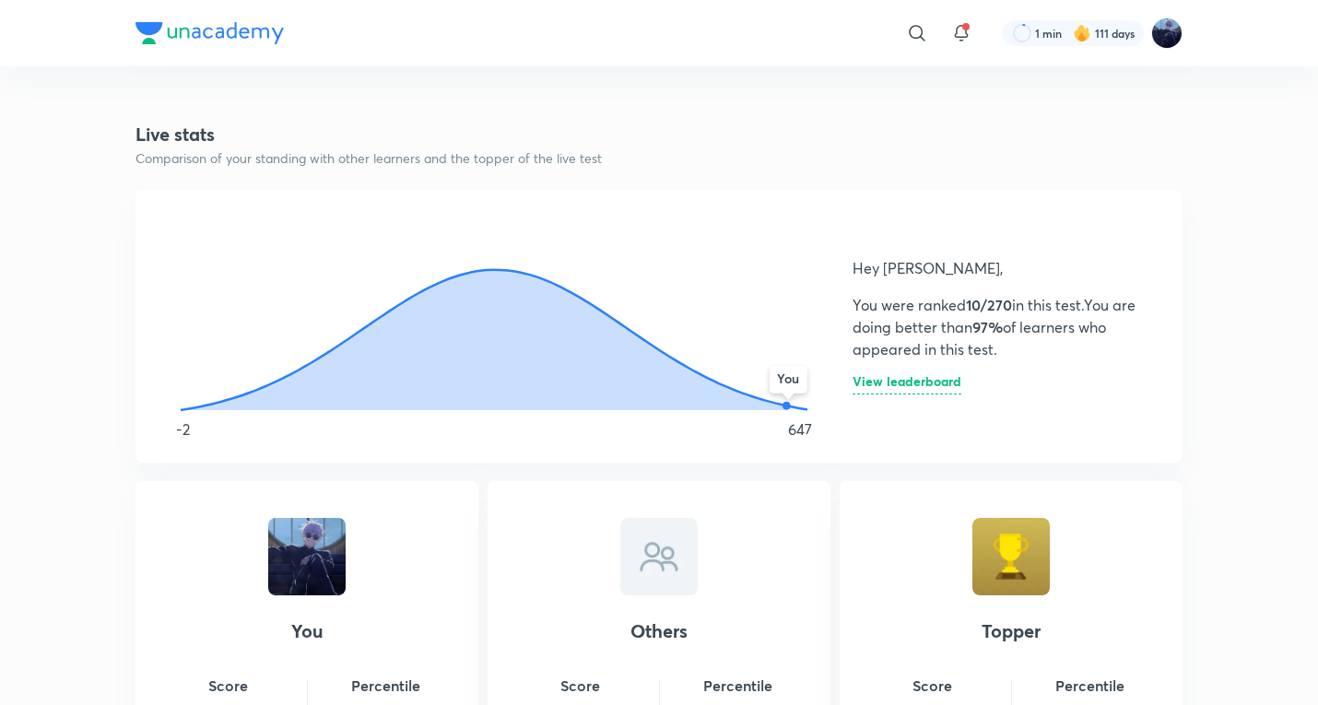
click at [936, 384] on h6 "View leaderboard" at bounding box center [907, 384] width 109 height 19
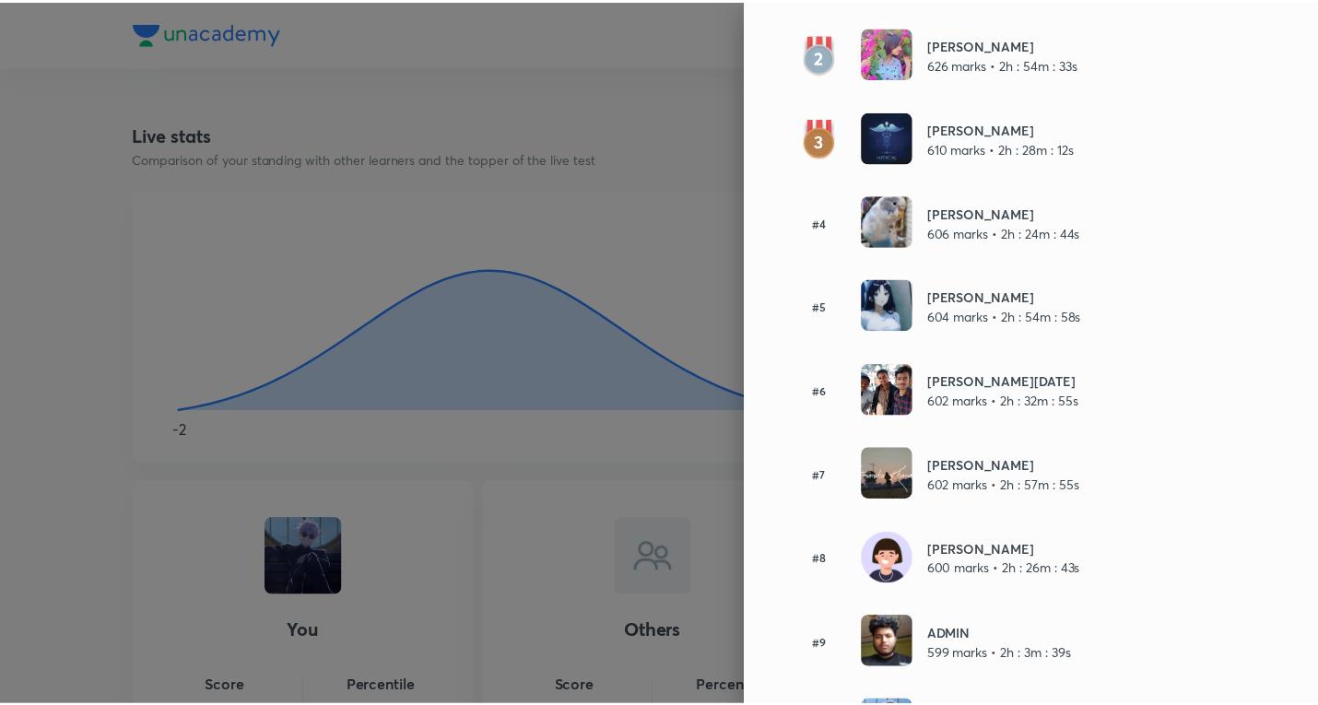
scroll to position [0, 0]
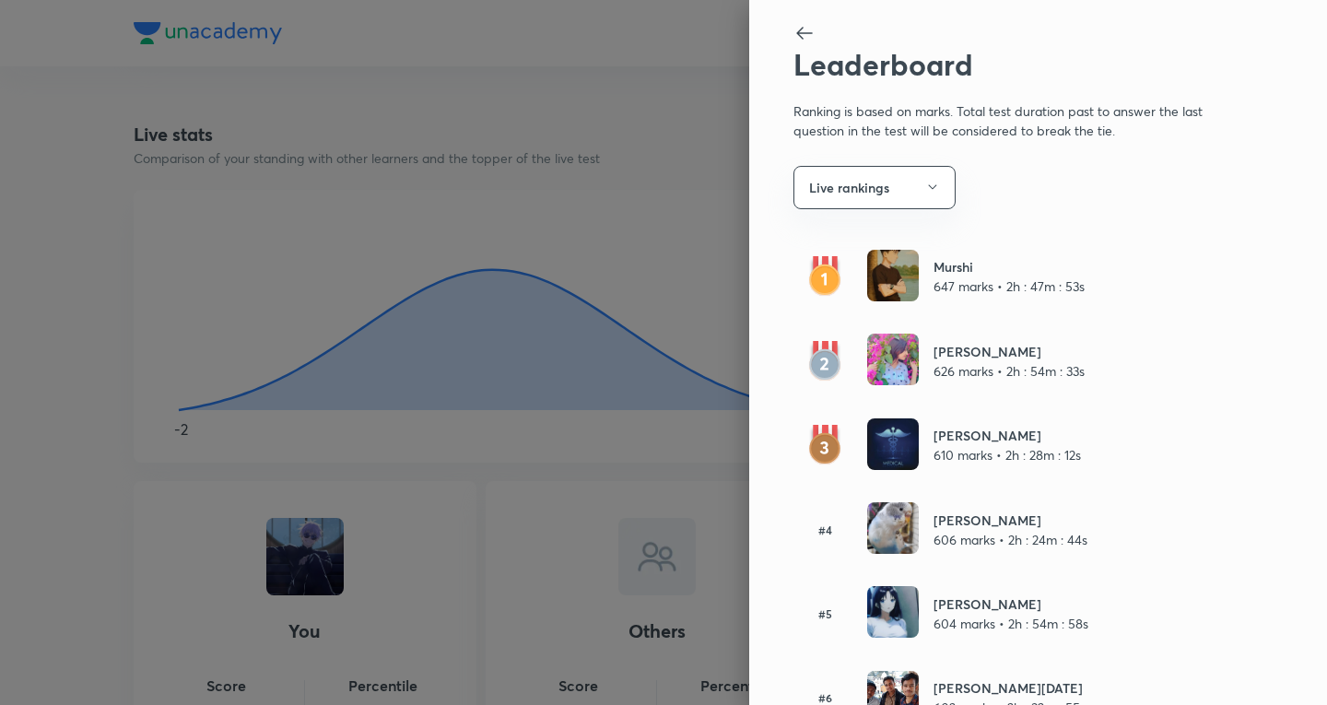
click at [794, 38] on icon at bounding box center [805, 33] width 22 height 22
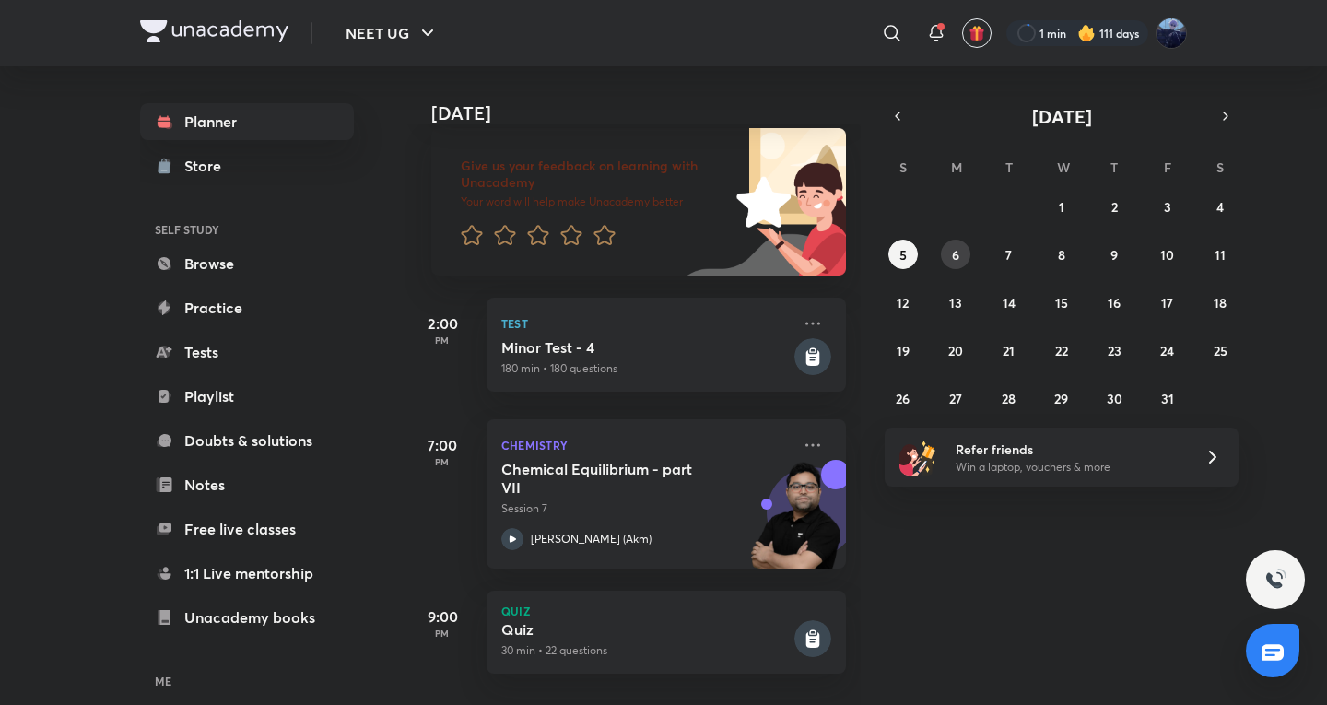
click at [952, 253] on abbr "6" at bounding box center [955, 255] width 7 height 18
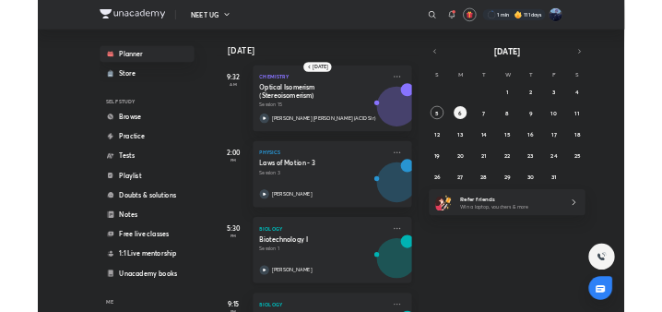
scroll to position [306, 0]
